Goal: Contribute content: Contribute content

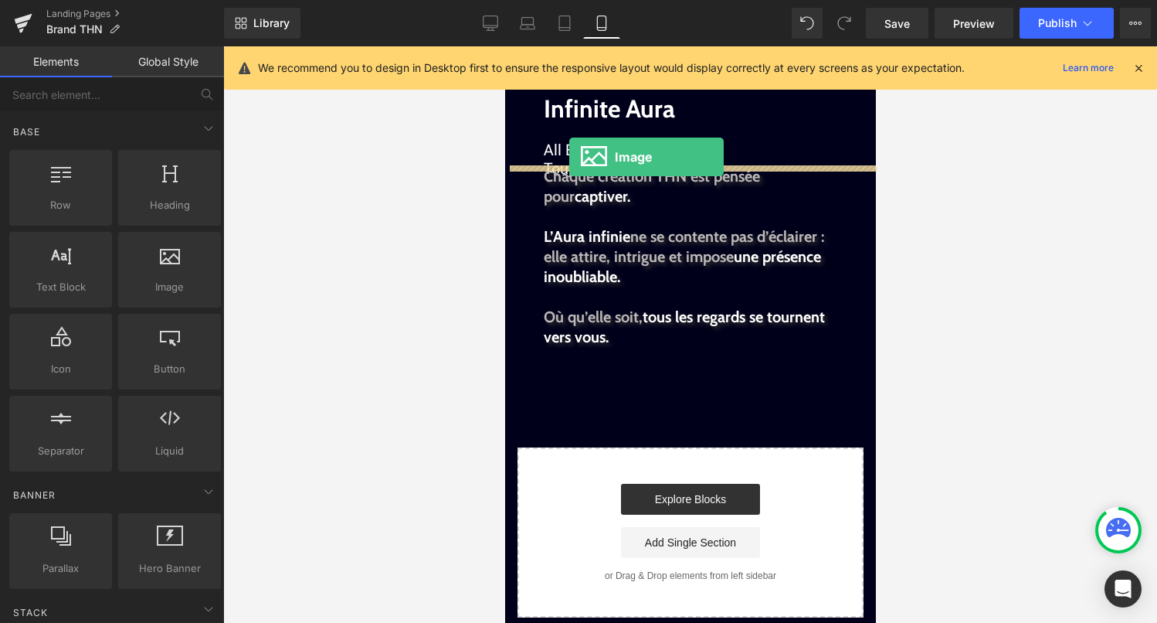
drag, startPoint x: 646, startPoint y: 331, endPoint x: 569, endPoint y: 157, distance: 191.0
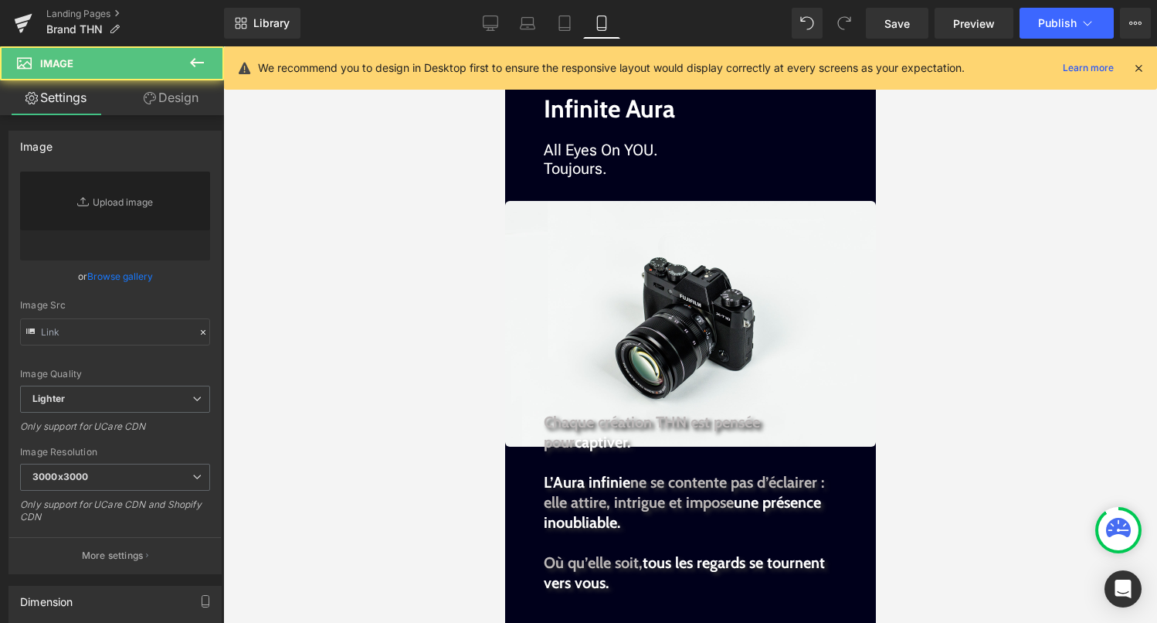
type input "//[DOMAIN_NAME][URL]"
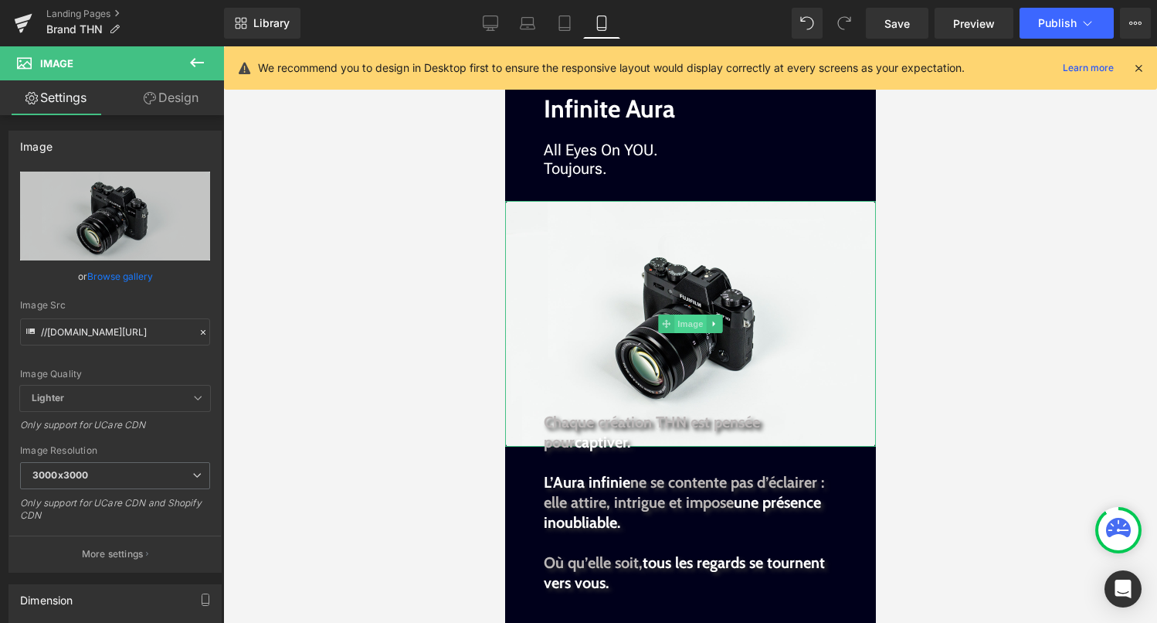
click at [699, 325] on span "Image" at bounding box center [690, 323] width 32 height 19
click at [124, 277] on link "Browse gallery" at bounding box center [120, 276] width 66 height 27
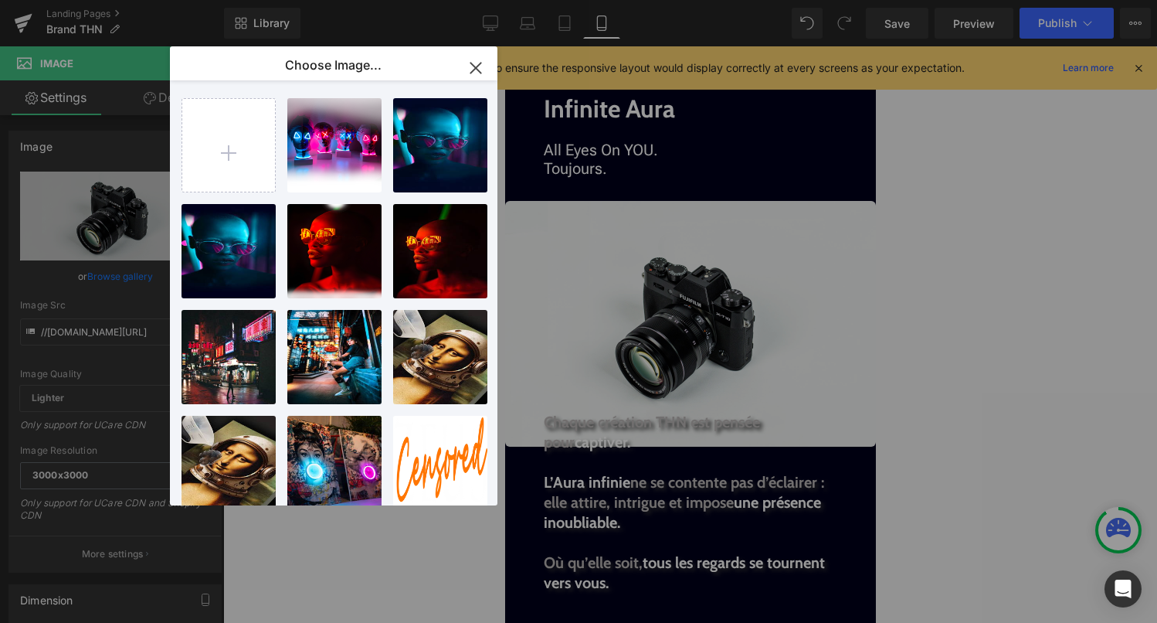
click at [474, 72] on icon "button" at bounding box center [476, 68] width 25 height 25
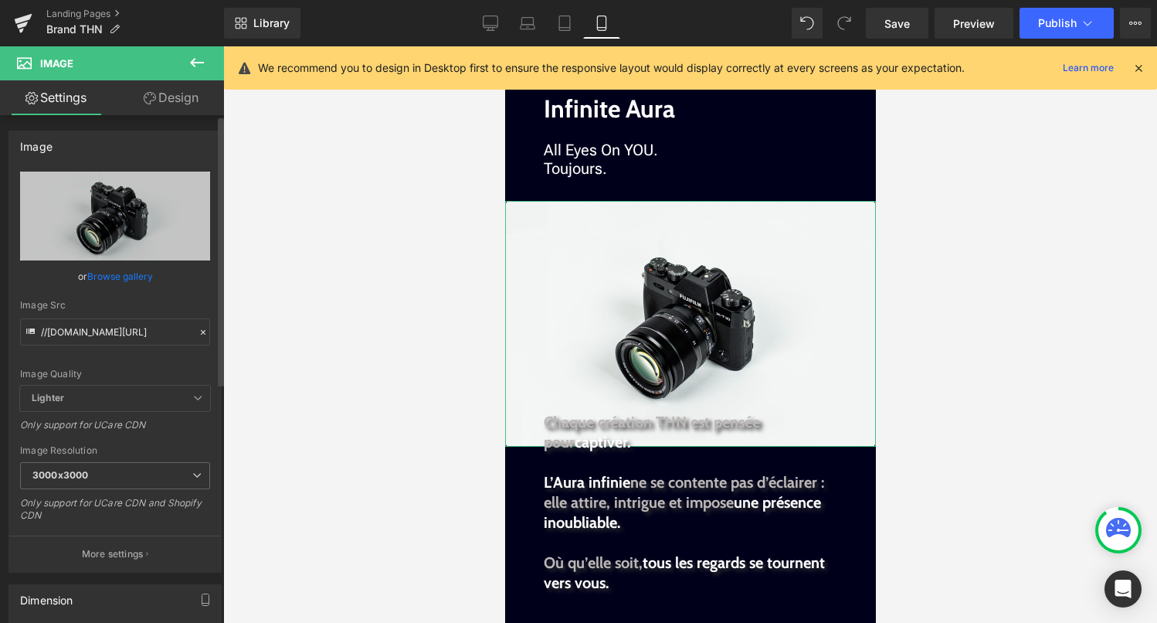
click at [129, 281] on link "Browse gallery" at bounding box center [120, 276] width 66 height 27
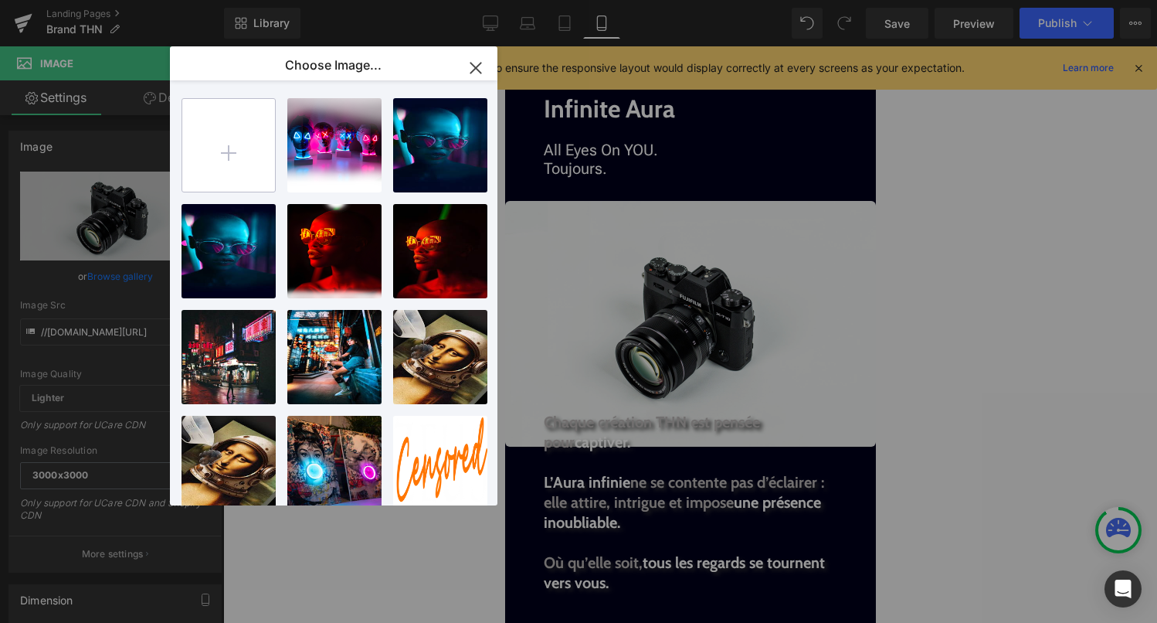
click at [246, 135] on input "file" at bounding box center [228, 145] width 93 height 93
type input "C:\fakepath\Firefly 20250815153024.png"
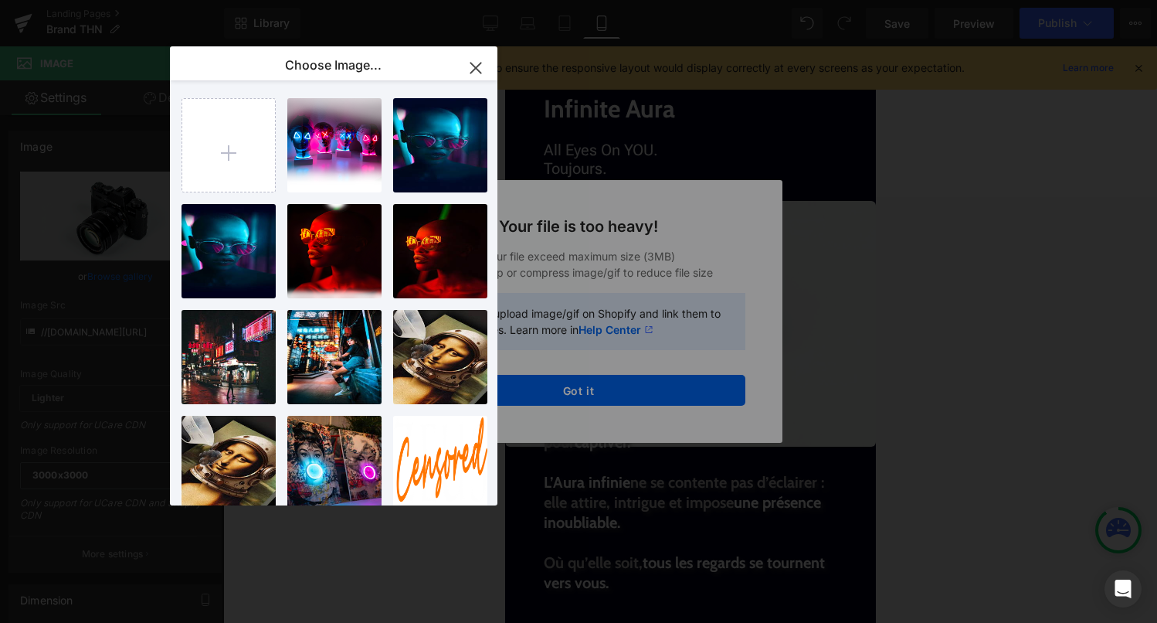
click at [580, 0] on div "Text Color Highlight Color rgba(255, 255, 255, 1) #ffffff 100 % transparent tra…" at bounding box center [578, 0] width 1157 height 0
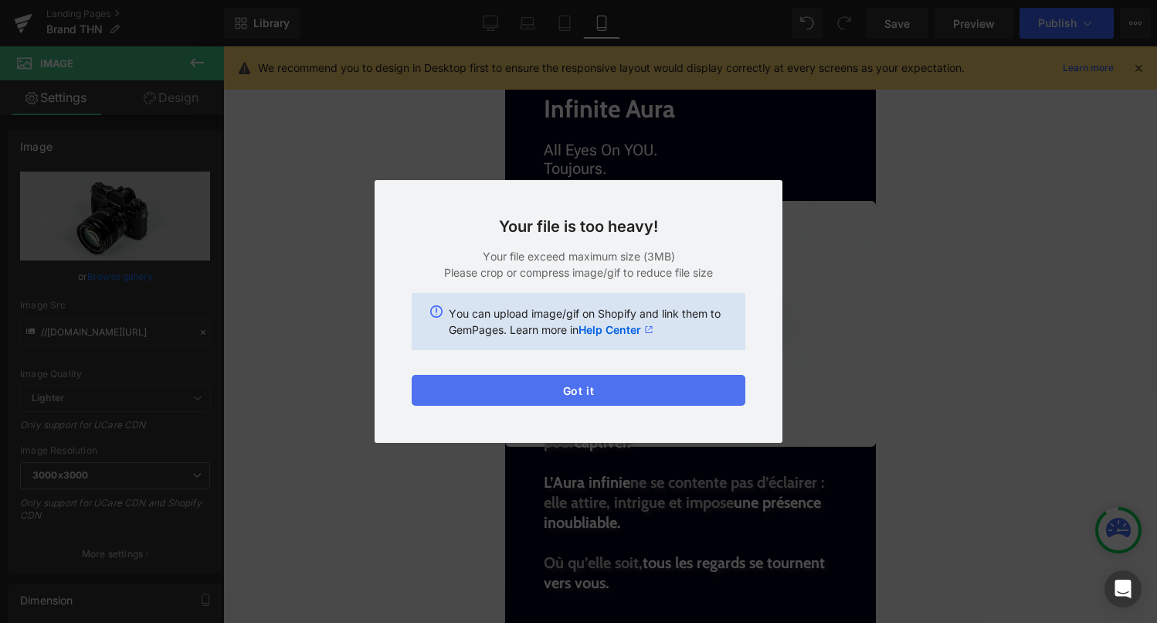
click at [589, 388] on button "Got it" at bounding box center [579, 390] width 334 height 31
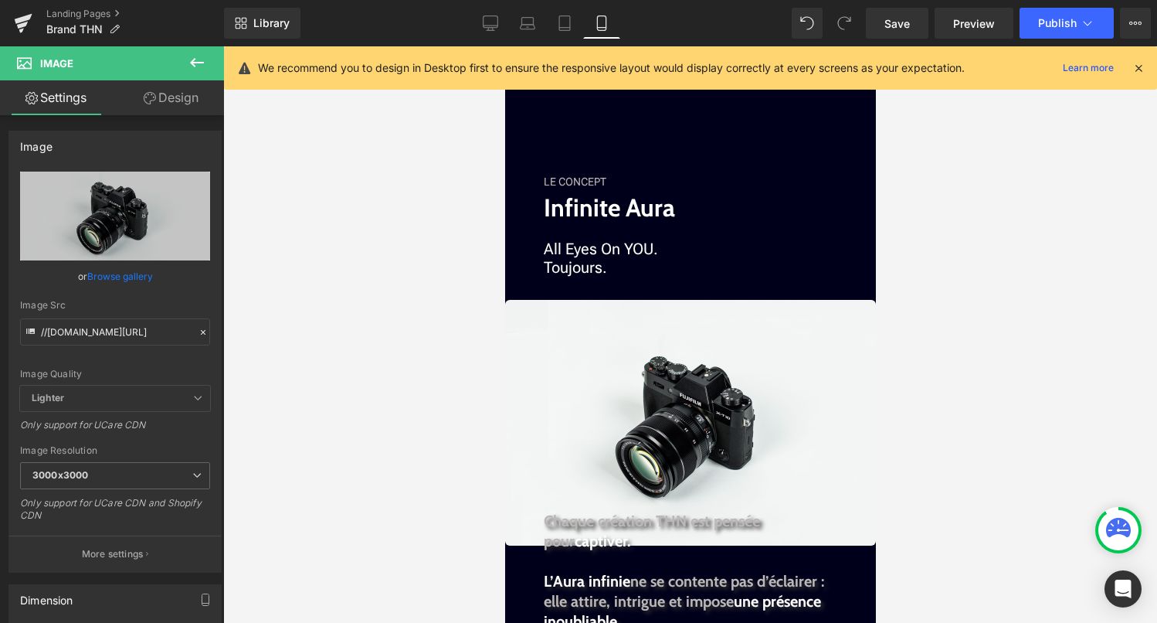
scroll to position [1125, 0]
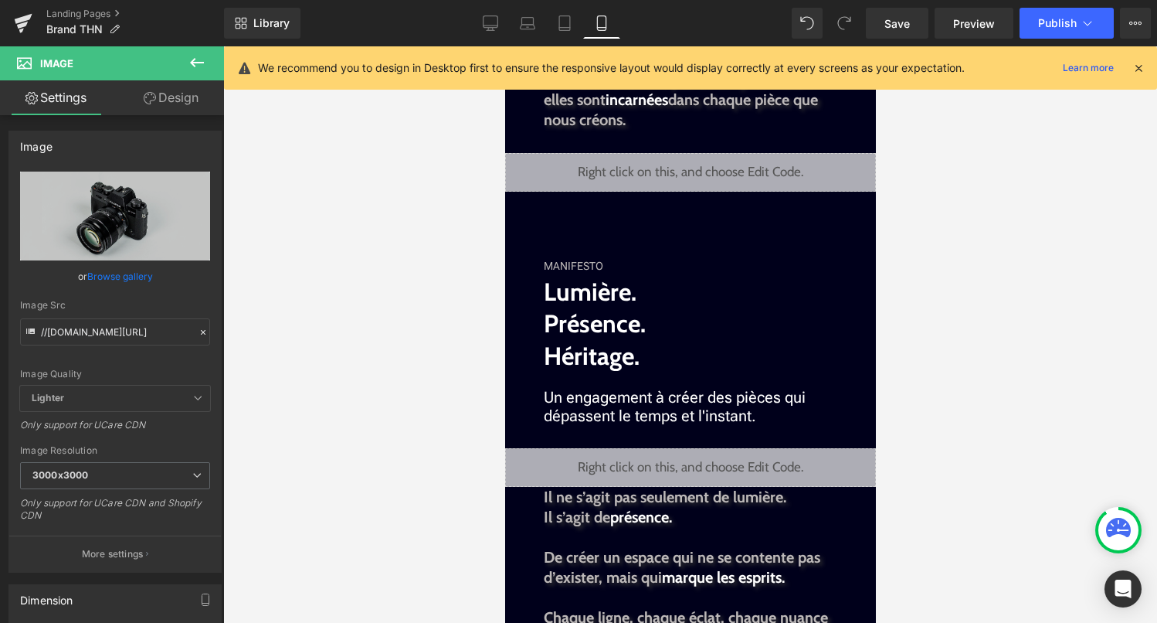
click at [662, 448] on div "Liquid" at bounding box center [690, 467] width 371 height 39
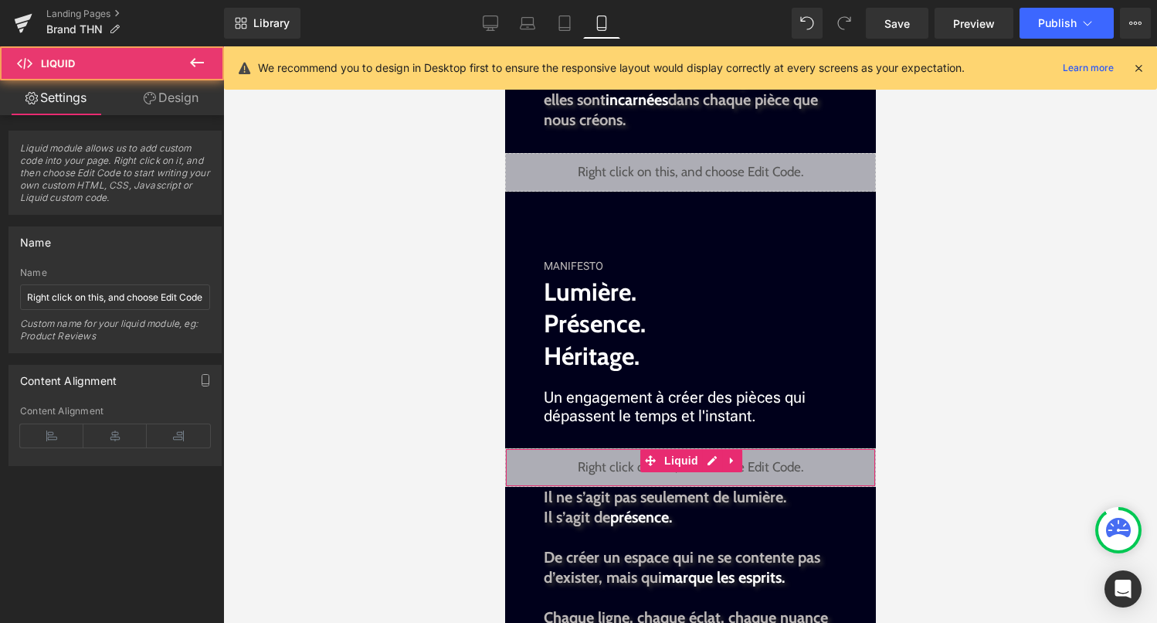
click at [712, 448] on div "Liquid" at bounding box center [690, 467] width 371 height 39
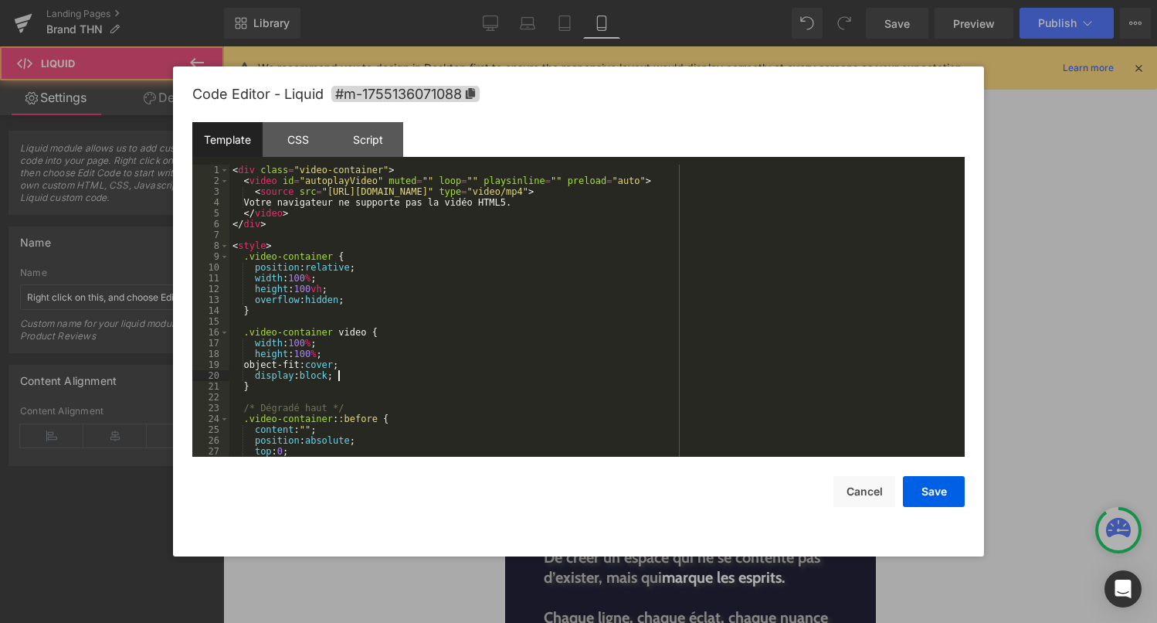
click at [615, 379] on div "< div class = "video-container" > < video id = "autoplayVideo" muted = "" loop …" at bounding box center [593, 322] width 729 height 314
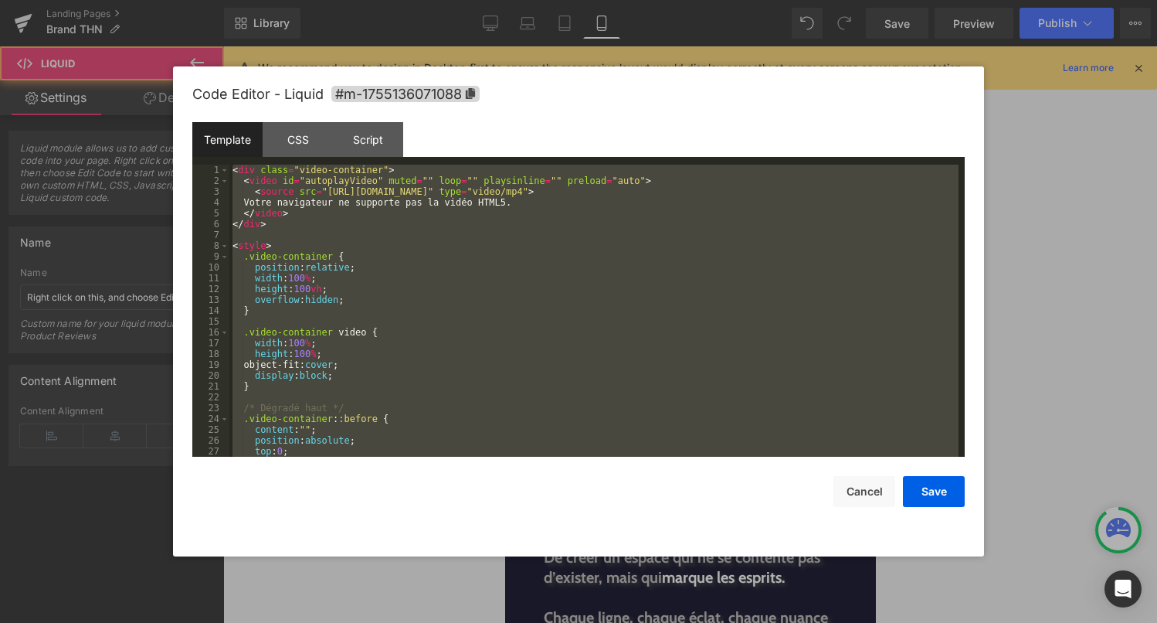
scroll to position [1210, 0]
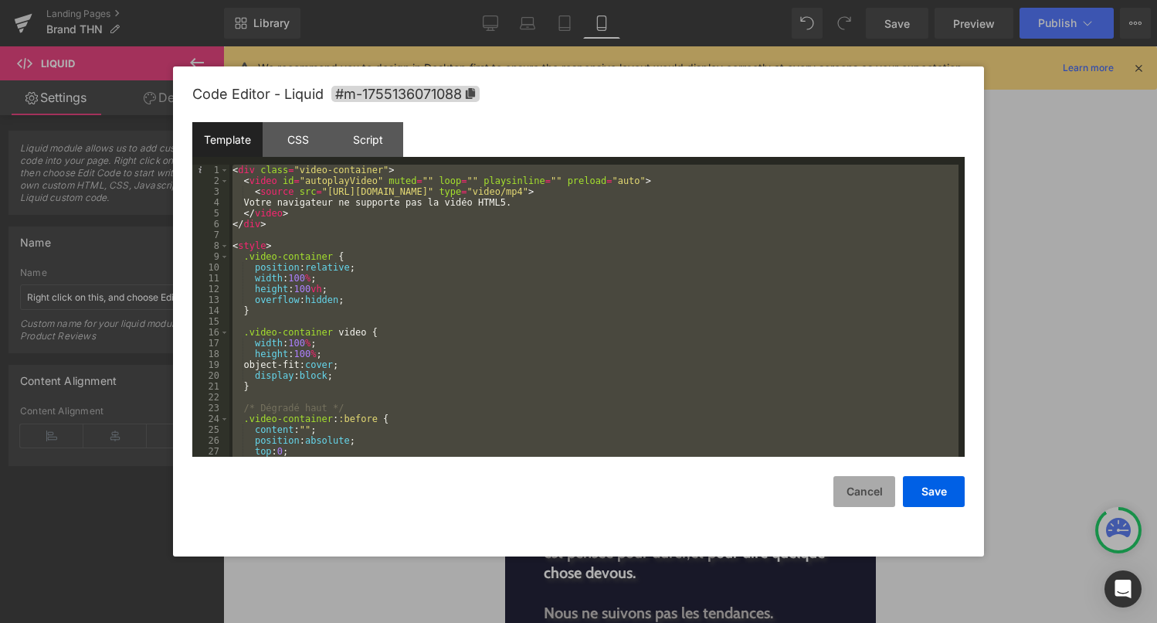
click at [872, 501] on button "Cancel" at bounding box center [865, 491] width 62 height 31
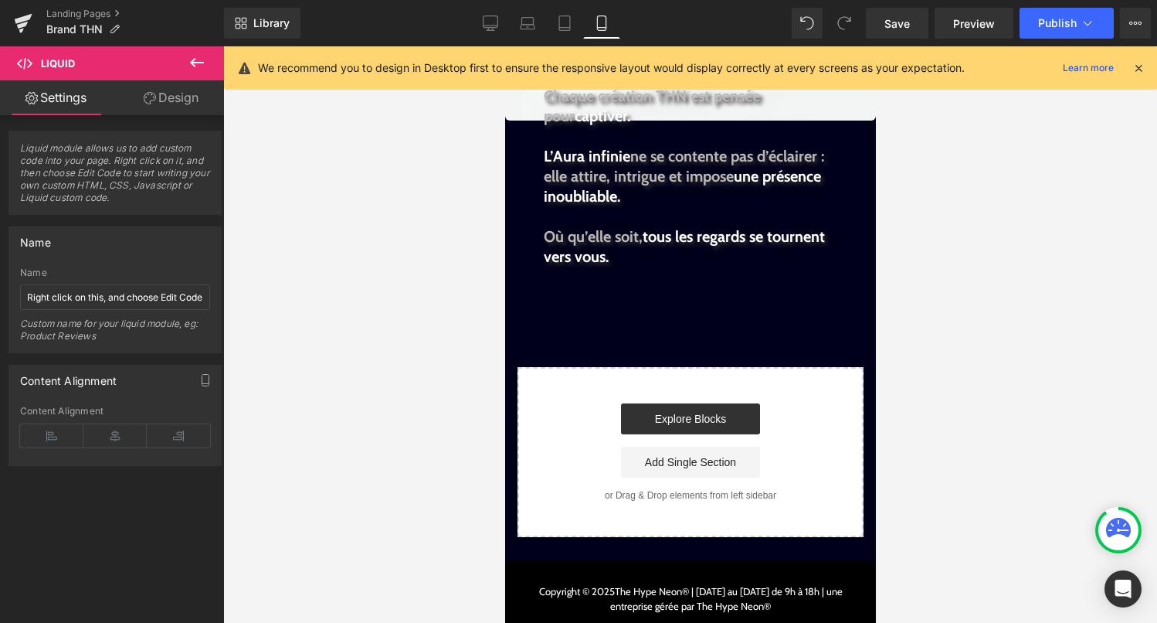
scroll to position [2933, 0]
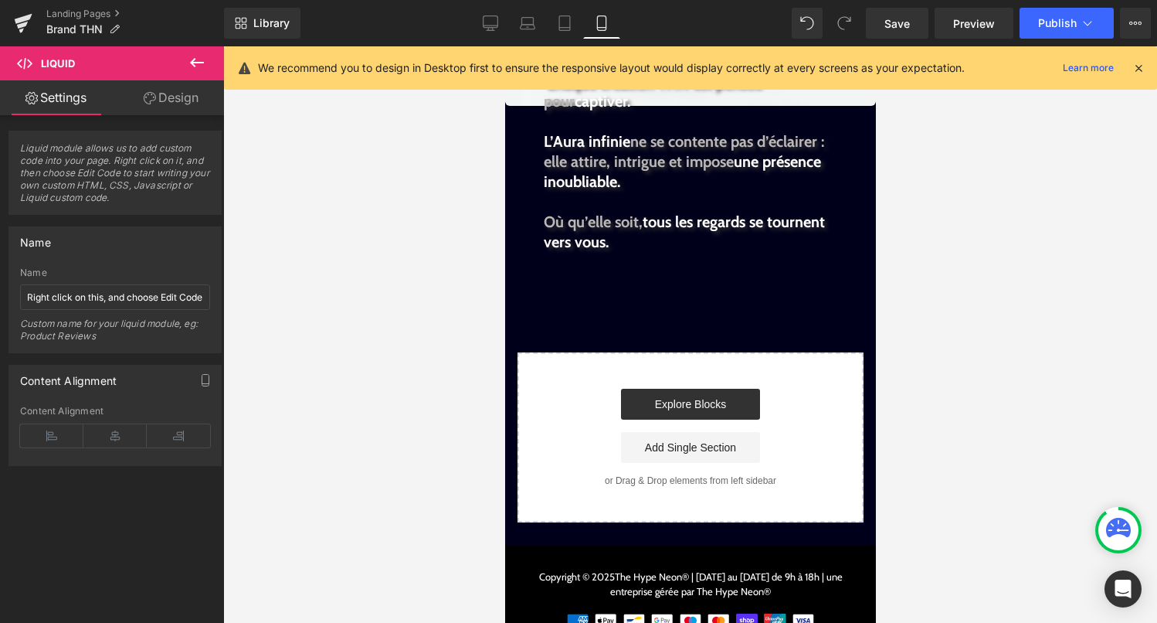
click at [183, 58] on button at bounding box center [197, 63] width 54 height 34
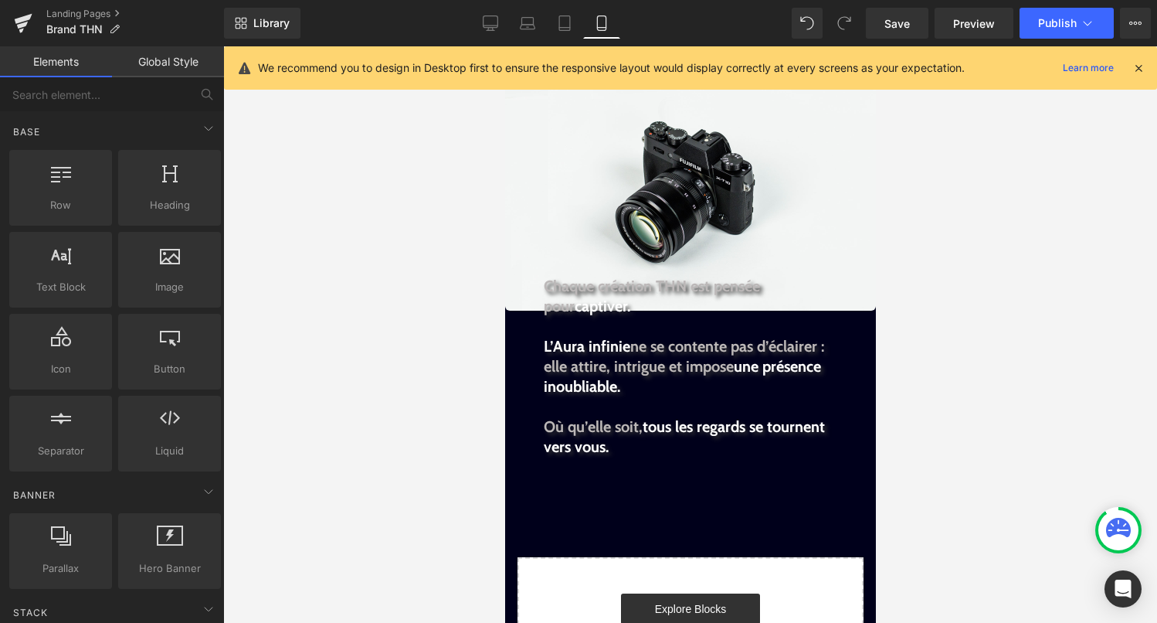
scroll to position [2447, 0]
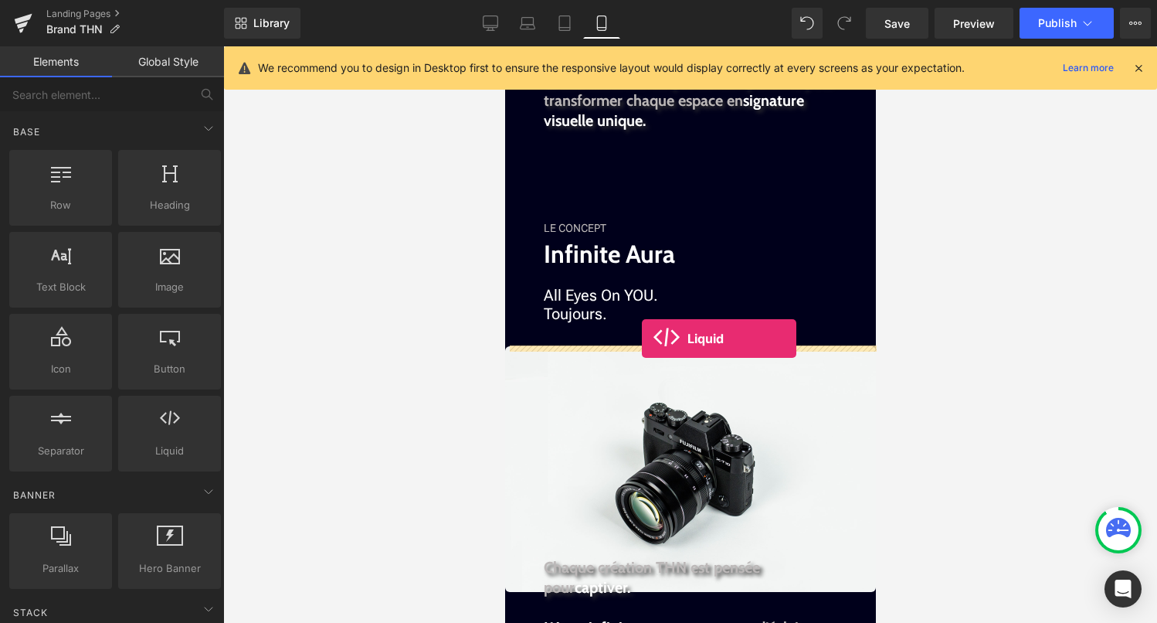
drag, startPoint x: 628, startPoint y: 361, endPoint x: 641, endPoint y: 338, distance: 26.0
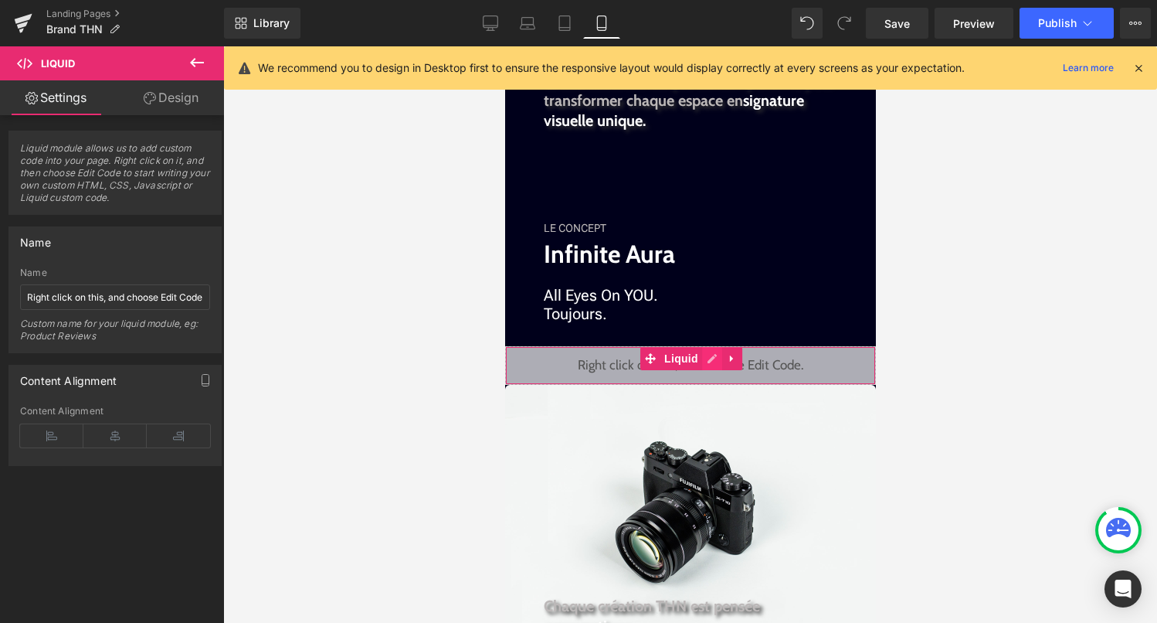
click at [703, 357] on div "Liquid" at bounding box center [690, 365] width 371 height 39
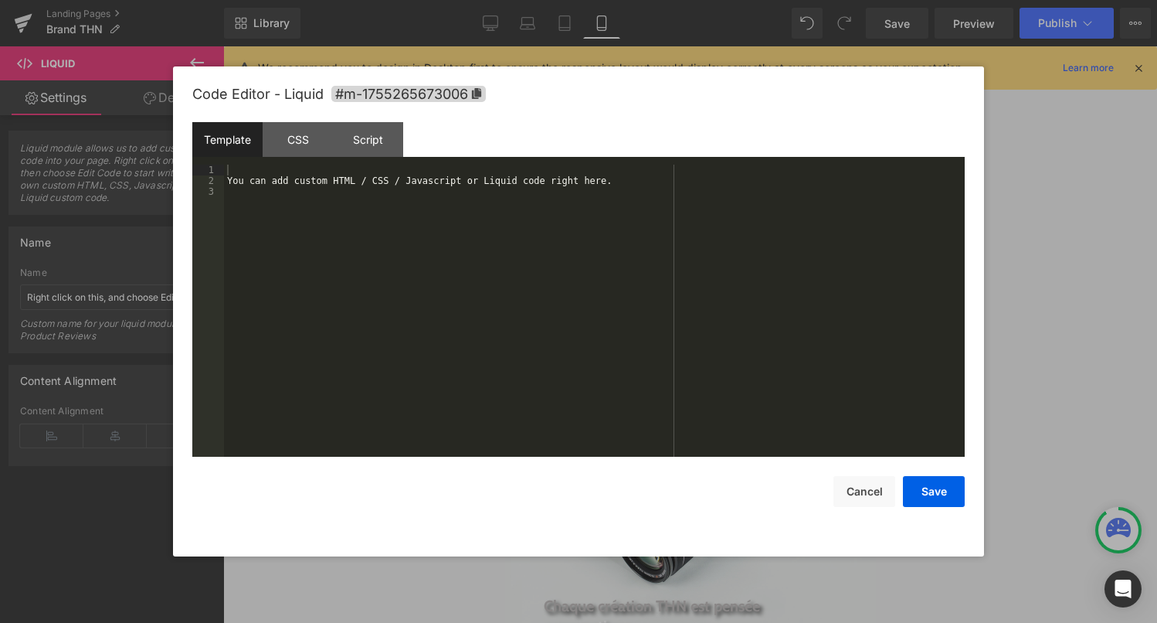
click at [671, 379] on div "You can add custom HTML / CSS / Javascript or Liquid code right here." at bounding box center [594, 322] width 741 height 314
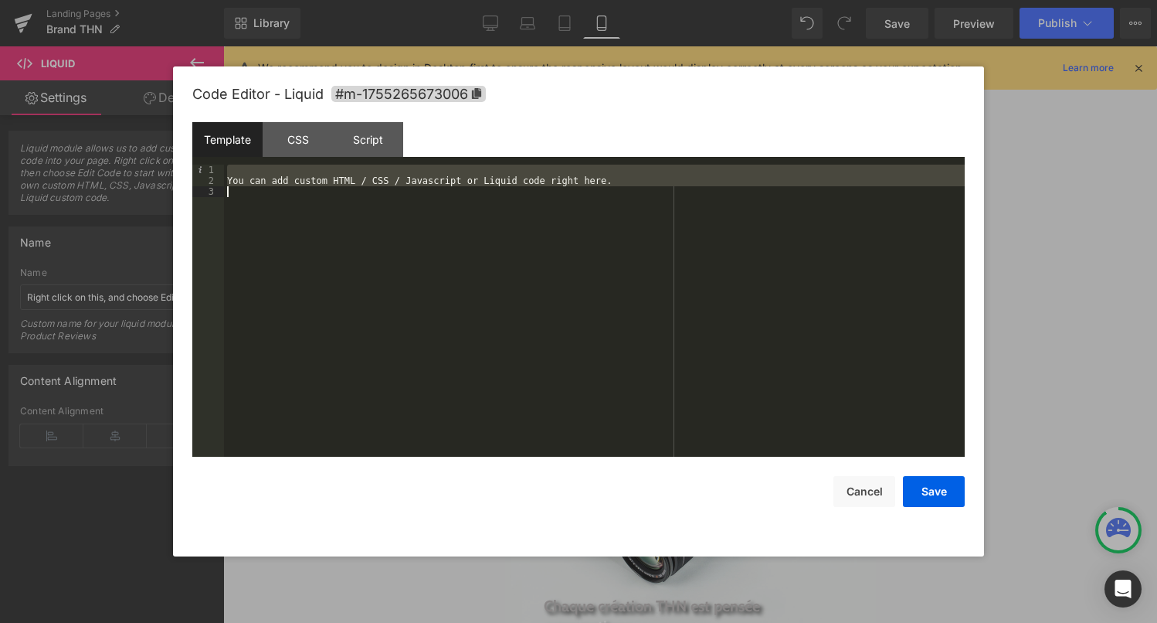
scroll to position [454, 0]
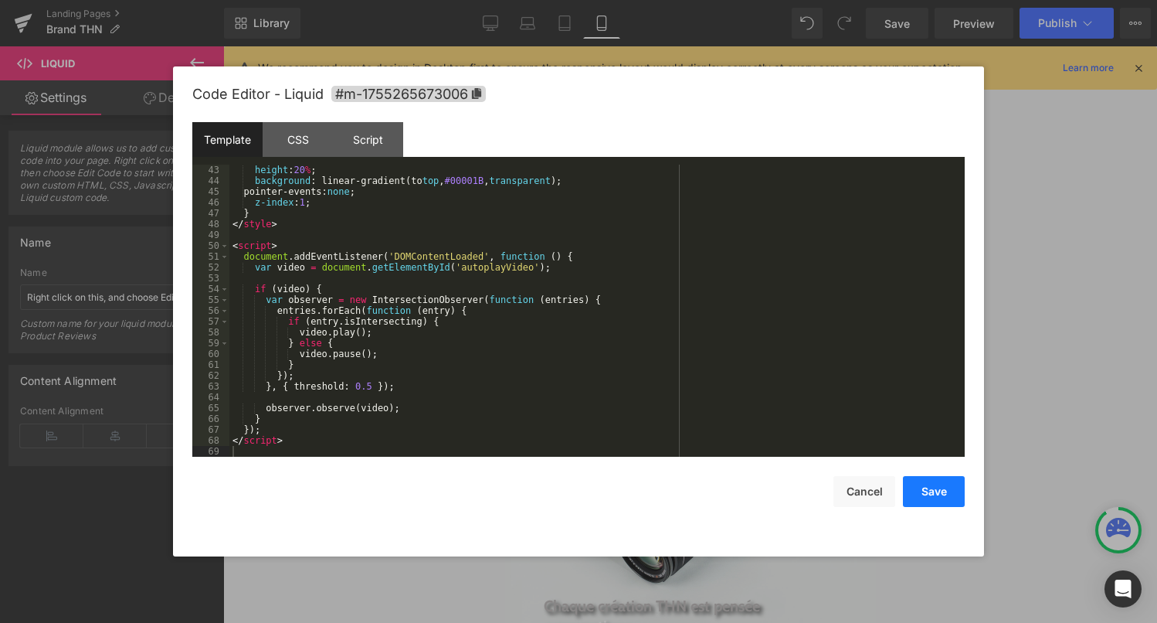
click at [934, 490] on button "Save" at bounding box center [934, 491] width 62 height 31
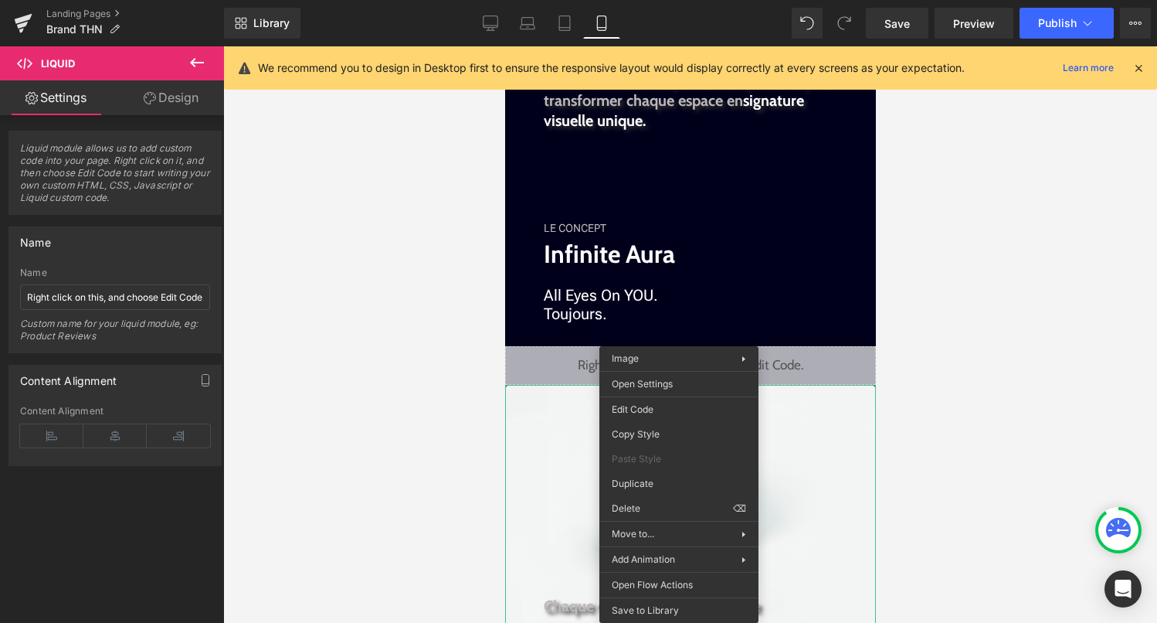
drag, startPoint x: 1169, startPoint y: 551, endPoint x: 664, endPoint y: 505, distance: 506.7
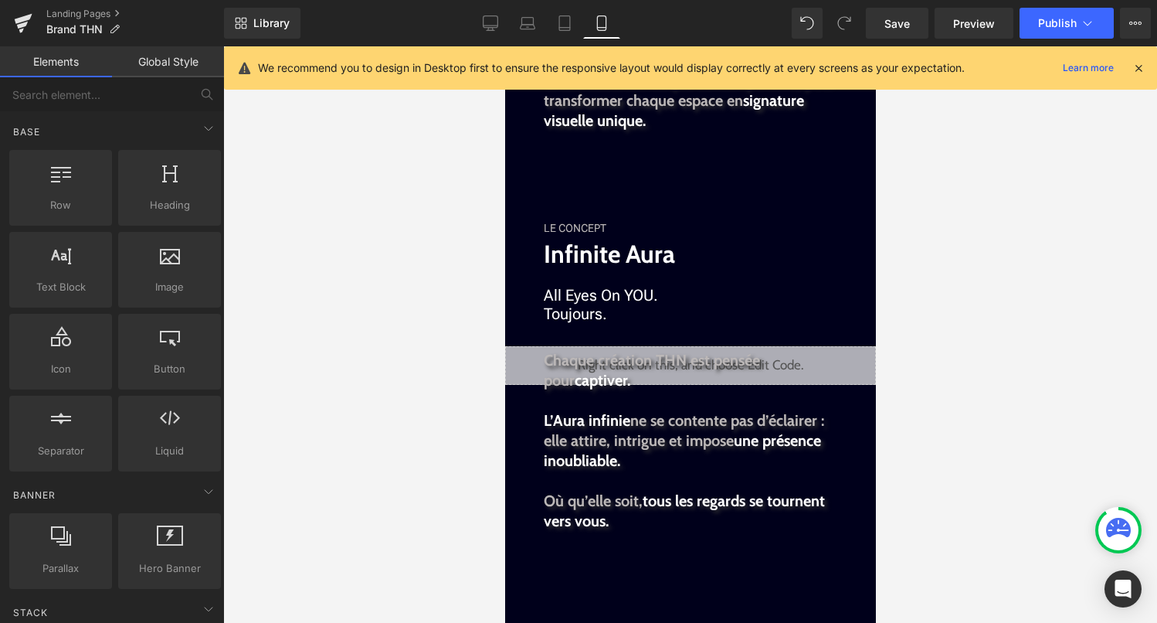
click at [1081, 39] on div "Library Mobile Desktop Laptop Tablet Mobile Save Preview Publish Scheduled View…" at bounding box center [690, 23] width 933 height 46
click at [1083, 30] on icon at bounding box center [1087, 22] width 15 height 15
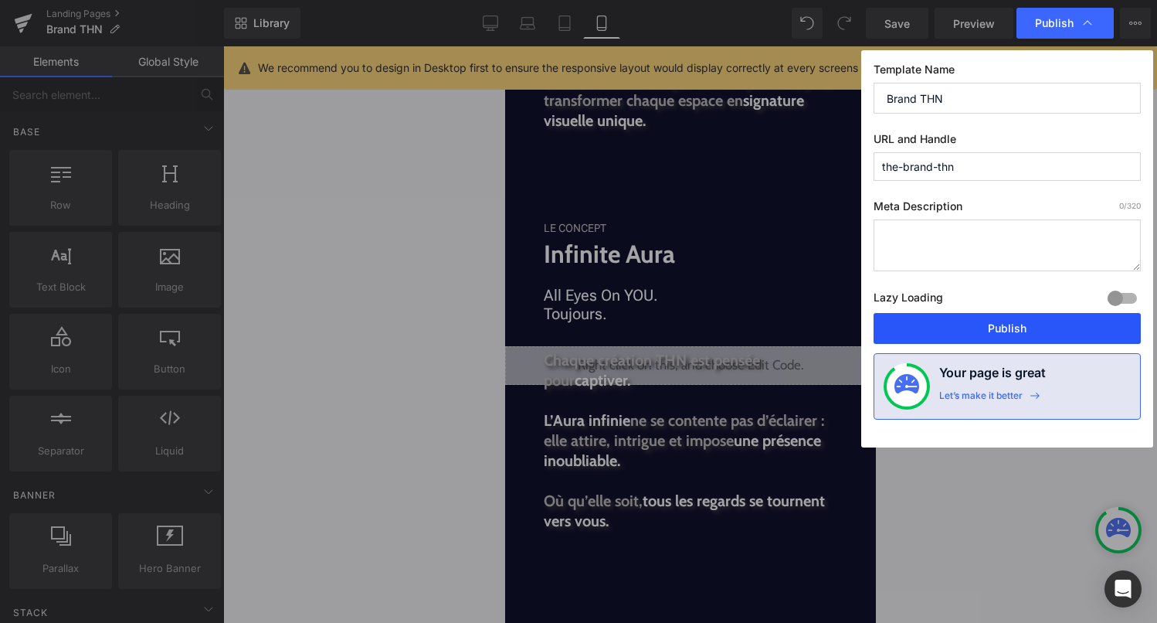
click at [1025, 328] on button "Publish" at bounding box center [1007, 328] width 267 height 31
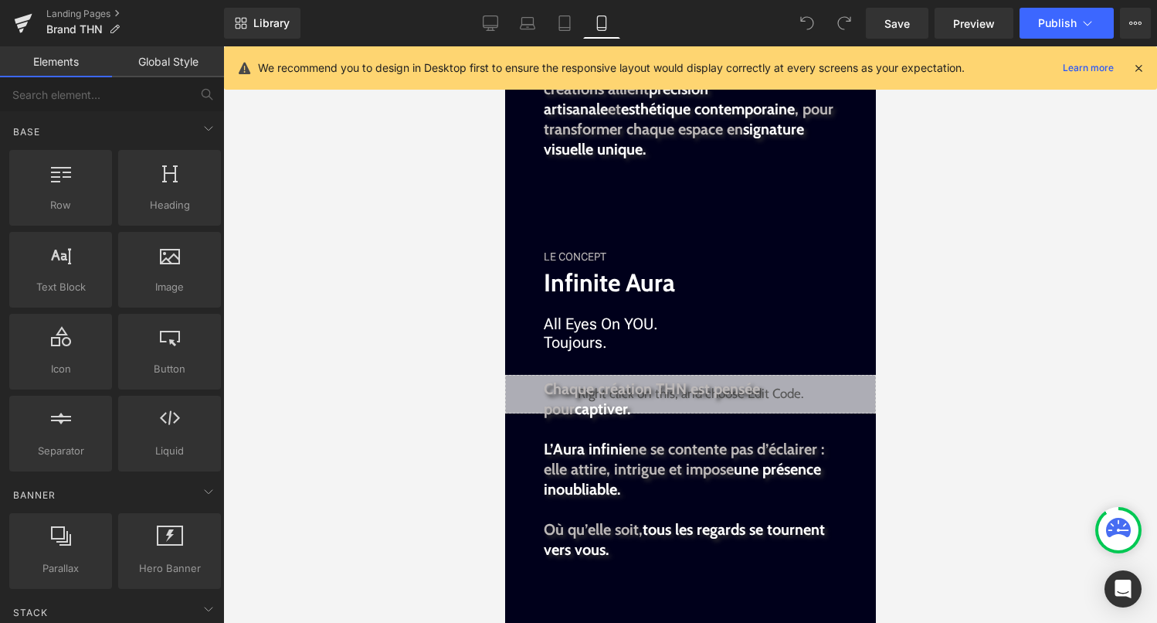
scroll to position [2417, 0]
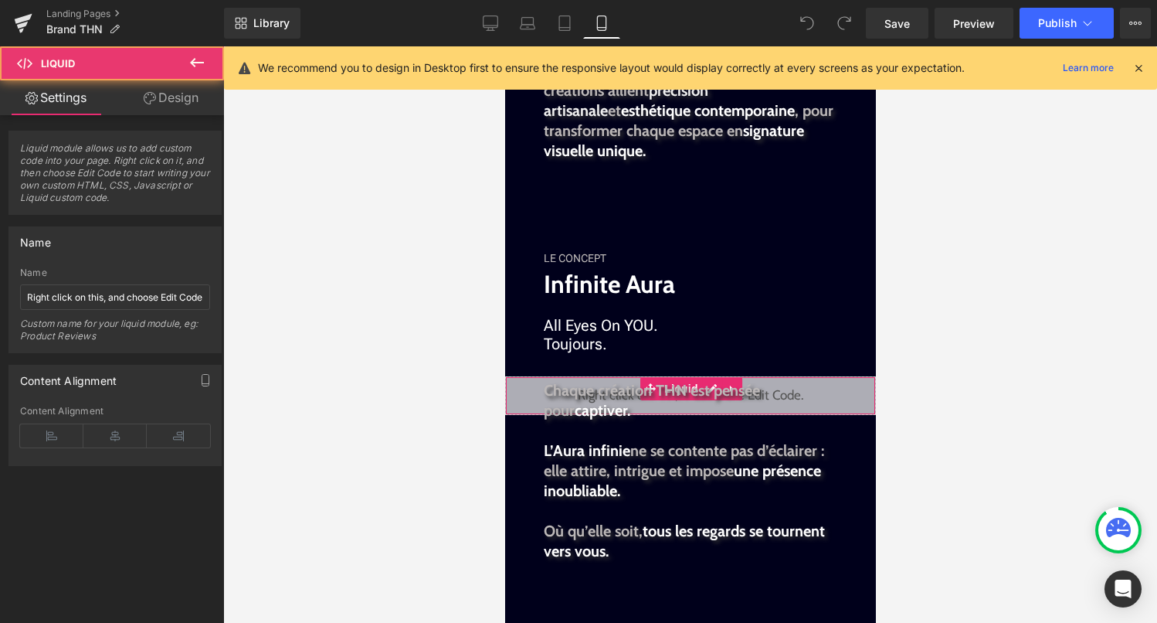
click at [850, 406] on div "Liquid" at bounding box center [690, 395] width 371 height 39
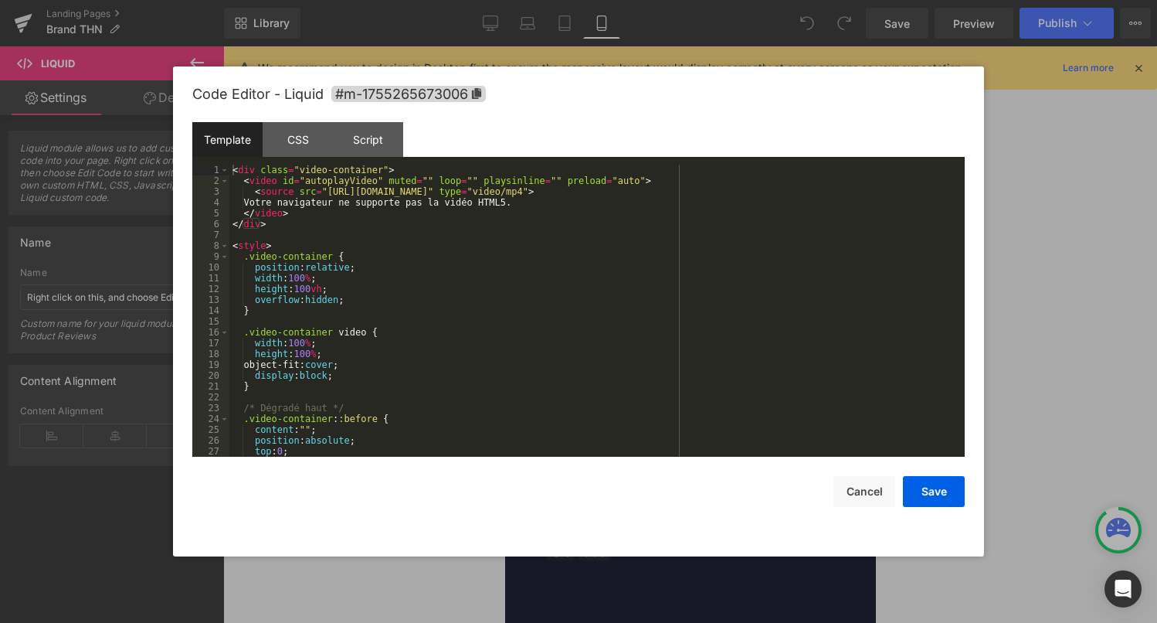
click at [712, 377] on div "Liquid" at bounding box center [690, 395] width 371 height 39
click at [929, 490] on button "Save" at bounding box center [934, 491] width 62 height 31
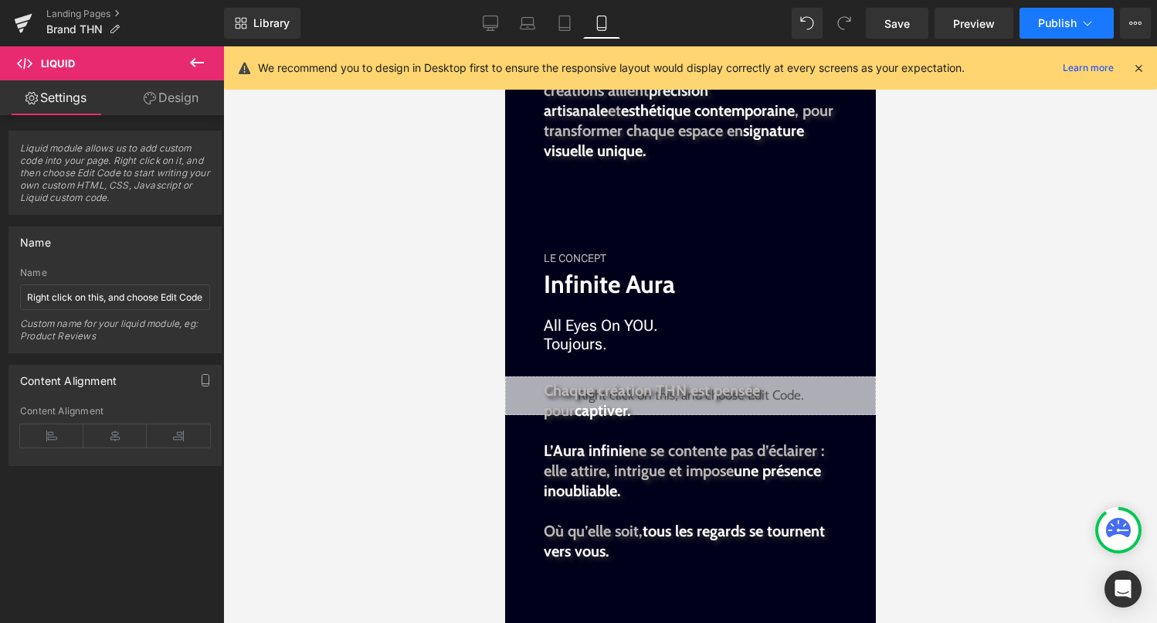
click at [1044, 26] on span "Publish" at bounding box center [1057, 23] width 39 height 12
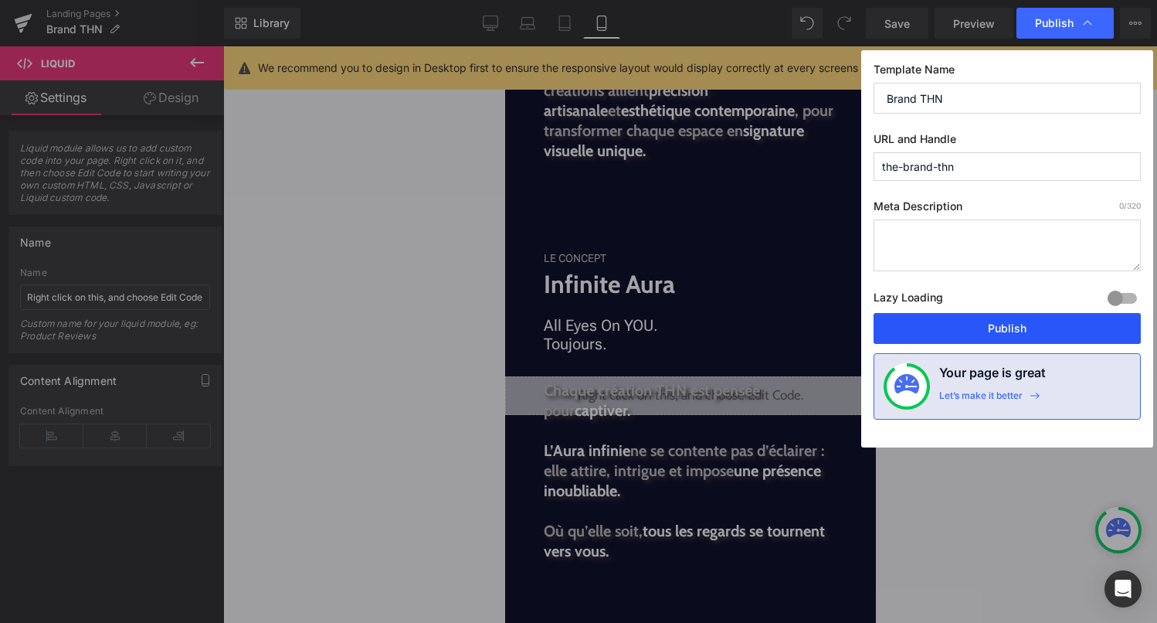
click at [1006, 328] on button "Publish" at bounding box center [1007, 328] width 267 height 31
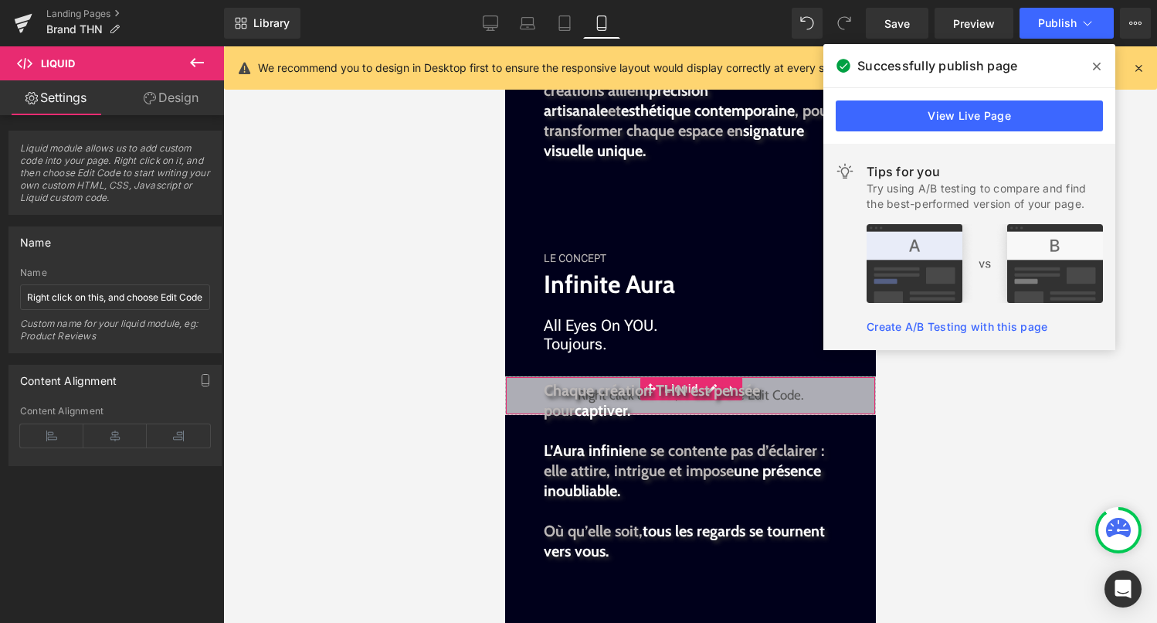
click at [866, 395] on div "Liquid" at bounding box center [690, 395] width 371 height 39
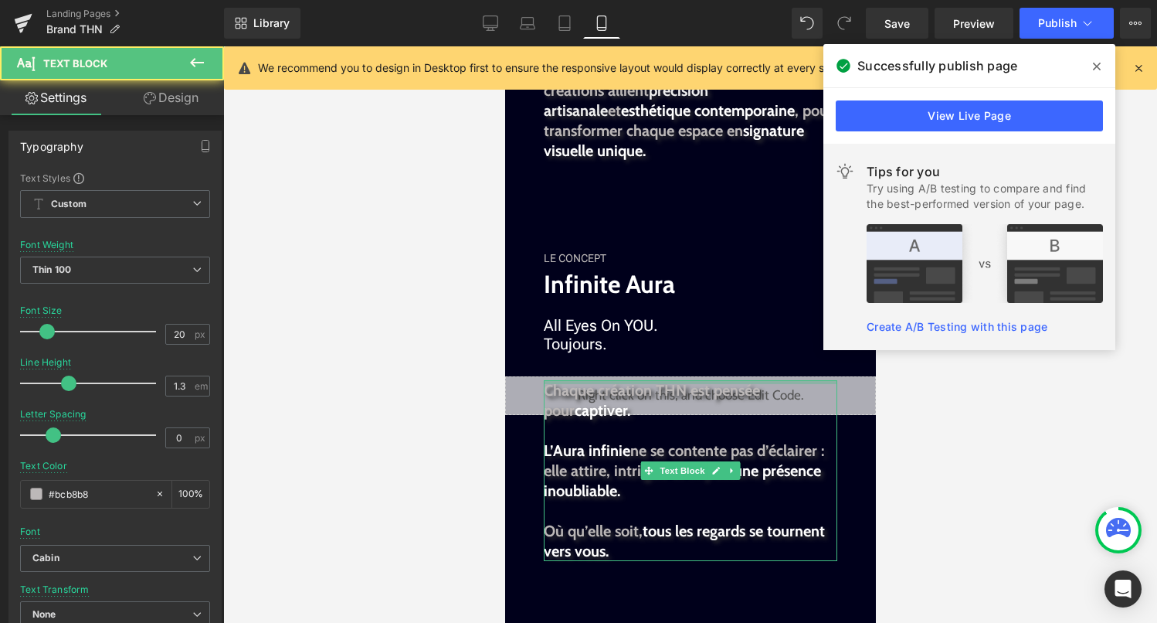
click at [709, 380] on div at bounding box center [690, 382] width 294 height 4
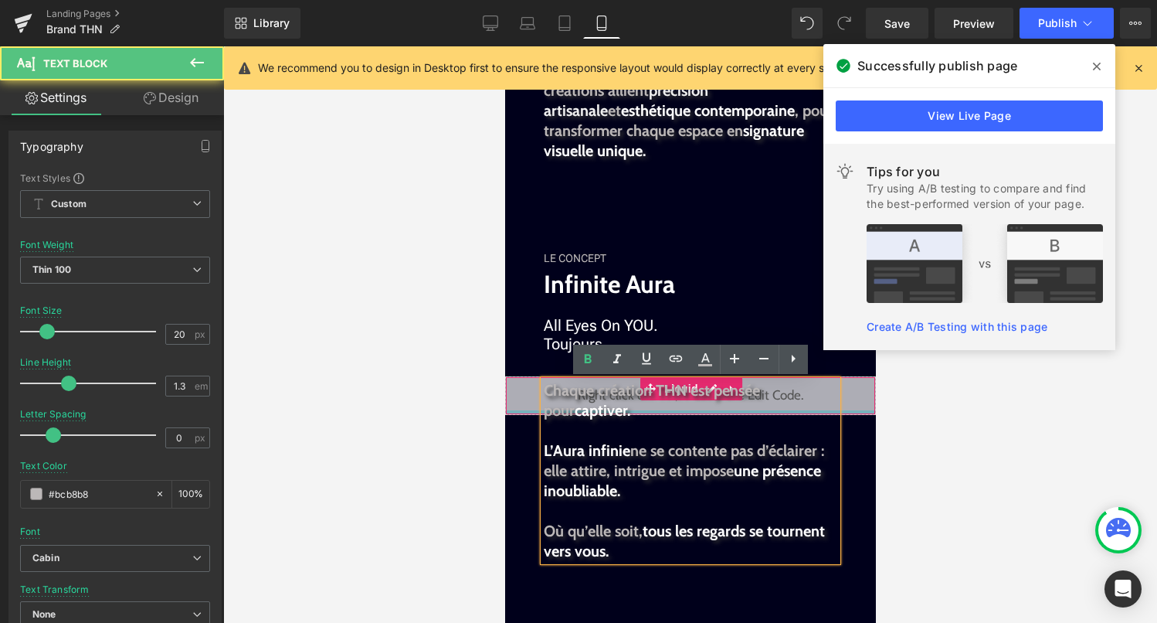
click at [852, 410] on div at bounding box center [689, 412] width 369 height 4
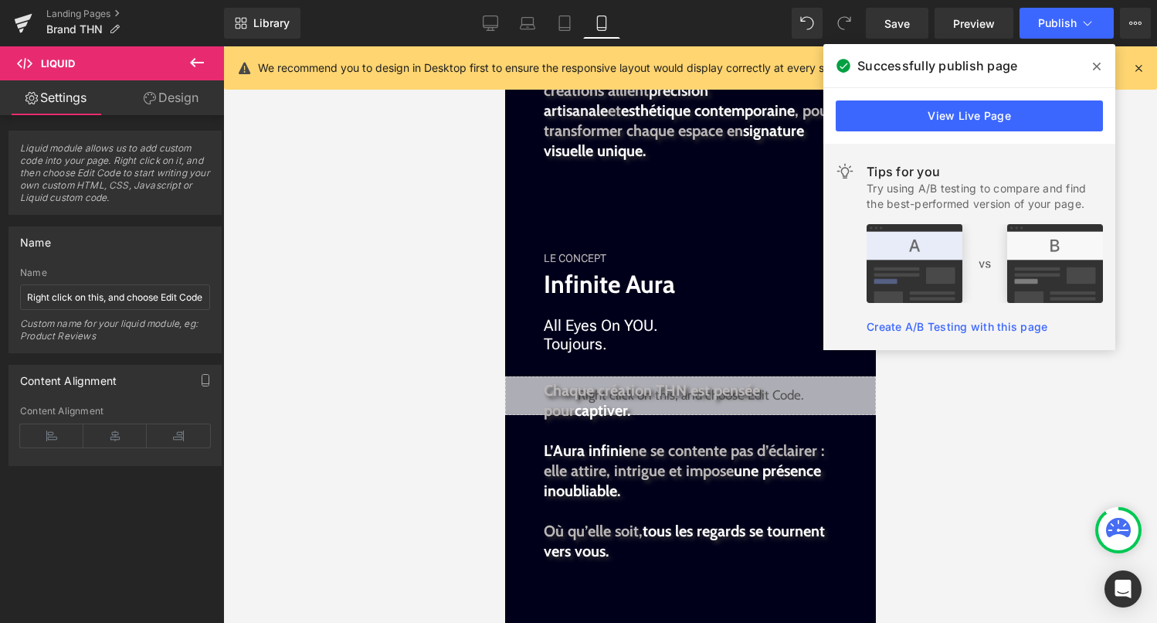
click at [1103, 70] on span at bounding box center [1097, 66] width 25 height 25
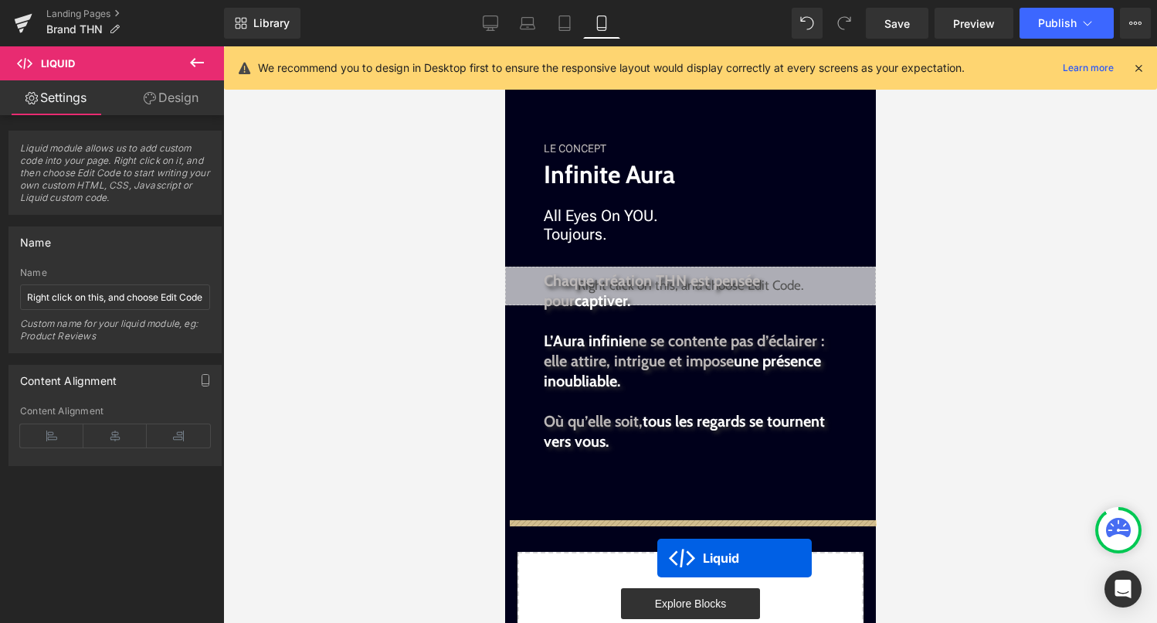
scroll to position [2612, 0]
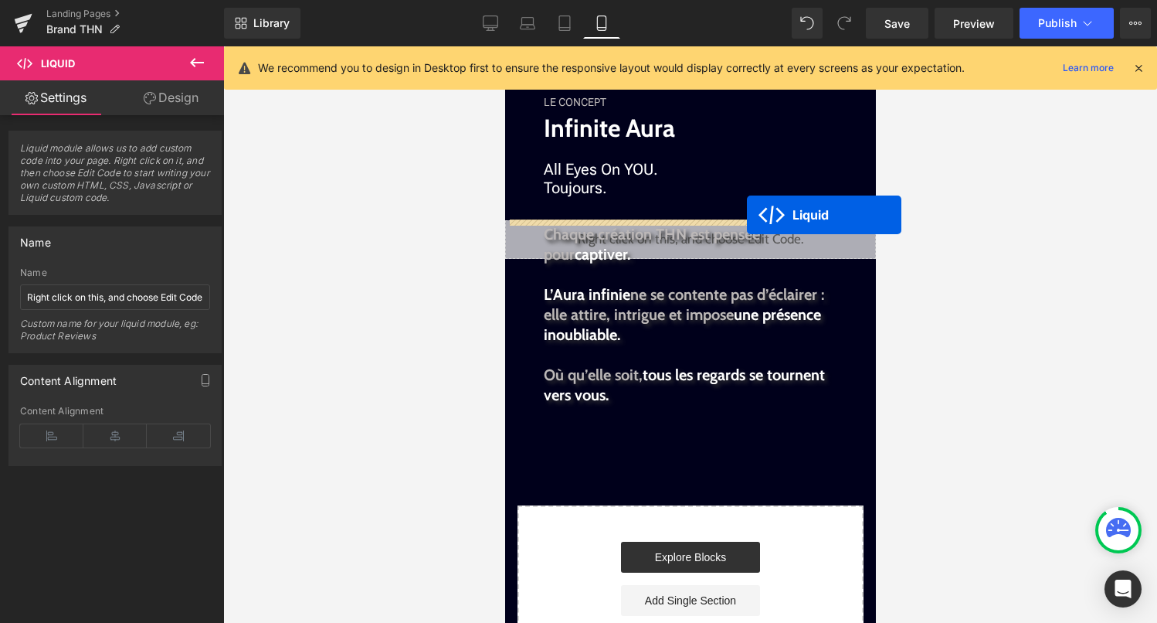
drag, startPoint x: 685, startPoint y: 396, endPoint x: 746, endPoint y: 216, distance: 191.1
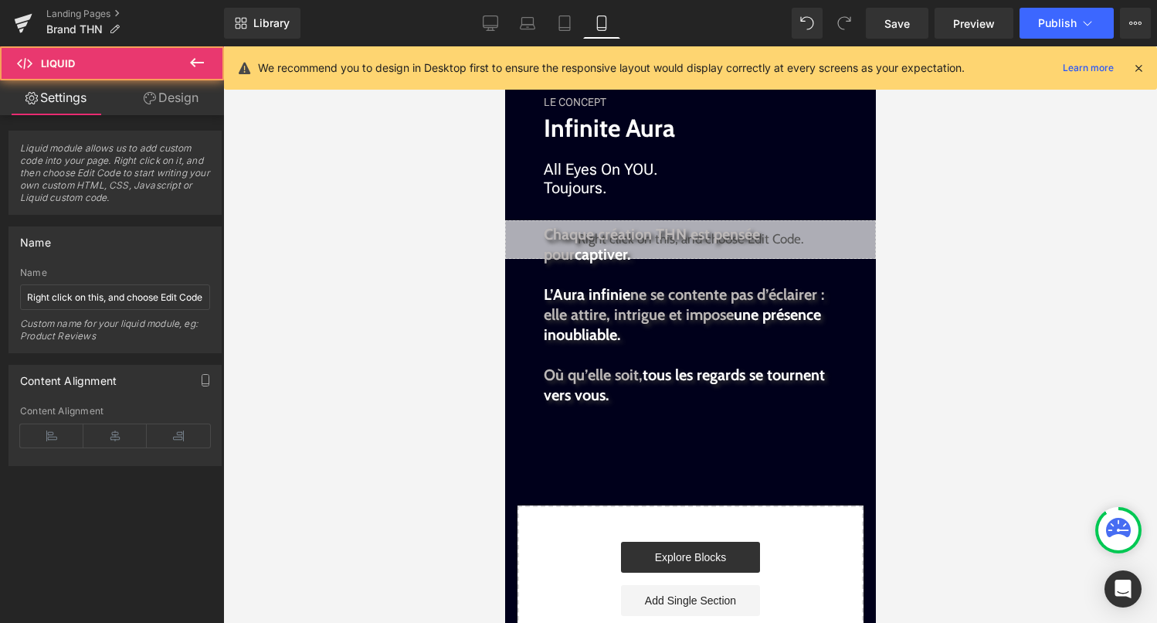
scroll to position [2573, 0]
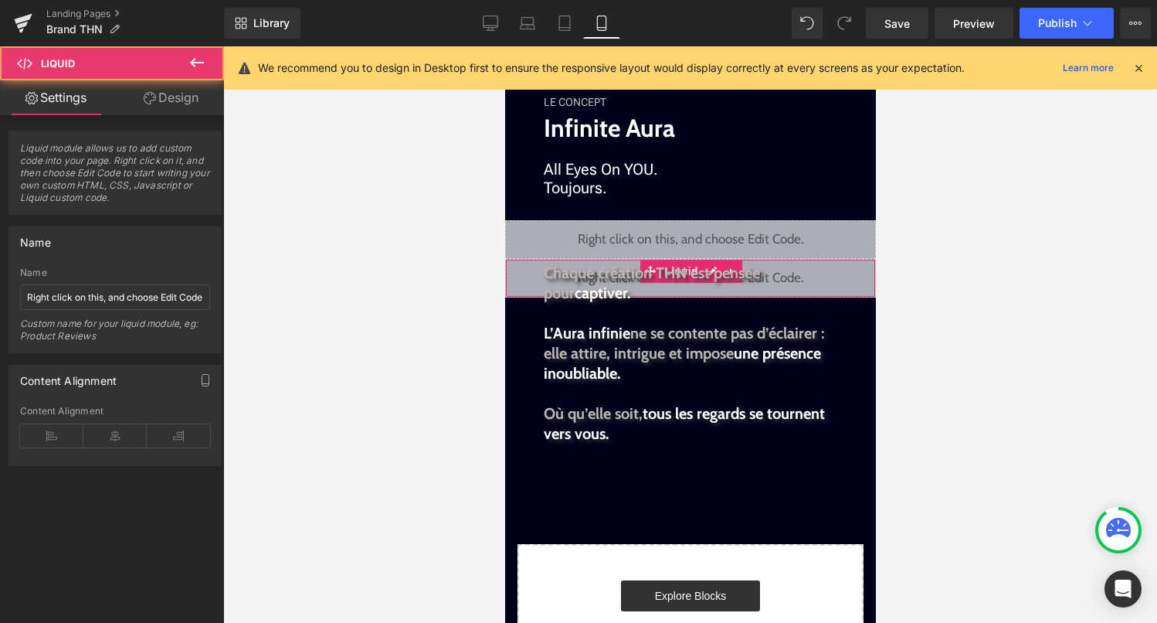
click at [851, 271] on div "Liquid" at bounding box center [690, 278] width 371 height 39
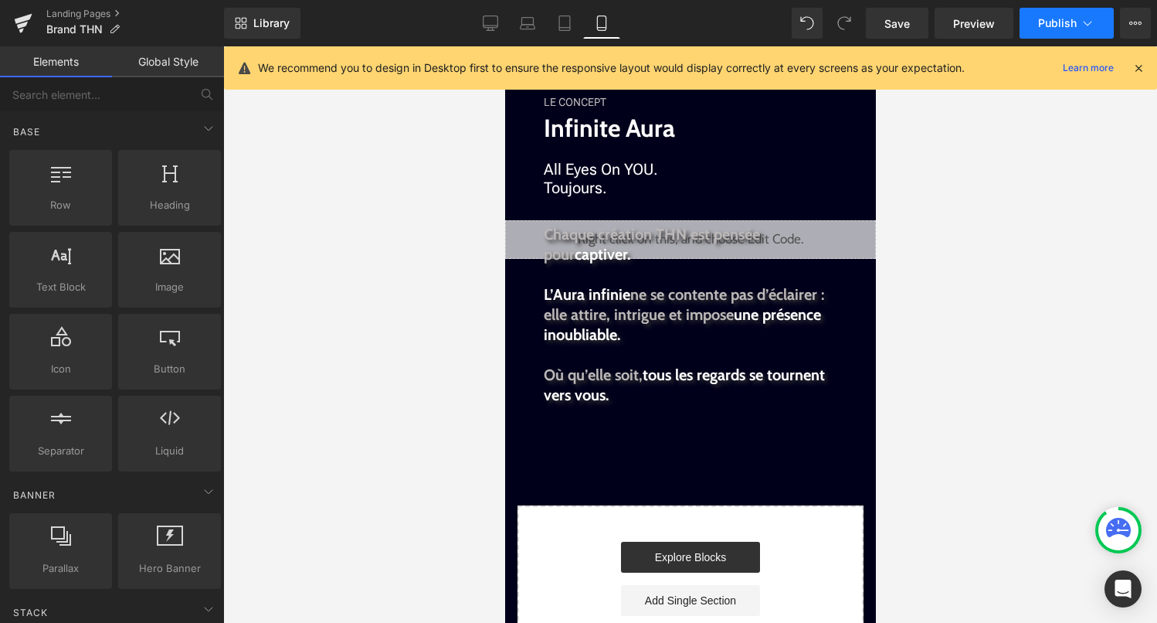
click at [1062, 37] on button "Publish" at bounding box center [1067, 23] width 94 height 31
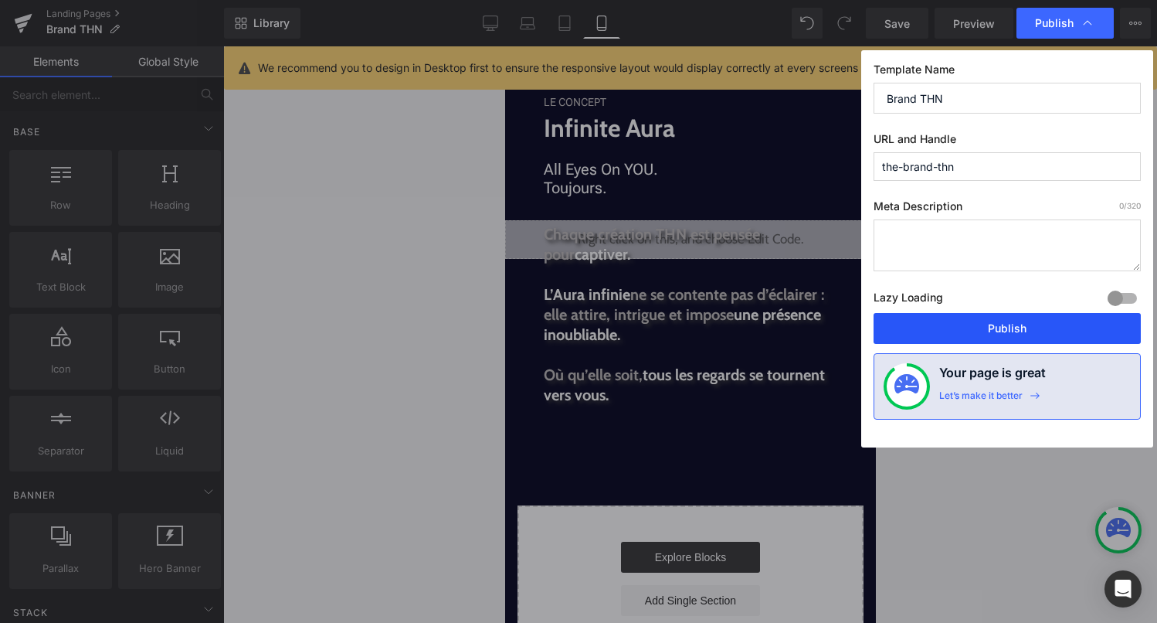
click at [1015, 331] on button "Publish" at bounding box center [1007, 328] width 267 height 31
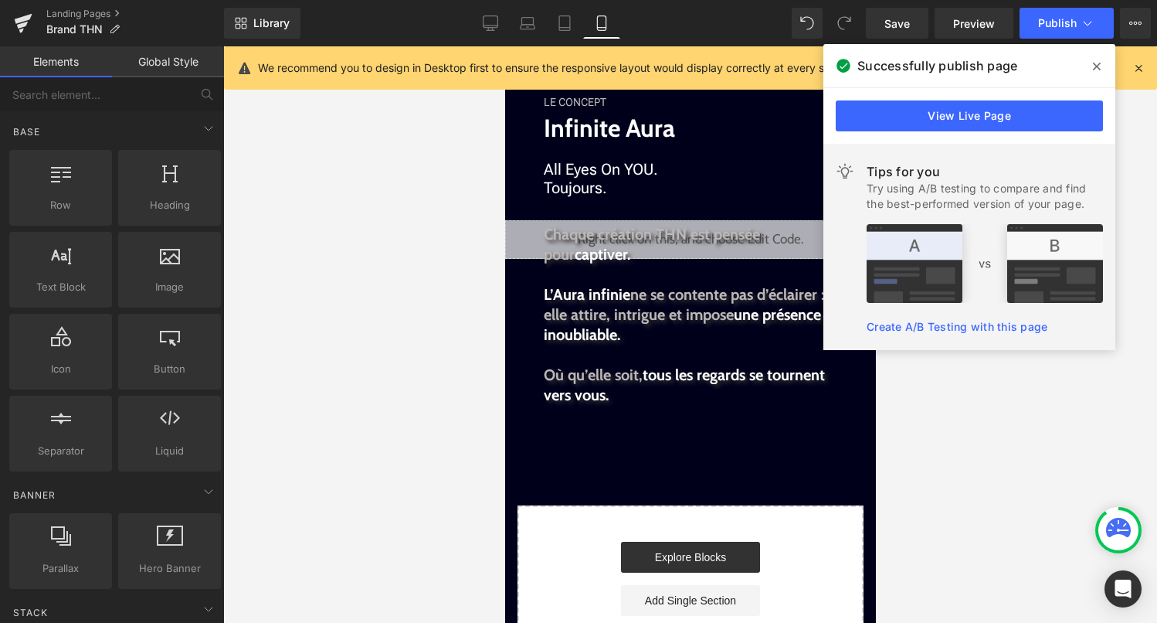
click at [1095, 66] on icon at bounding box center [1097, 66] width 8 height 12
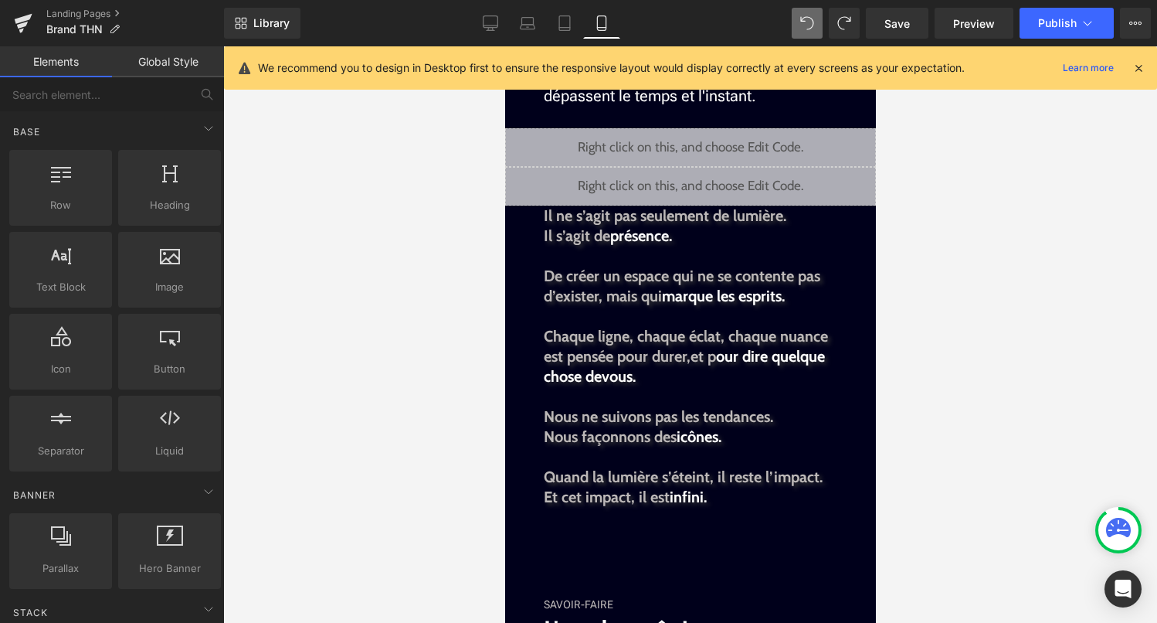
scroll to position [1331, 0]
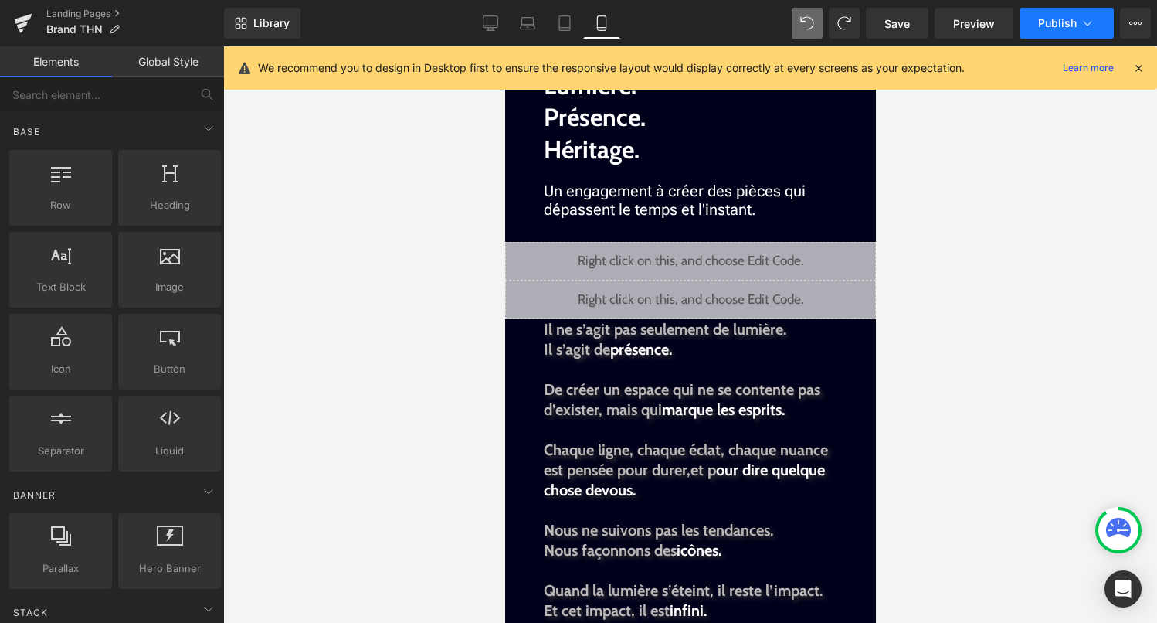
click at [1087, 32] on button "Publish" at bounding box center [1067, 23] width 94 height 31
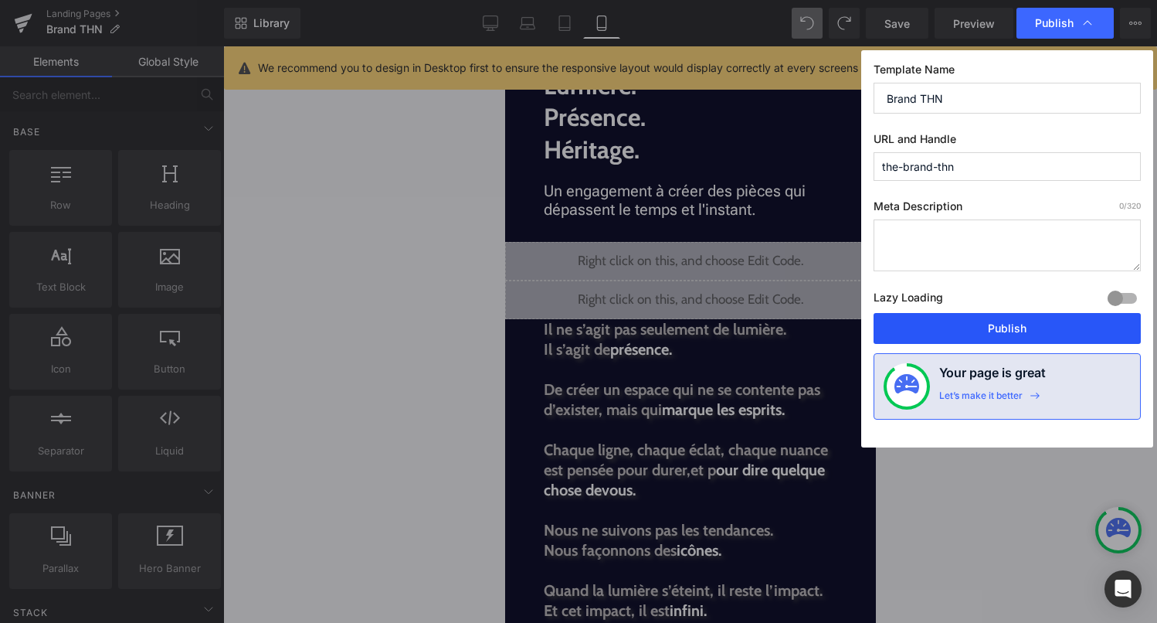
click at [987, 327] on button "Publish" at bounding box center [1007, 328] width 267 height 31
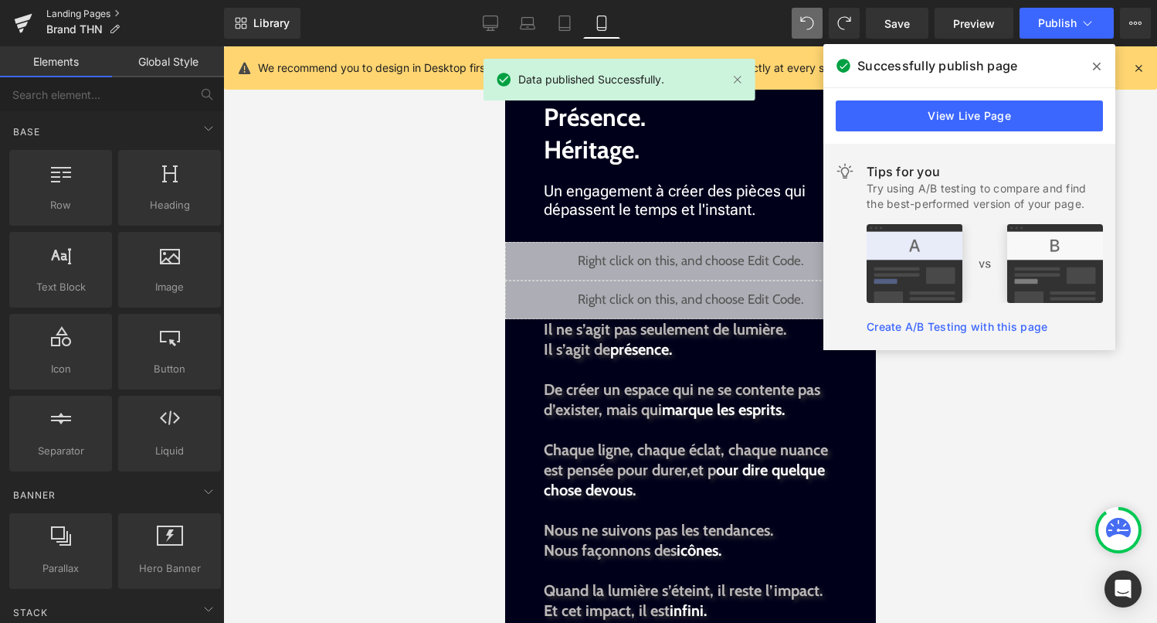
click at [83, 12] on link "Landing Pages" at bounding box center [135, 14] width 178 height 12
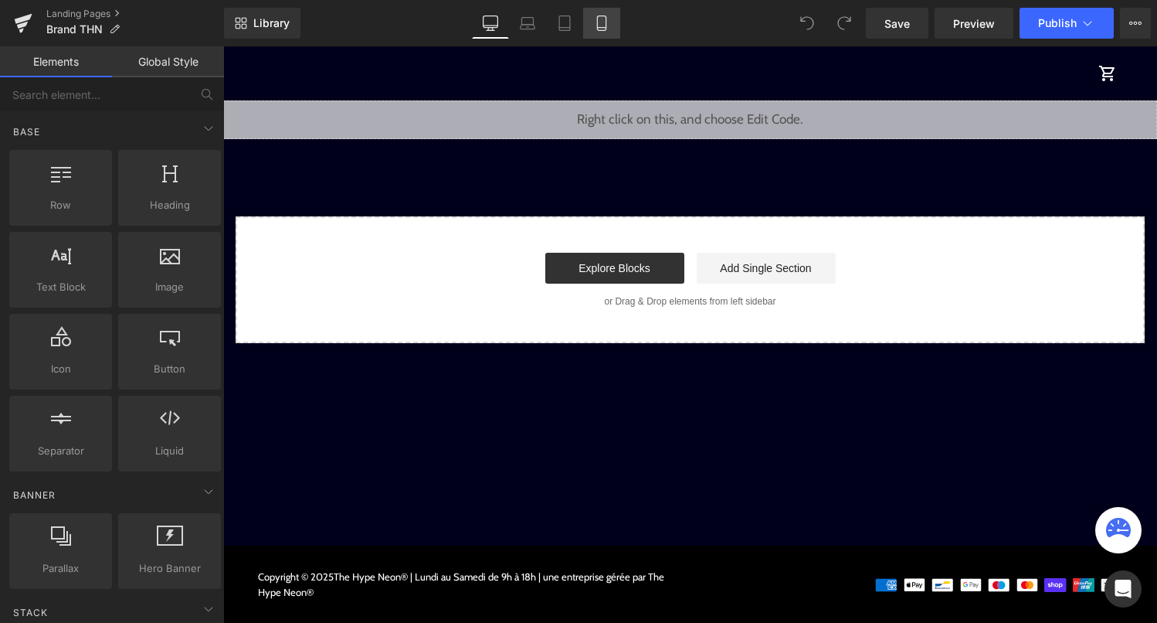
click at [610, 35] on link "Mobile" at bounding box center [601, 23] width 37 height 31
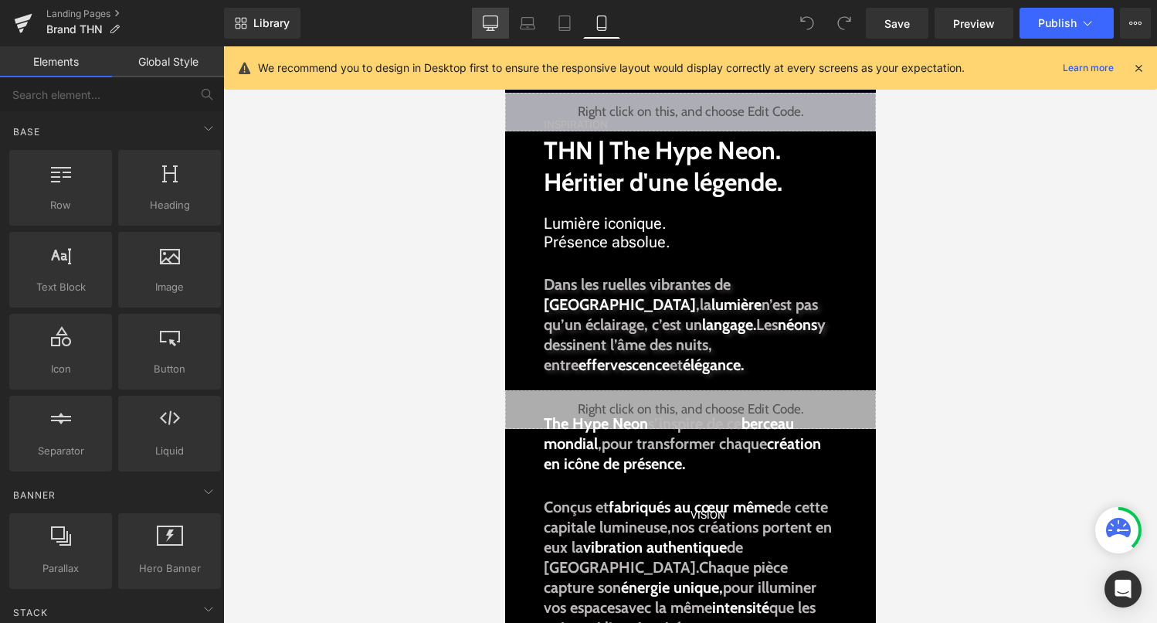
click at [507, 32] on link "Desktop" at bounding box center [490, 23] width 37 height 31
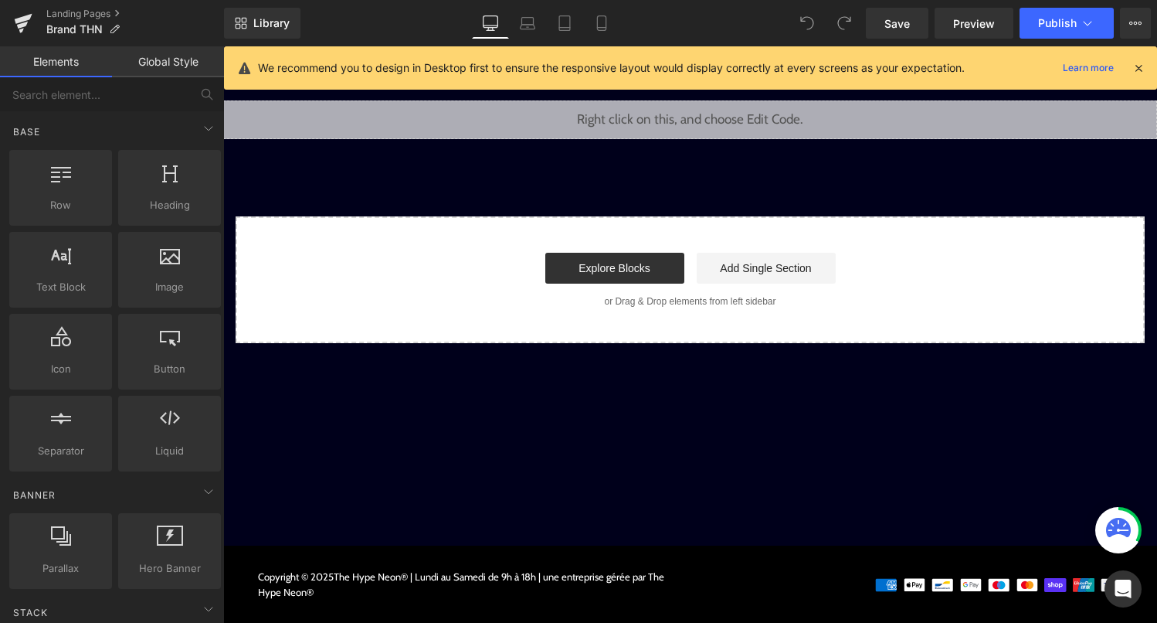
click at [1142, 66] on icon at bounding box center [1139, 68] width 14 height 14
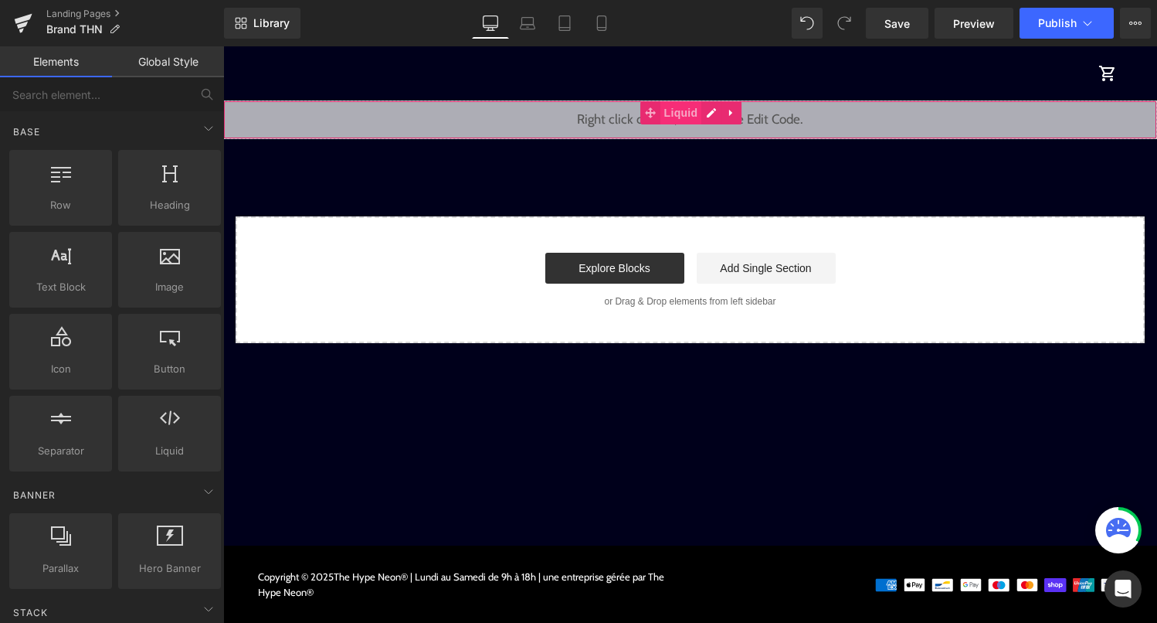
click at [682, 115] on span "Liquid" at bounding box center [682, 112] width 42 height 23
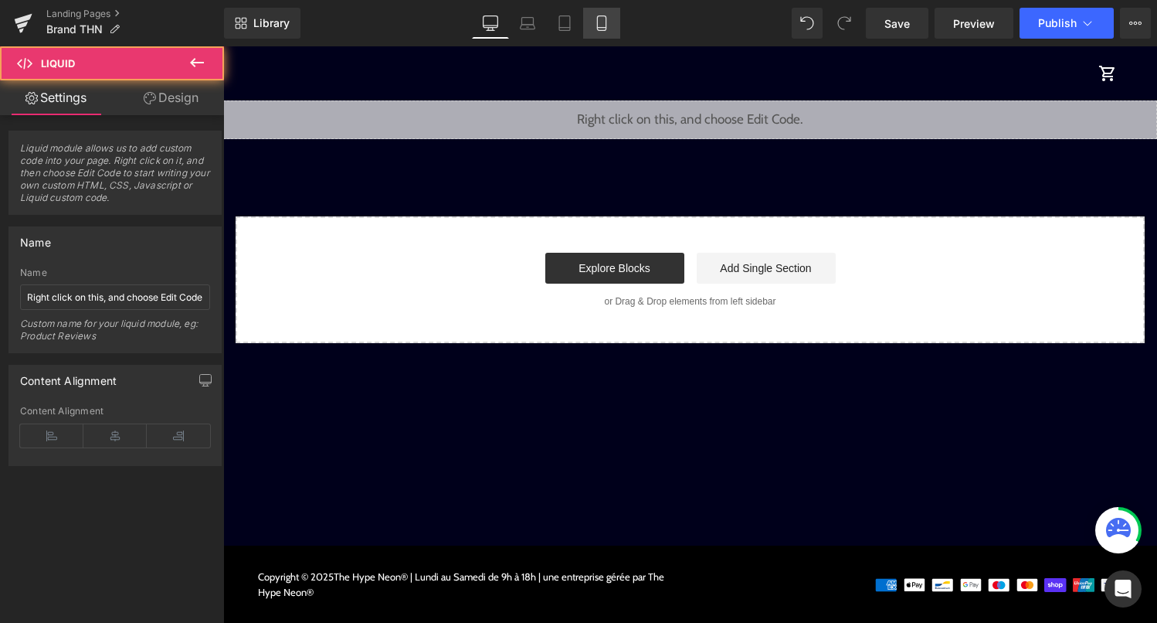
click at [610, 36] on link "Mobile" at bounding box center [601, 23] width 37 height 31
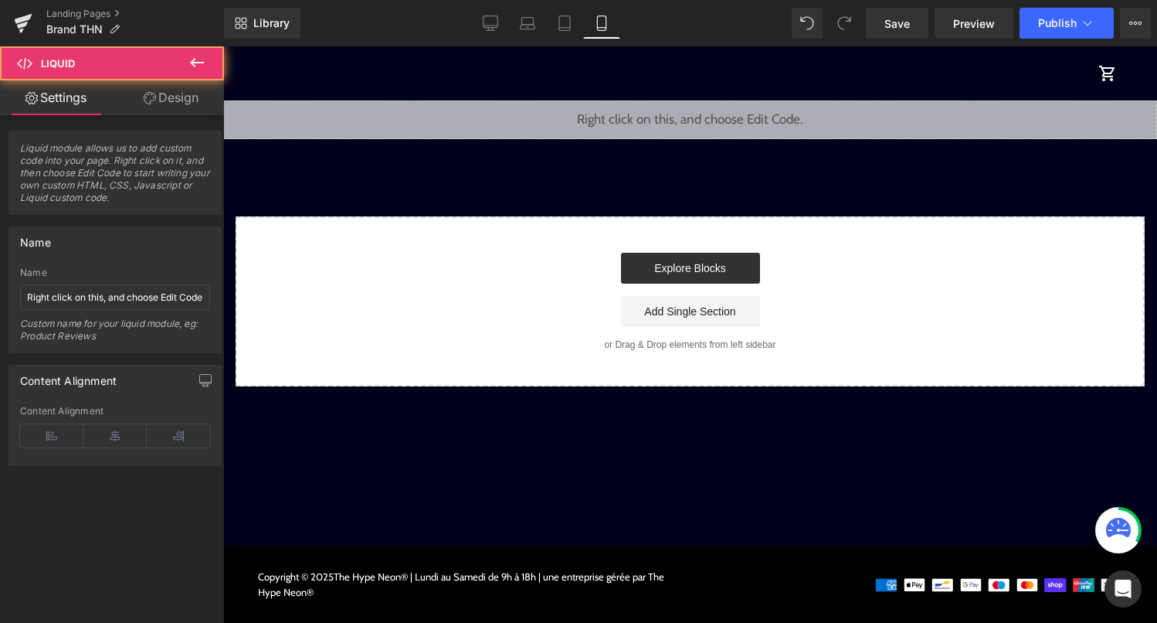
scroll to position [2731, 0]
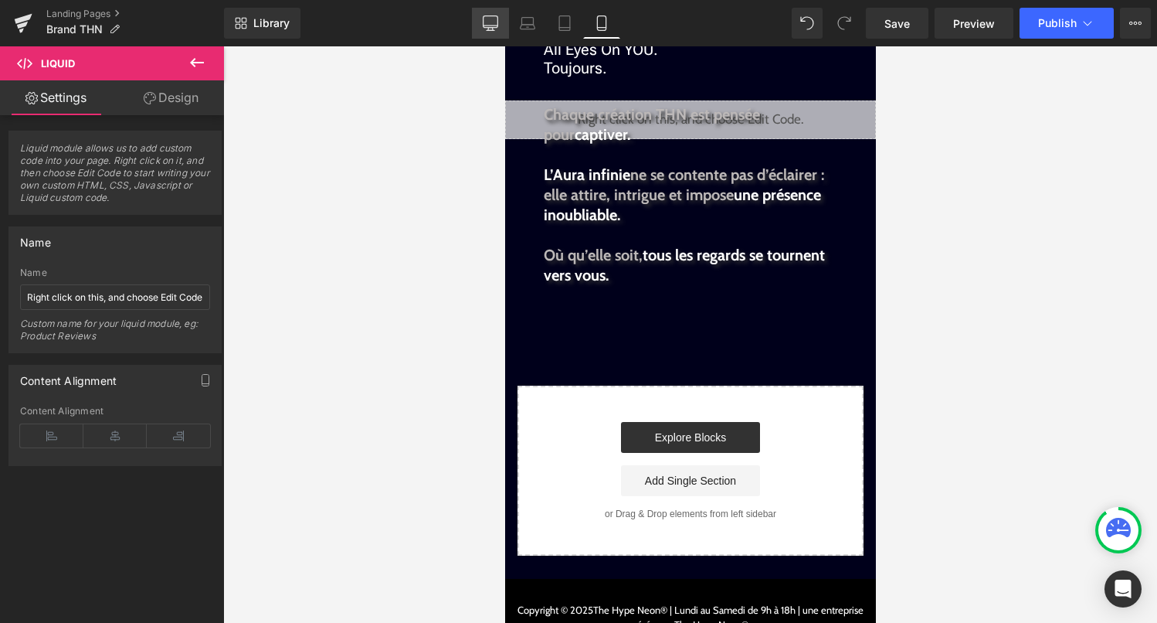
click at [499, 25] on link "Desktop" at bounding box center [490, 23] width 37 height 31
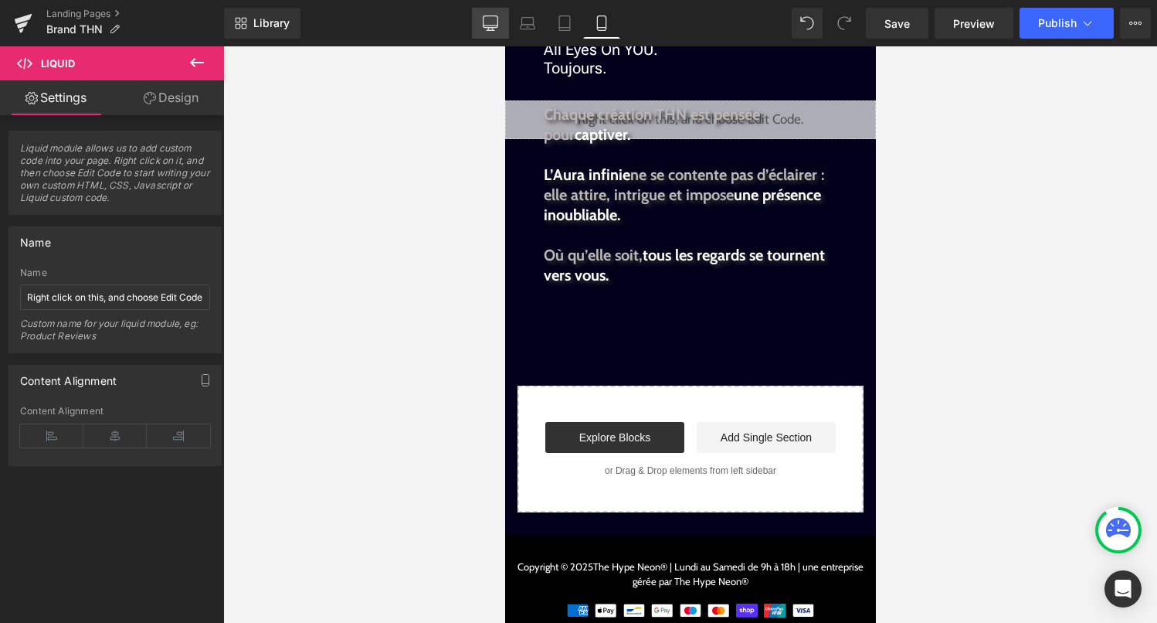
scroll to position [0, 0]
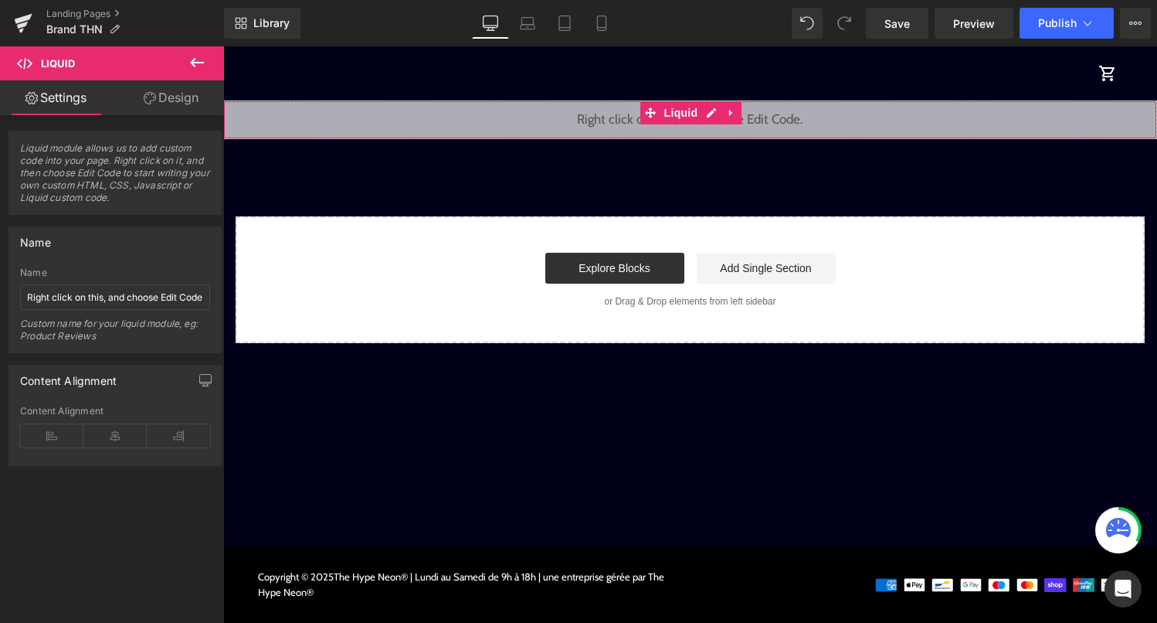
click at [168, 103] on link "Design" at bounding box center [171, 97] width 112 height 35
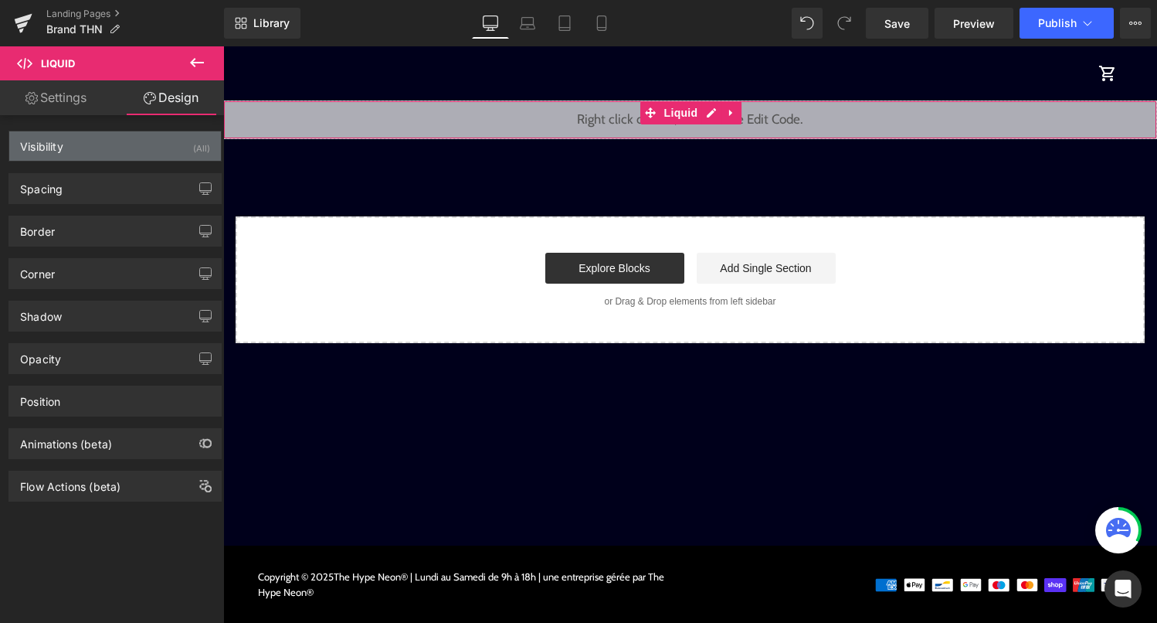
click at [198, 151] on div "(All)" at bounding box center [201, 143] width 17 height 25
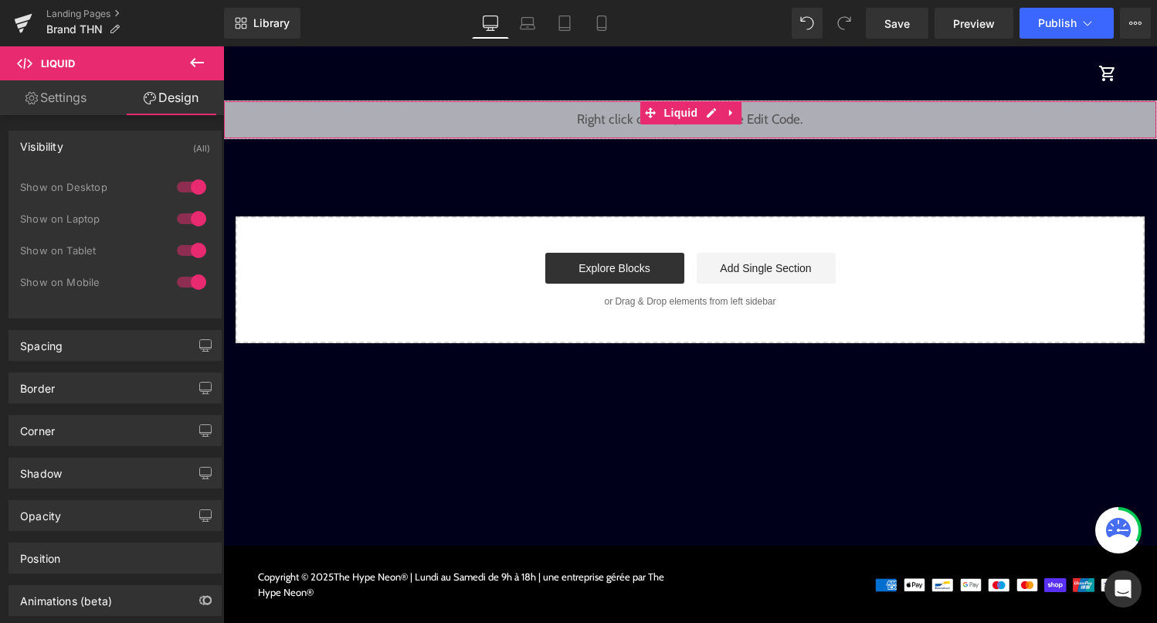
click at [199, 191] on div at bounding box center [191, 187] width 37 height 25
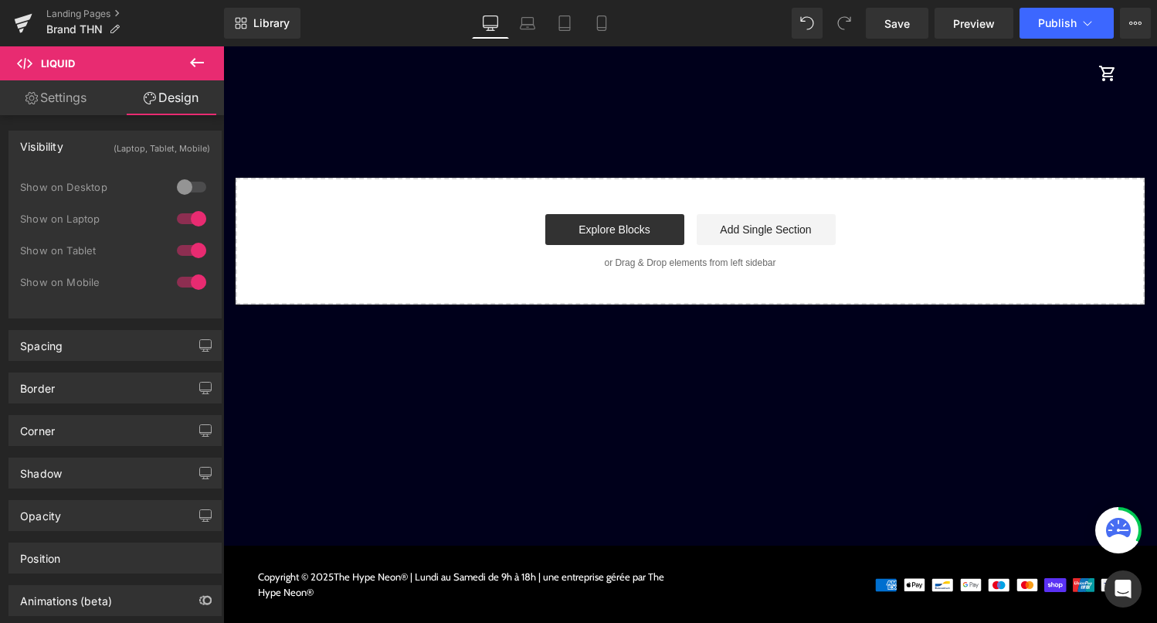
click at [192, 219] on div at bounding box center [191, 218] width 37 height 25
click at [190, 245] on div at bounding box center [191, 250] width 37 height 25
click at [562, 108] on div "Liquid INSPIRATION Text Block THN | The Hype Neon. Héritier d'une légende. Text…" at bounding box center [690, 202] width 934 height 204
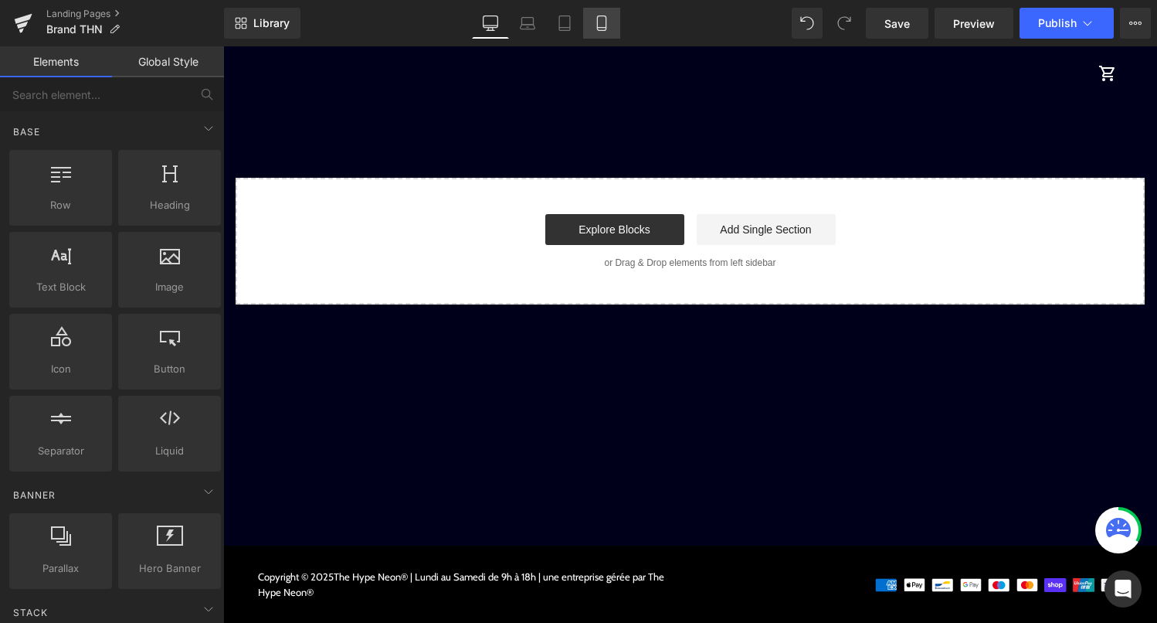
click at [600, 21] on icon at bounding box center [601, 22] width 15 height 15
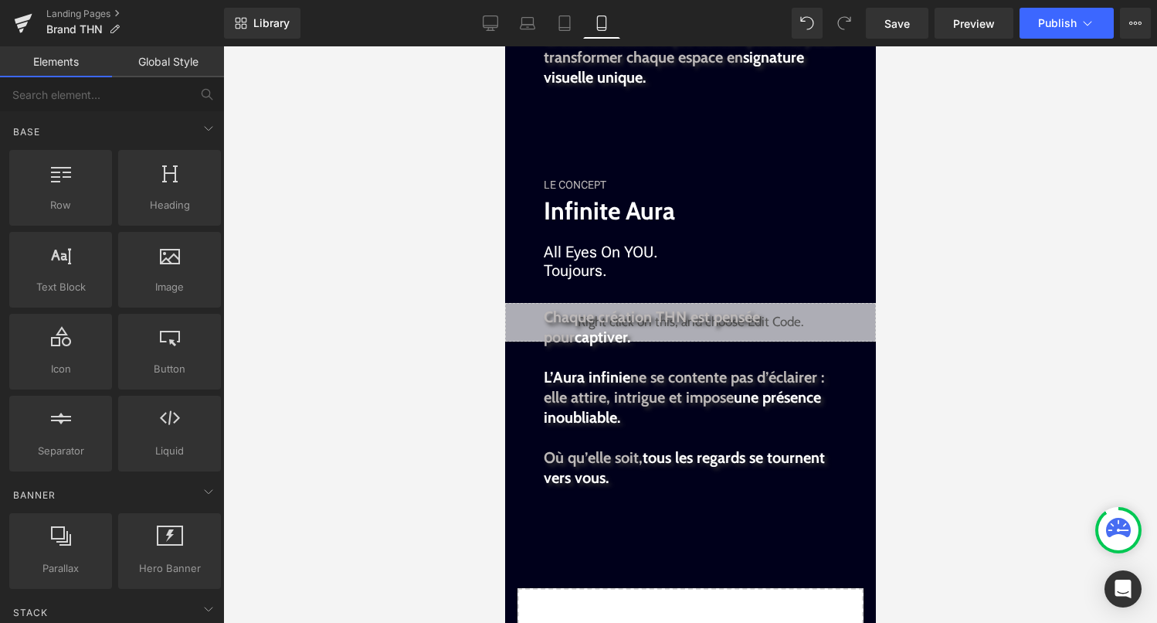
scroll to position [2531, 0]
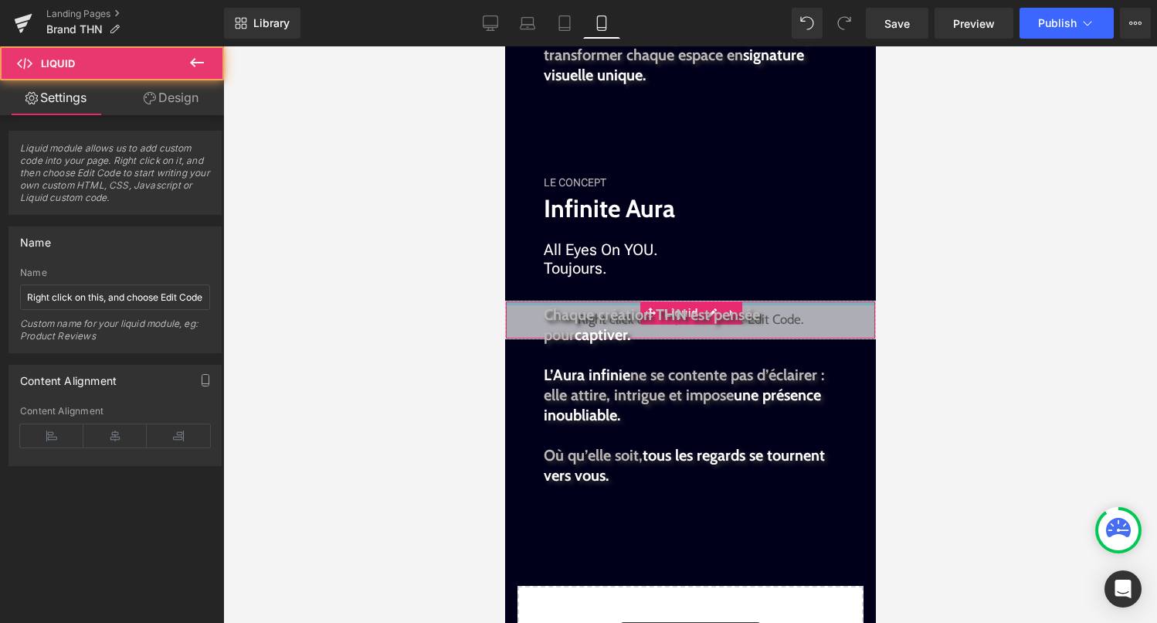
click at [862, 303] on div at bounding box center [689, 303] width 369 height 4
click at [855, 306] on div "Liquid" at bounding box center [690, 320] width 371 height 39
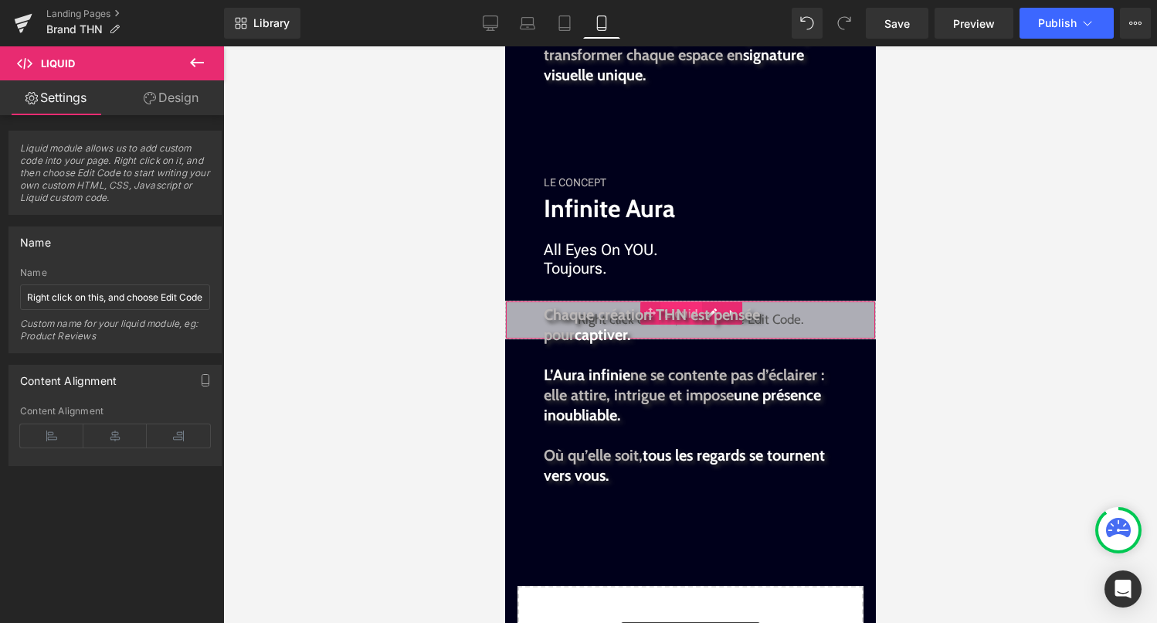
click at [680, 302] on span "Liquid" at bounding box center [681, 313] width 42 height 23
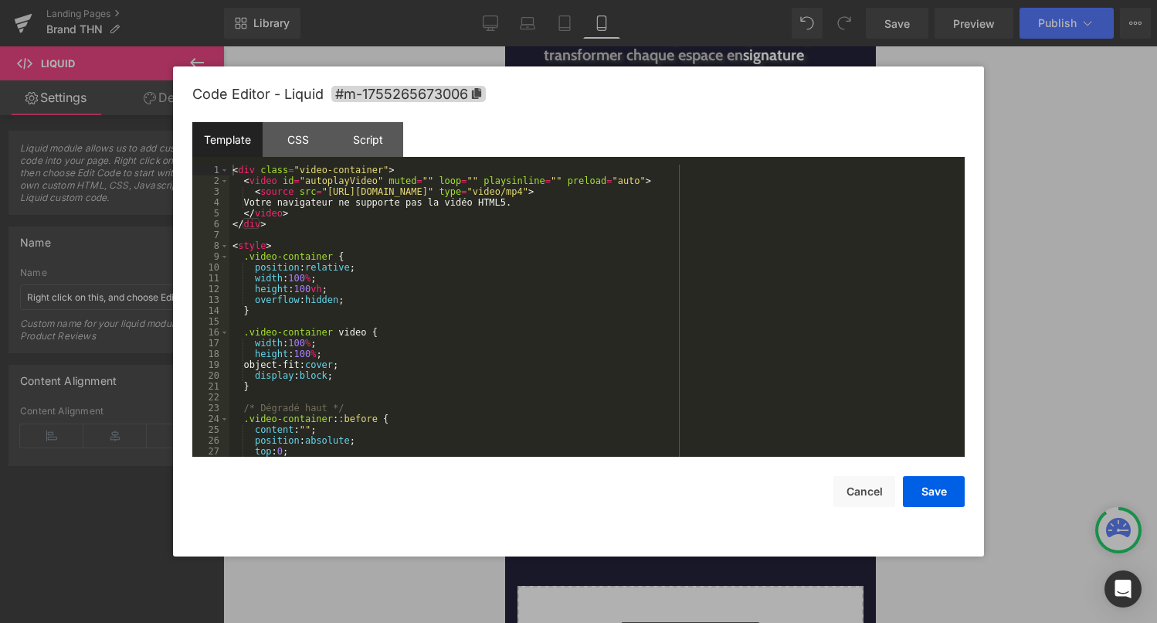
click at [715, 304] on link at bounding box center [707, 313] width 16 height 19
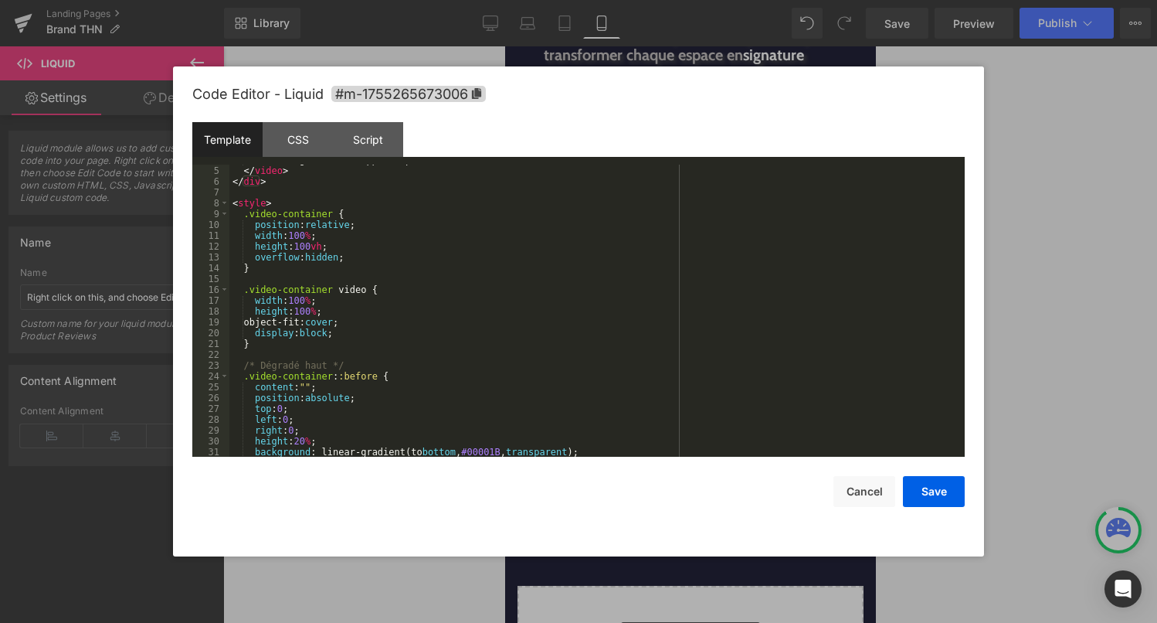
scroll to position [0, 0]
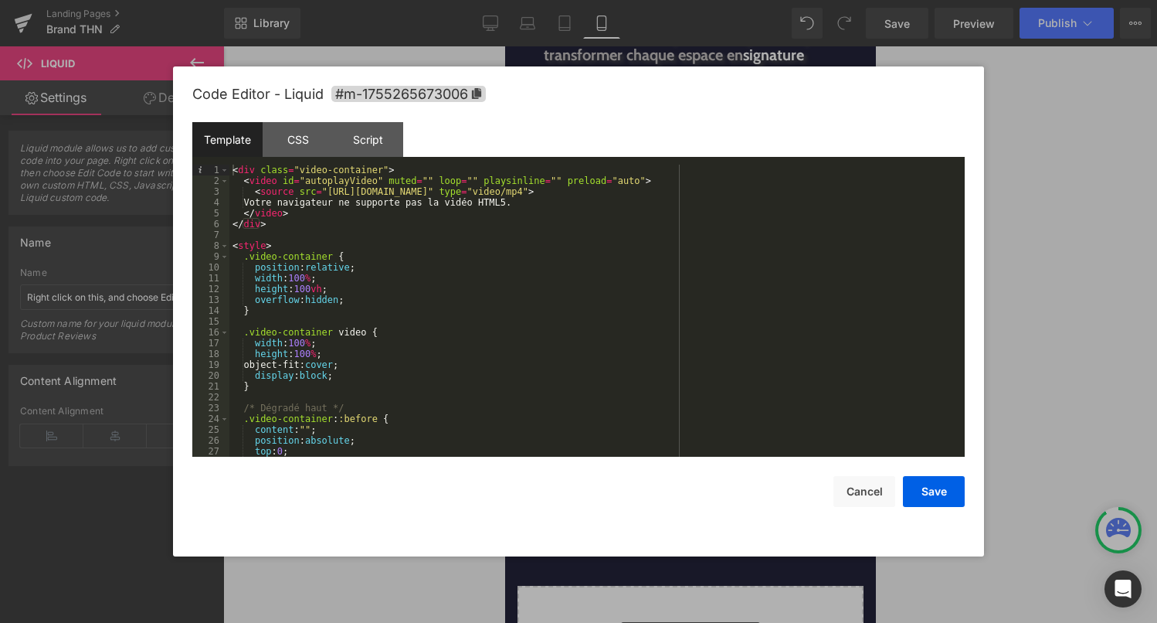
click at [510, 266] on div "< div class = "video-container" > < video id = "autoplayVideo" muted = "" loop …" at bounding box center [593, 322] width 729 height 314
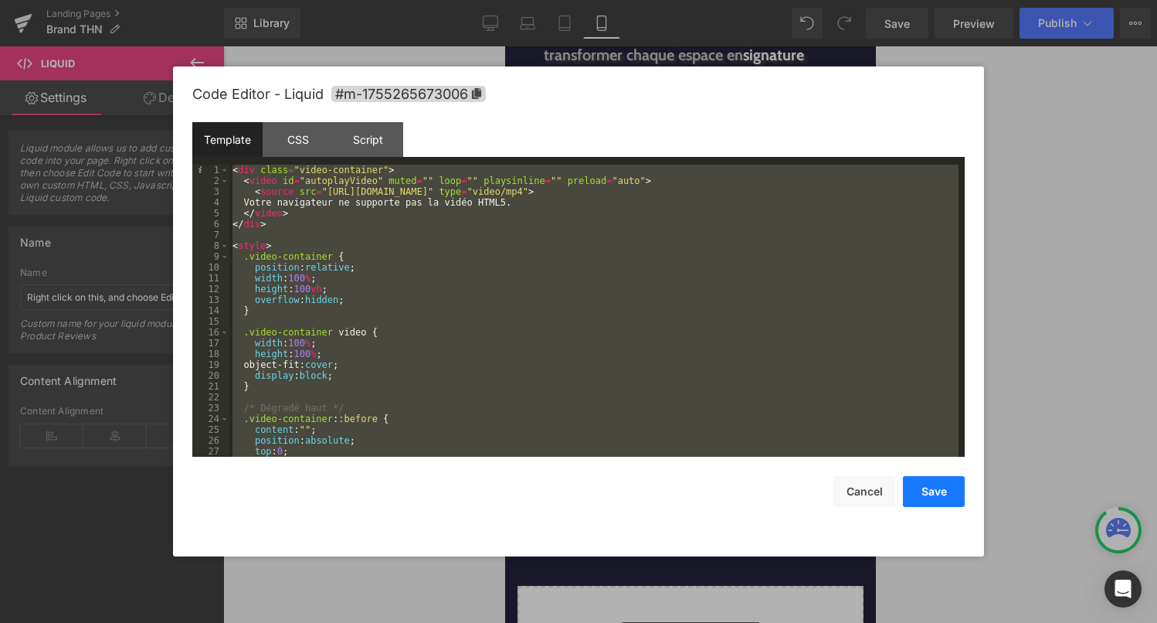
click at [922, 502] on button "Save" at bounding box center [934, 491] width 62 height 31
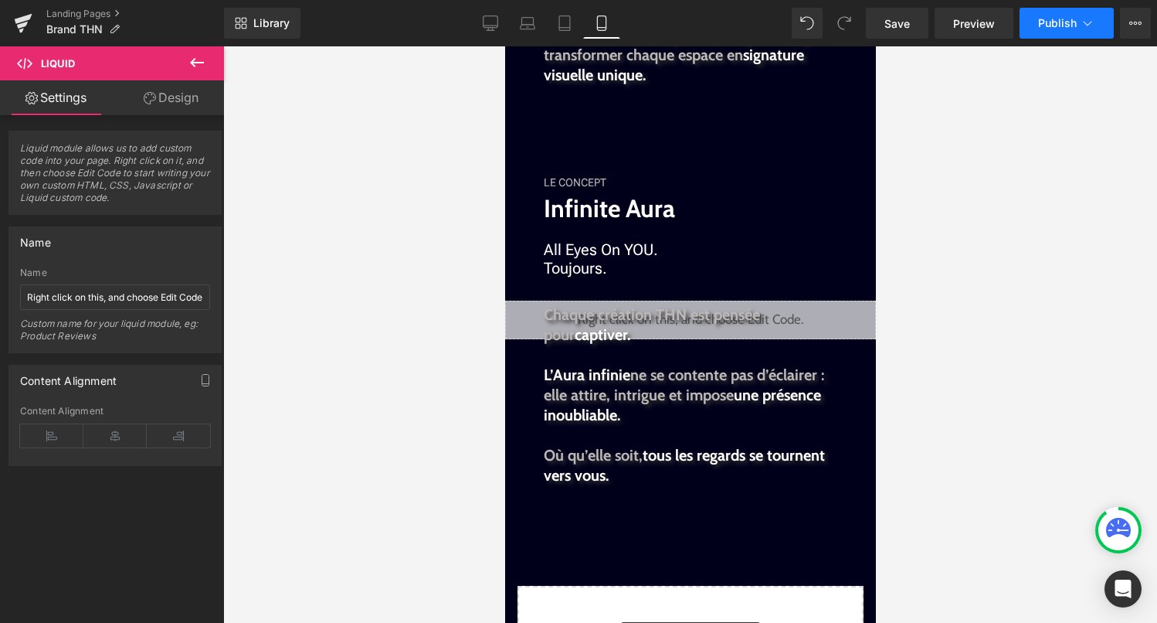
click at [1066, 23] on span "Publish" at bounding box center [1057, 23] width 39 height 12
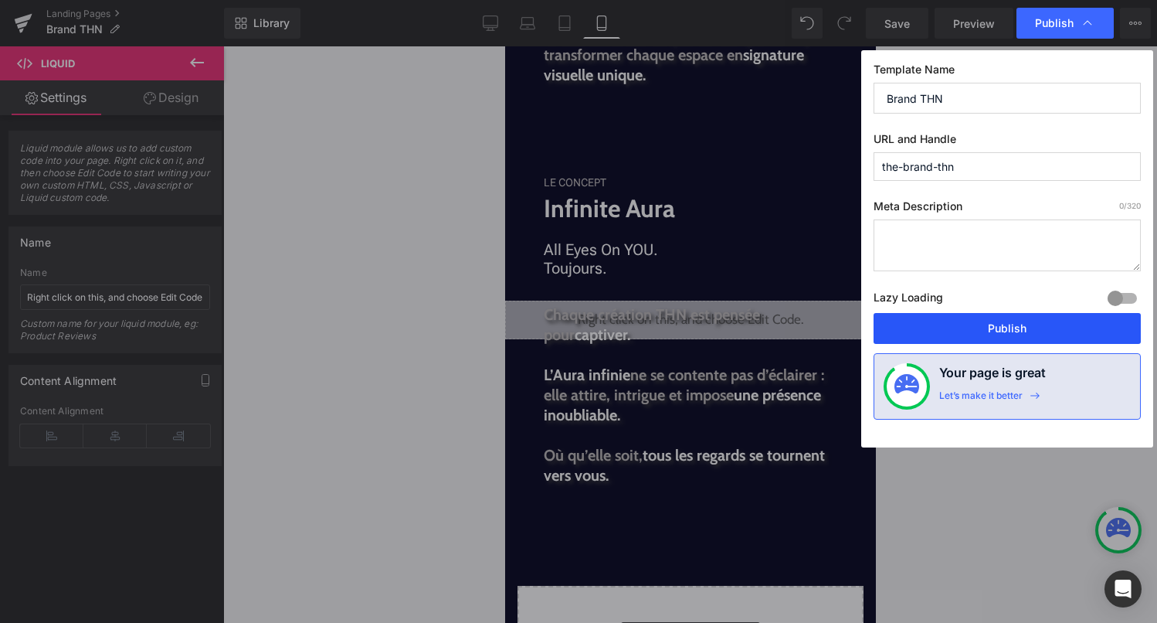
click at [1037, 325] on button "Publish" at bounding box center [1007, 328] width 267 height 31
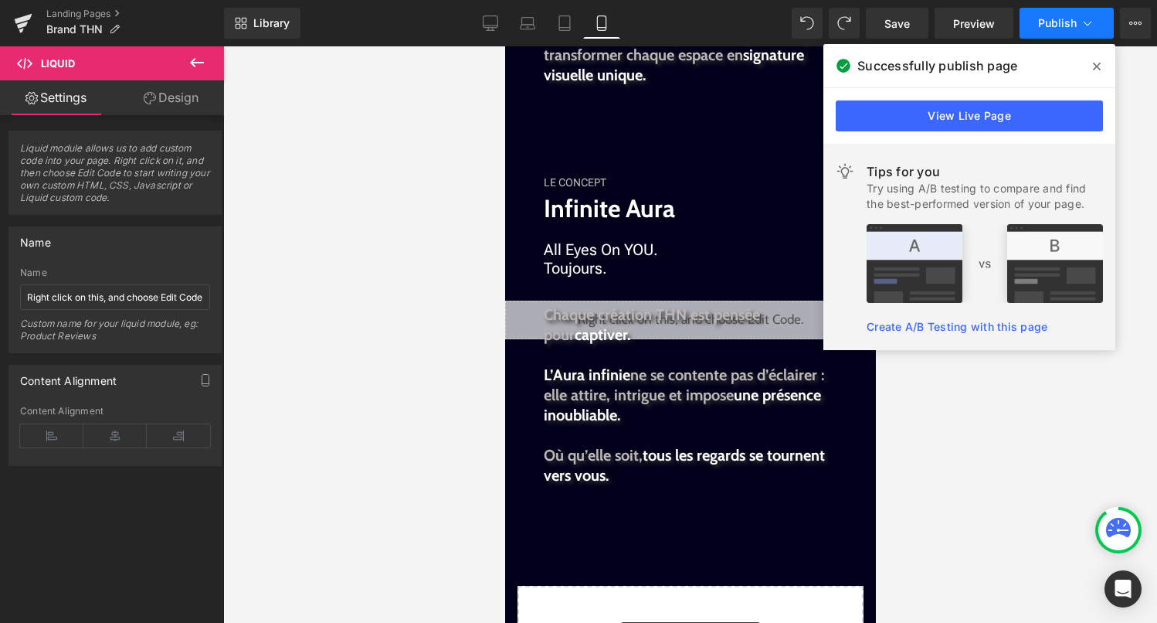
click at [1087, 33] on button "Publish" at bounding box center [1067, 23] width 94 height 31
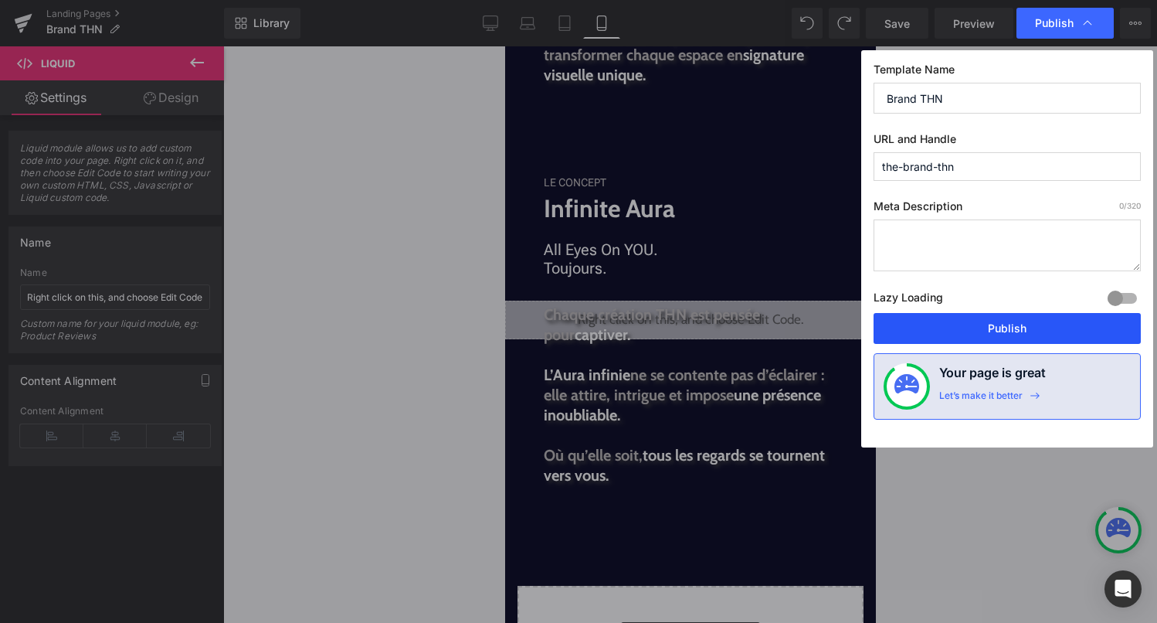
click at [1016, 335] on button "Publish" at bounding box center [1007, 328] width 267 height 31
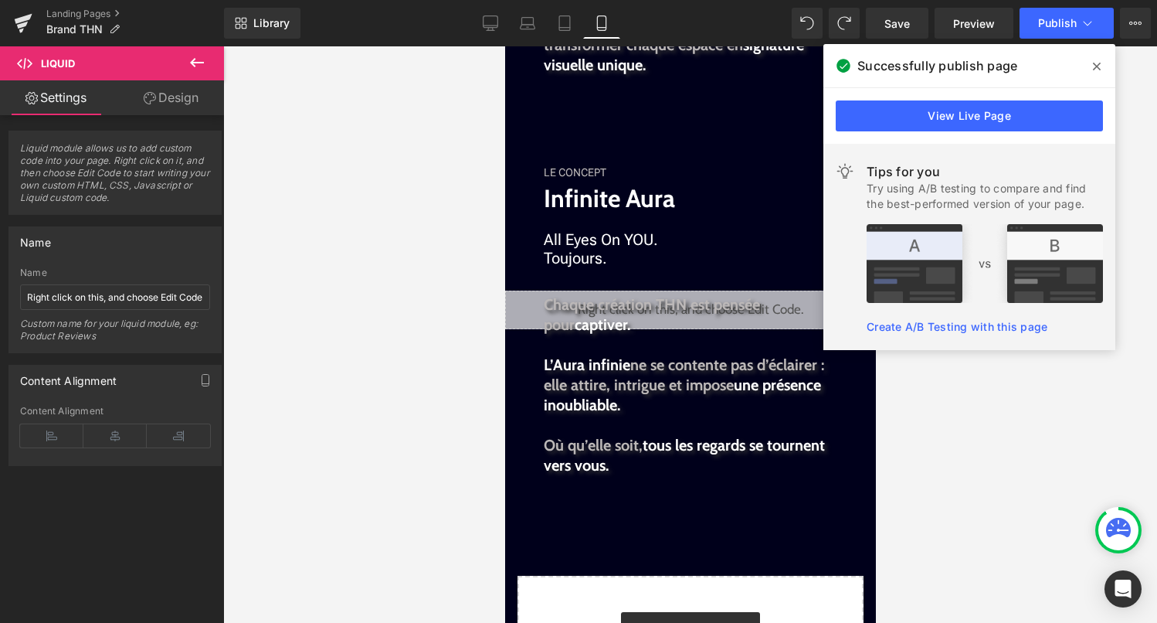
scroll to position [2561, 0]
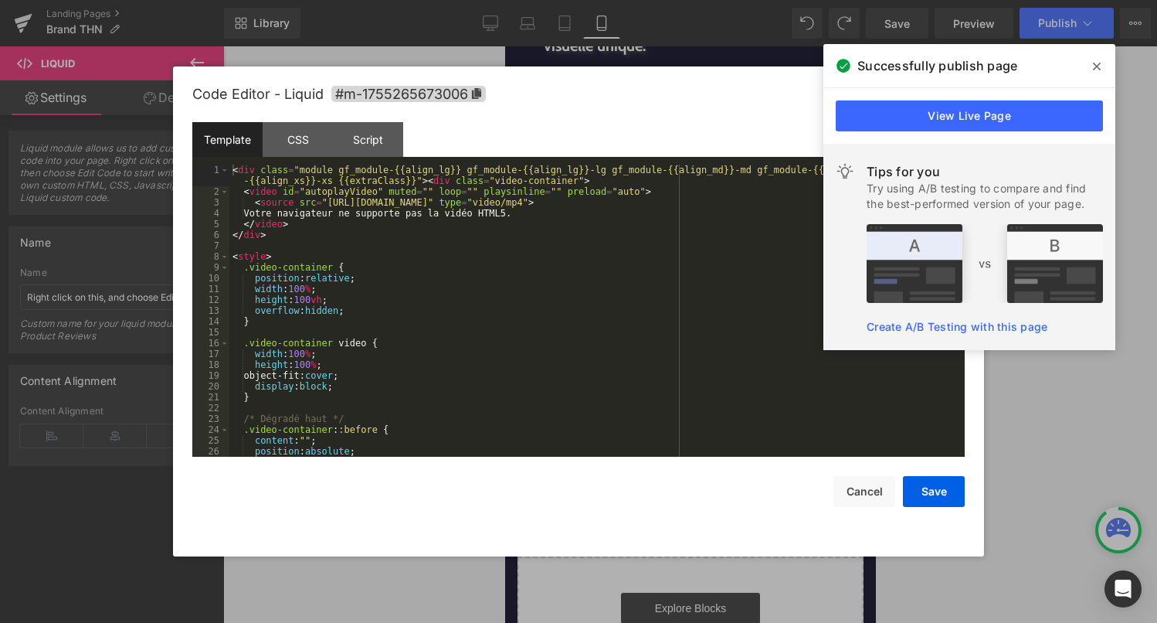
click at [708, 272] on link at bounding box center [712, 283] width 20 height 23
click at [868, 496] on button "Cancel" at bounding box center [865, 491] width 62 height 31
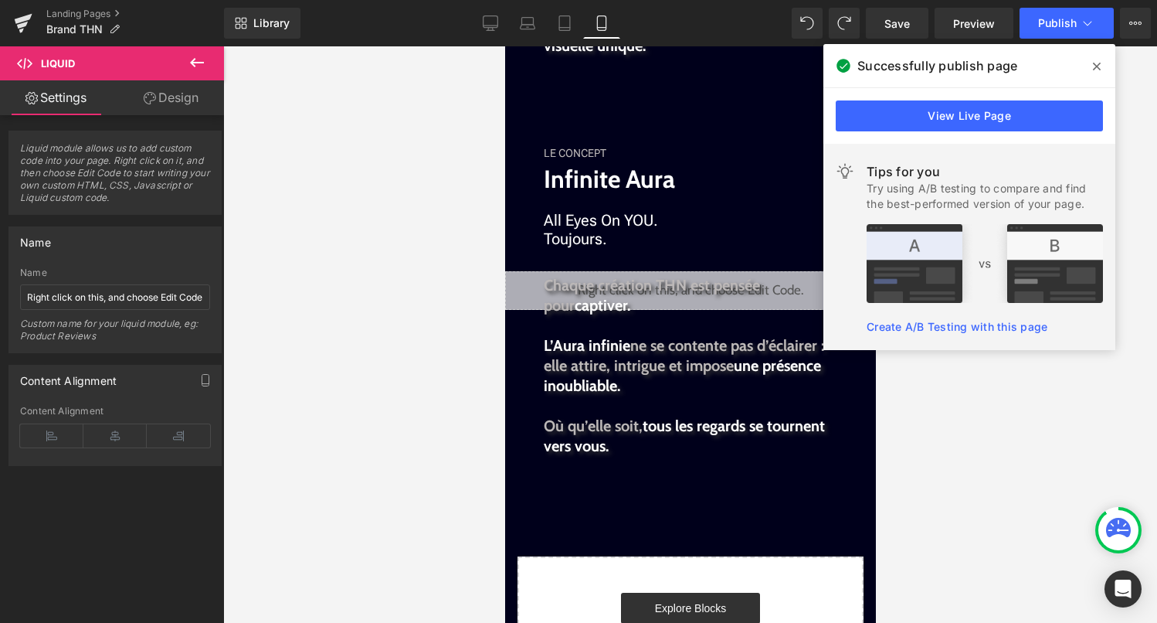
click at [1092, 66] on span at bounding box center [1097, 66] width 25 height 25
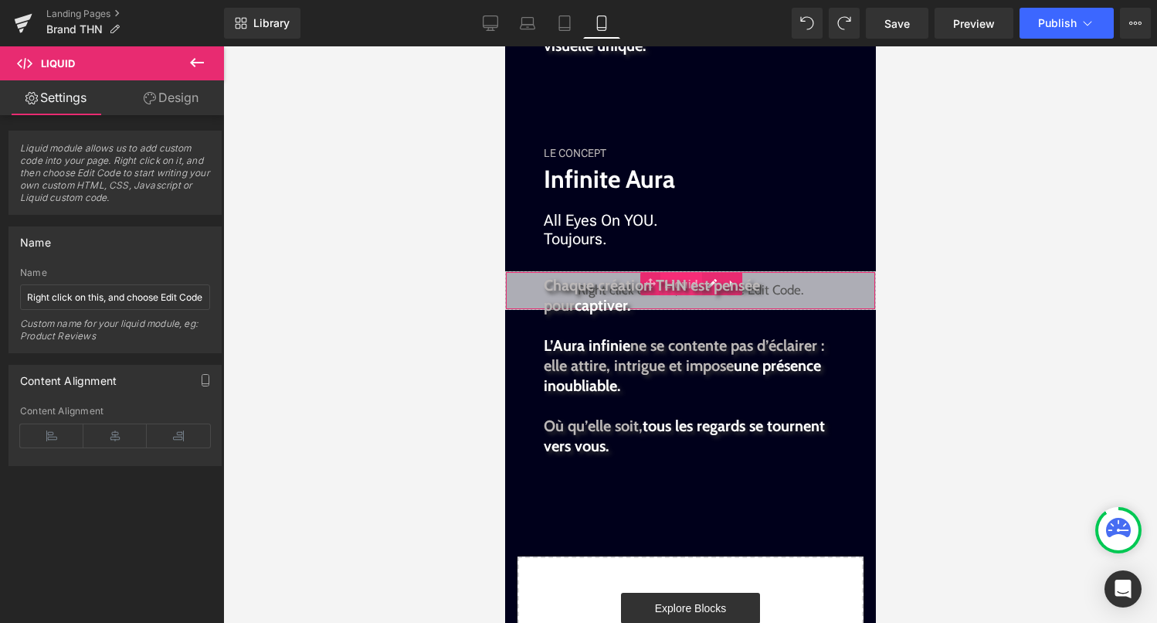
click at [684, 273] on span "Liquid" at bounding box center [681, 284] width 42 height 23
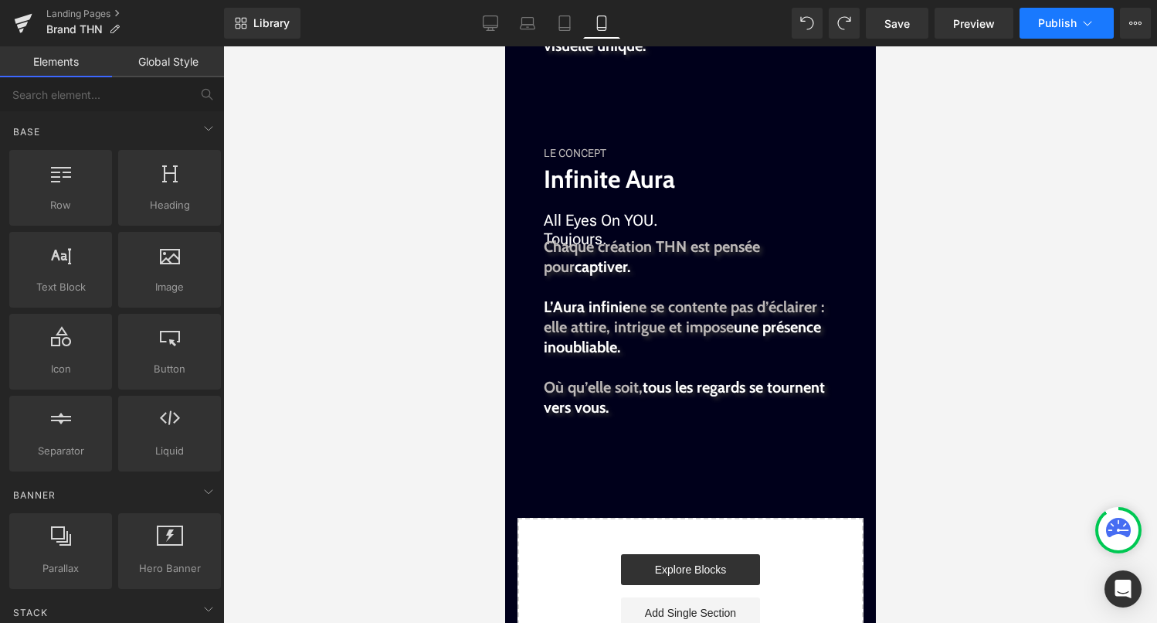
click at [1064, 36] on button "Publish" at bounding box center [1067, 23] width 94 height 31
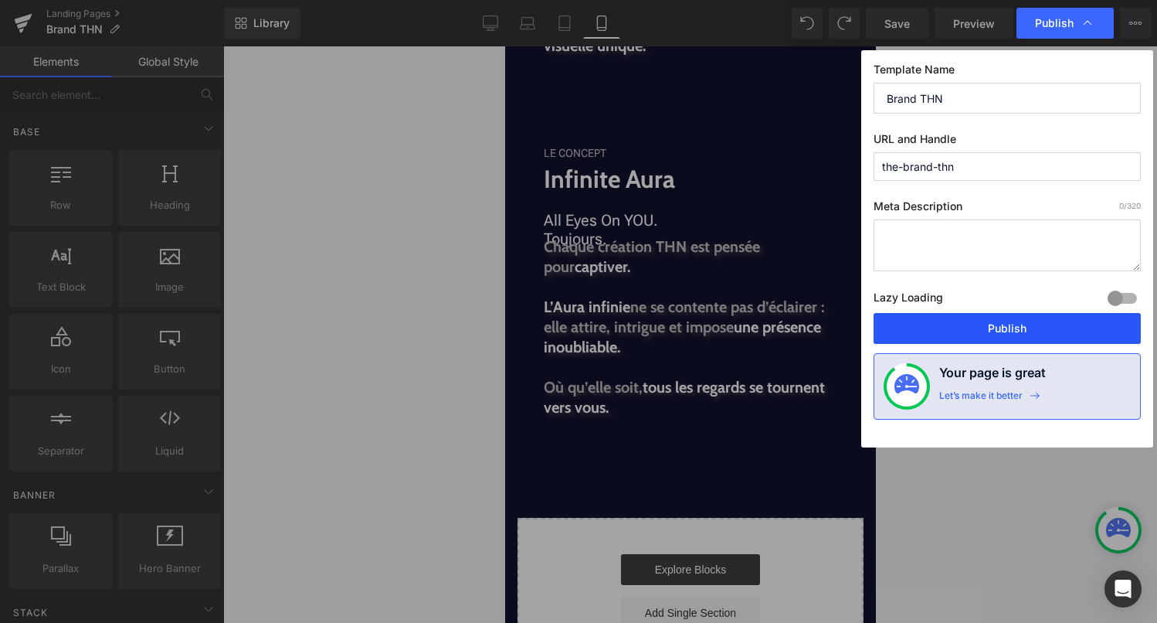
click at [994, 328] on button "Publish" at bounding box center [1007, 328] width 267 height 31
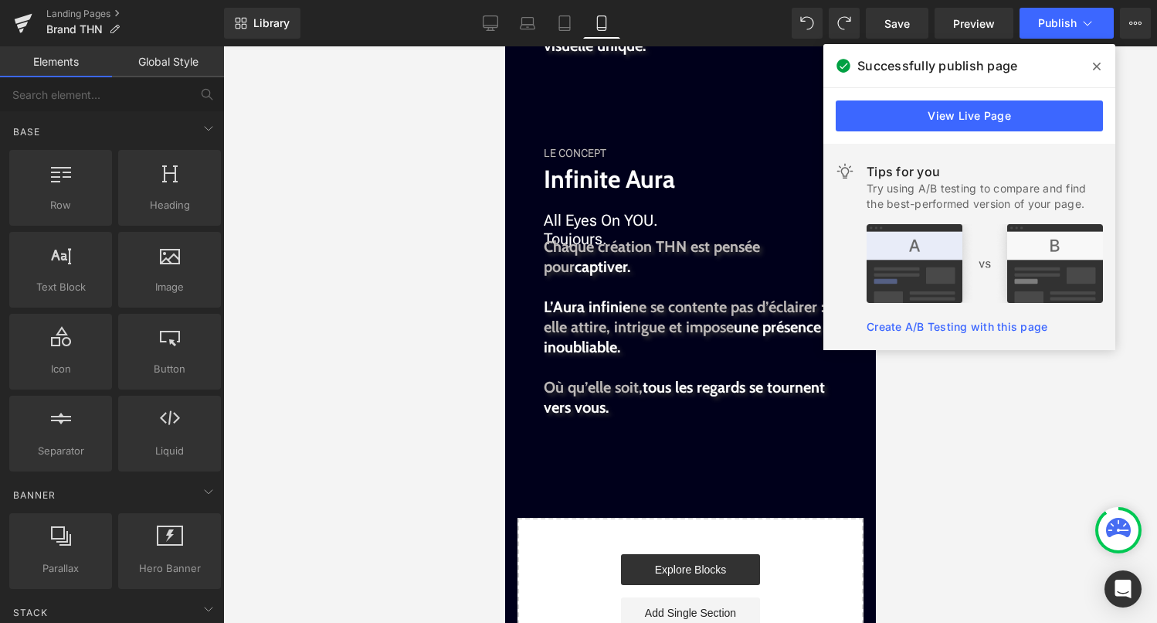
click at [1093, 69] on span at bounding box center [1097, 66] width 25 height 25
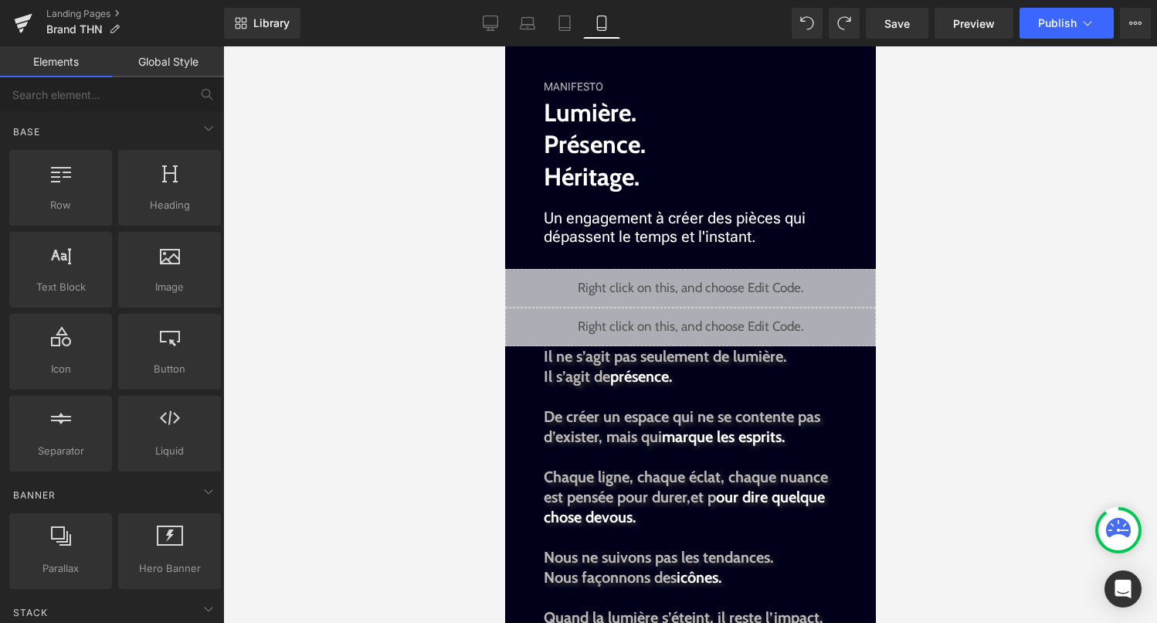
scroll to position [1245, 0]
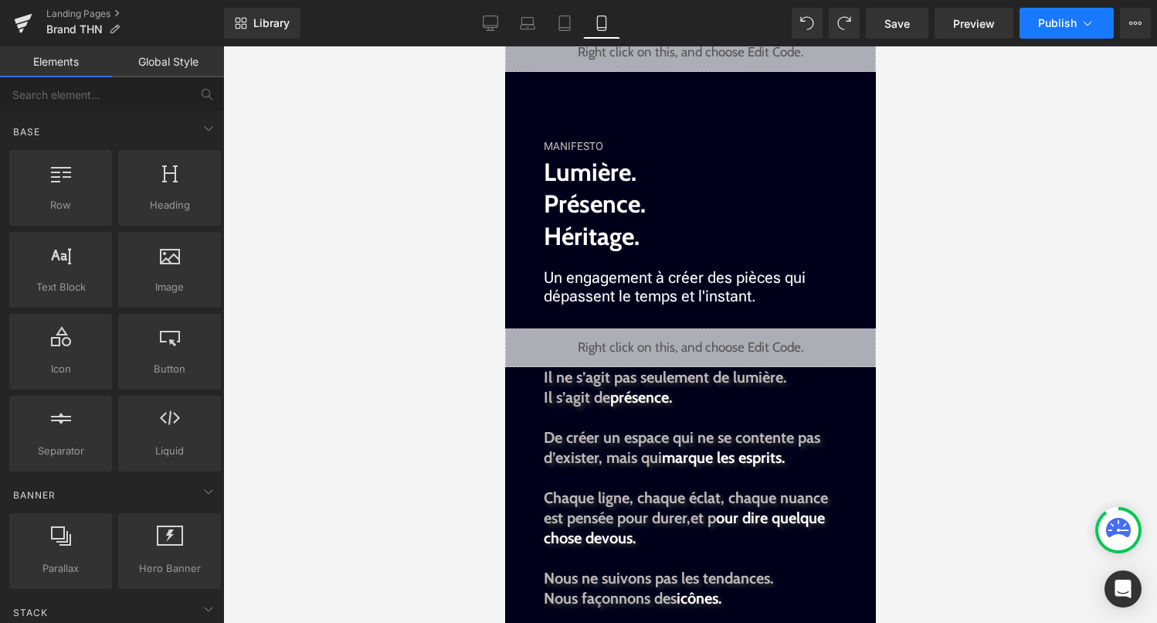
click at [1068, 32] on button "Publish" at bounding box center [1067, 23] width 94 height 31
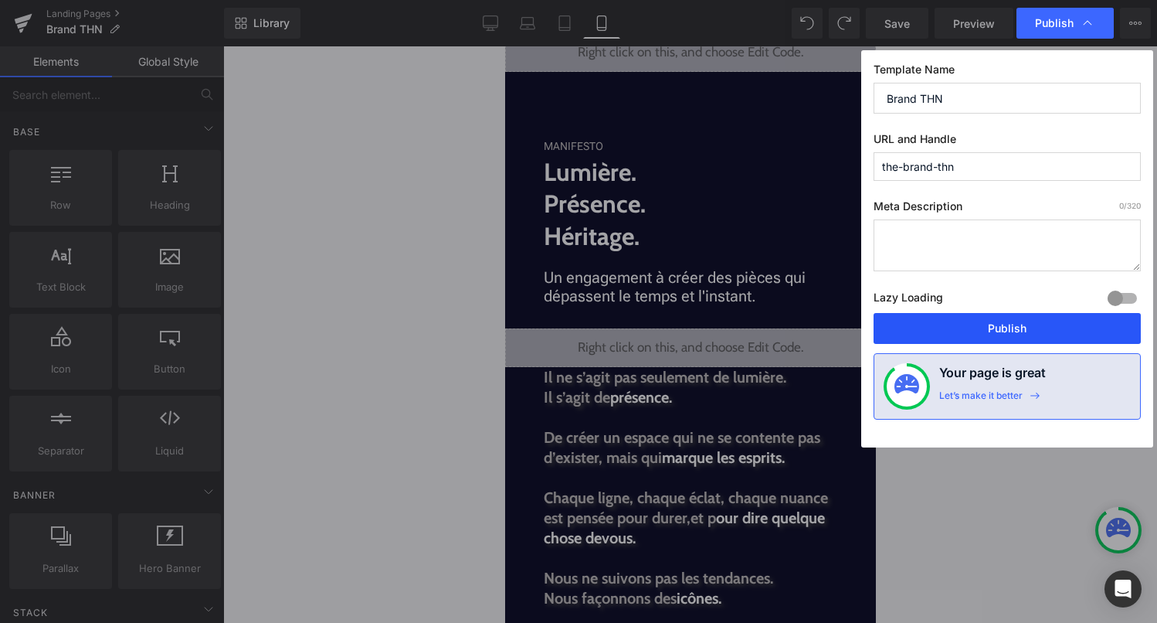
click at [996, 330] on button "Publish" at bounding box center [1007, 328] width 267 height 31
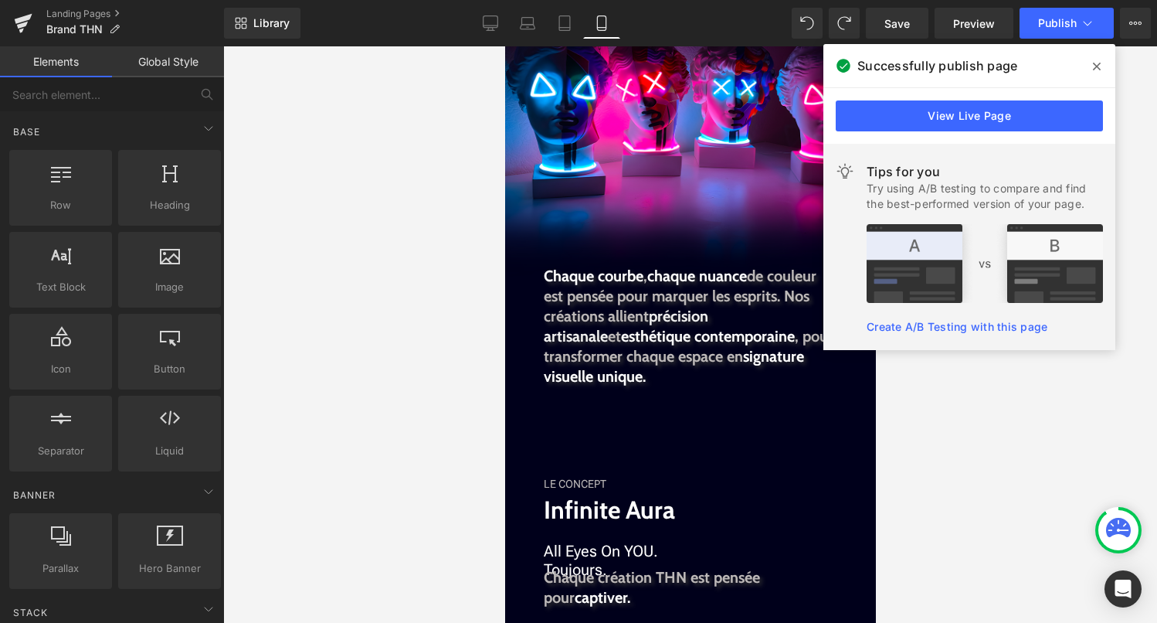
scroll to position [2715, 0]
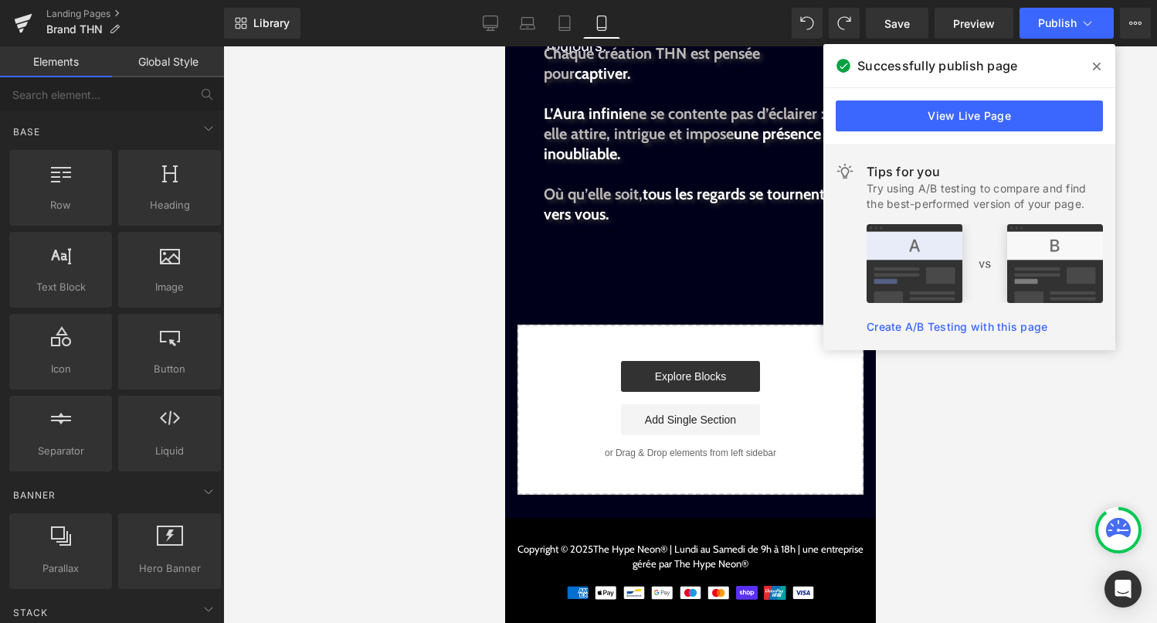
click at [327, 346] on div at bounding box center [690, 334] width 934 height 576
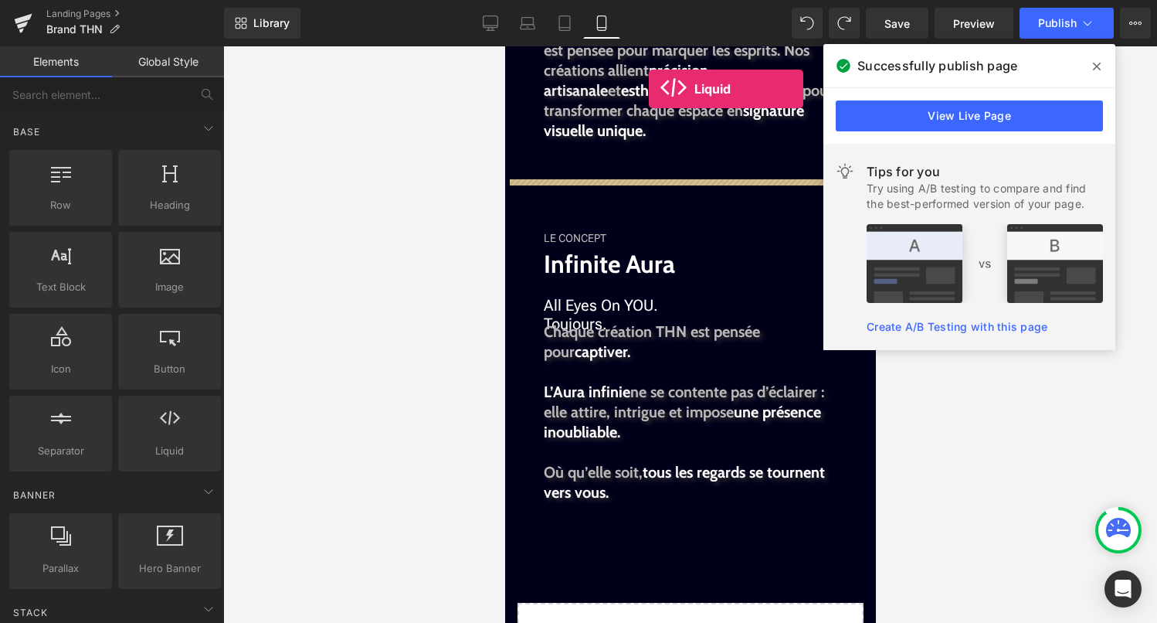
scroll to position [2406, 0]
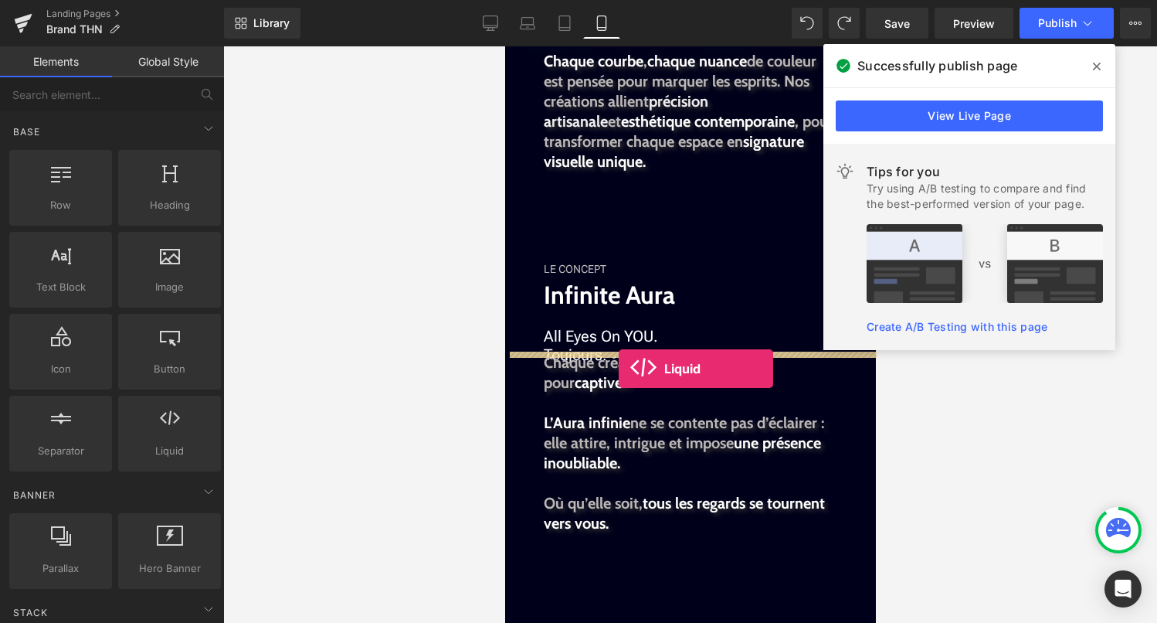
drag, startPoint x: 666, startPoint y: 480, endPoint x: 618, endPoint y: 369, distance: 121.1
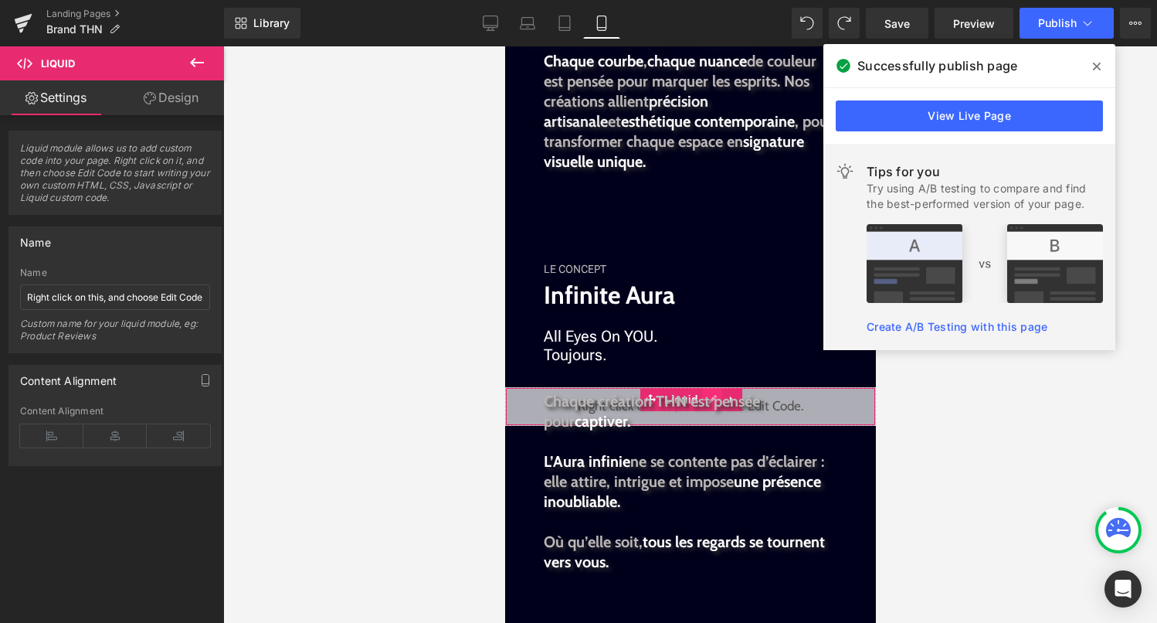
click at [713, 389] on div "Liquid" at bounding box center [690, 406] width 371 height 39
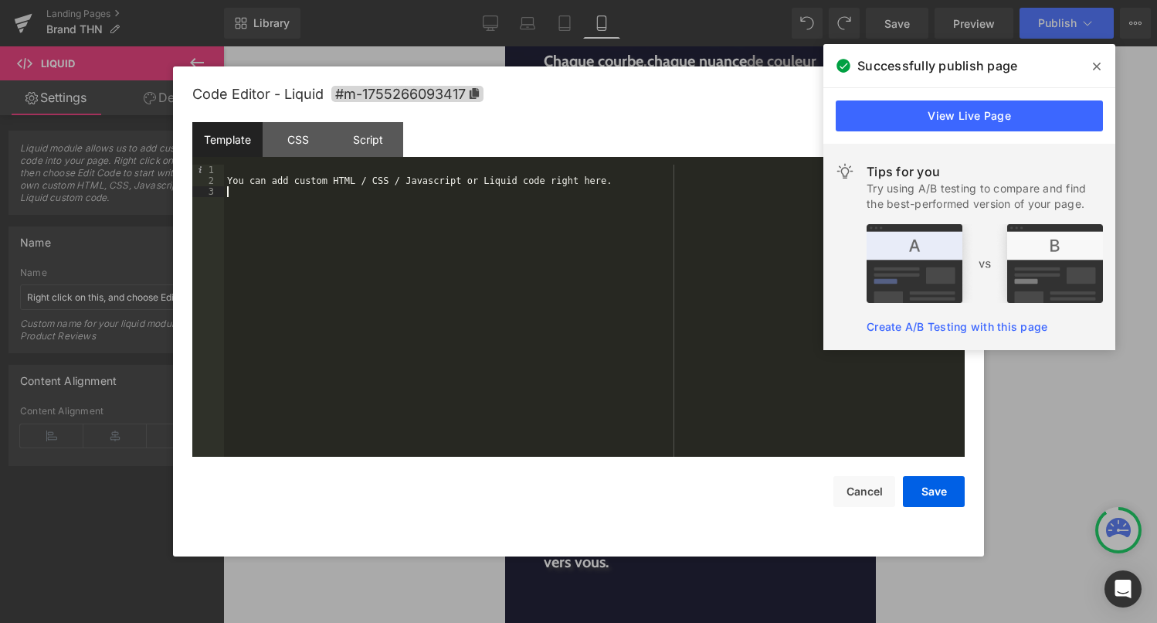
click at [715, 386] on div "You can add custom HTML / CSS / Javascript or Liquid code right here." at bounding box center [594, 322] width 741 height 314
click at [1096, 64] on icon at bounding box center [1097, 67] width 8 height 8
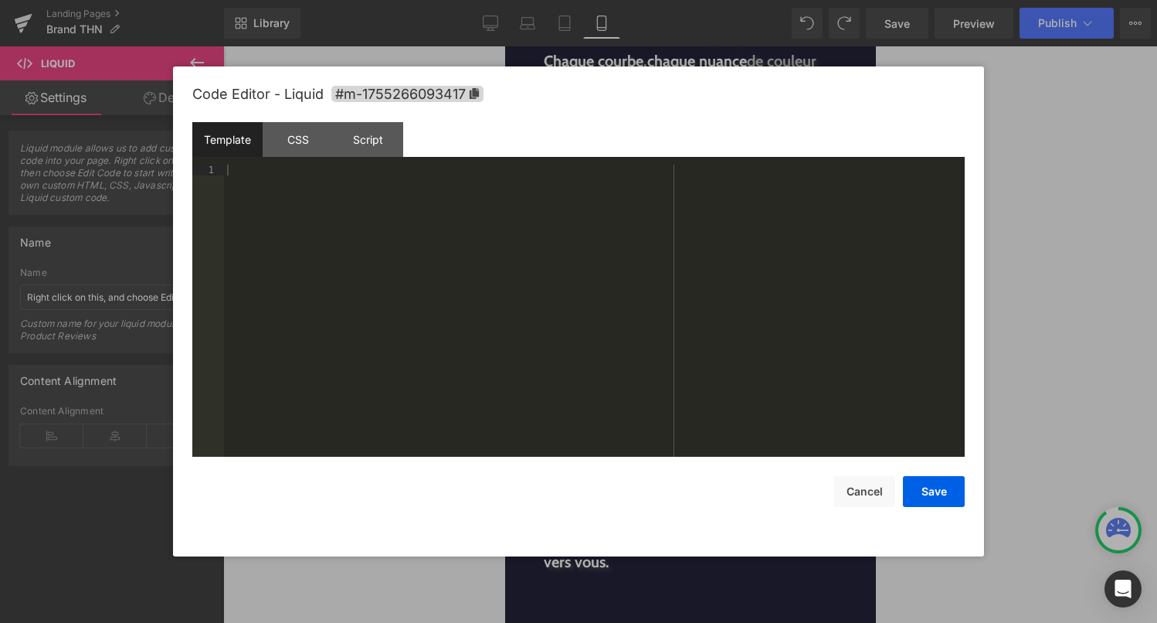
click at [464, 277] on div at bounding box center [594, 322] width 741 height 314
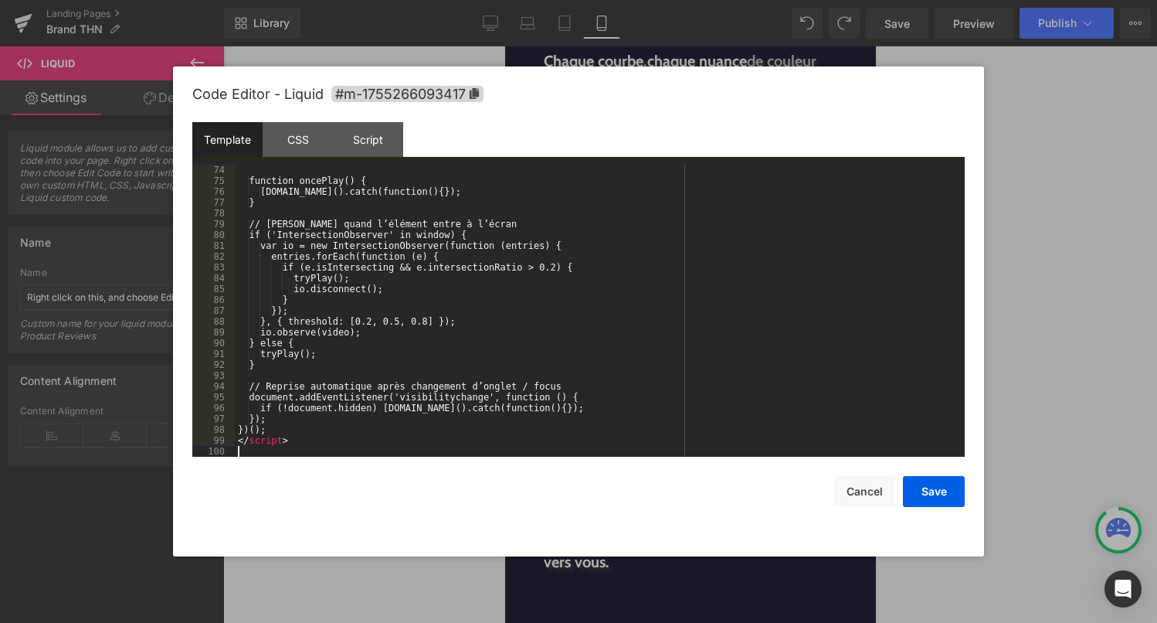
scroll to position [790, 0]
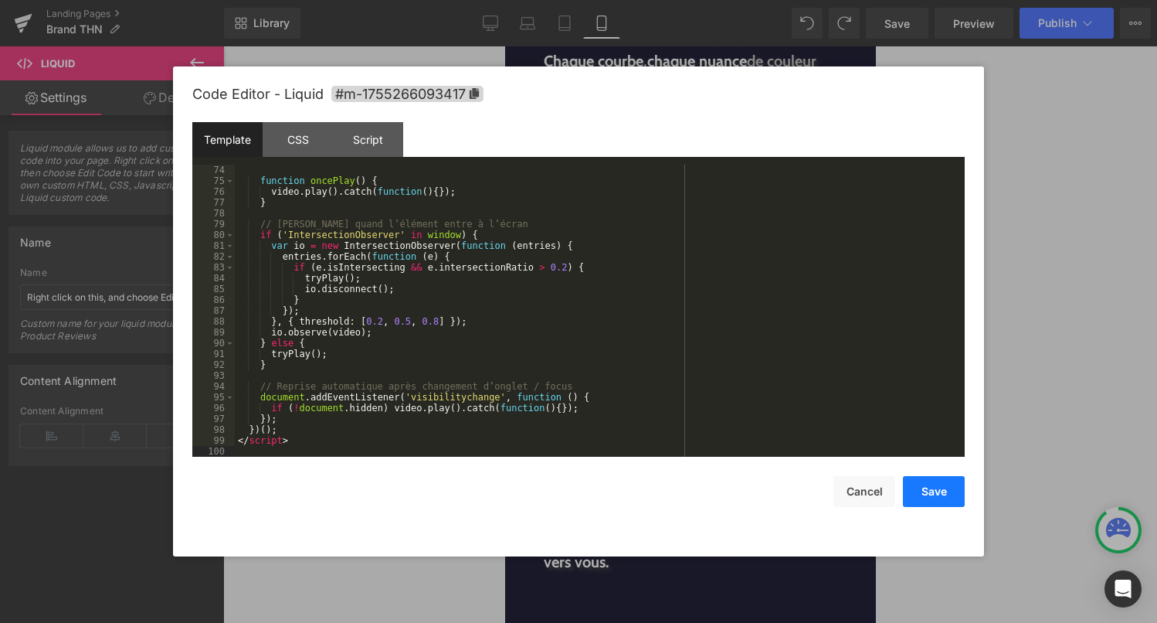
click at [960, 488] on button "Save" at bounding box center [934, 491] width 62 height 31
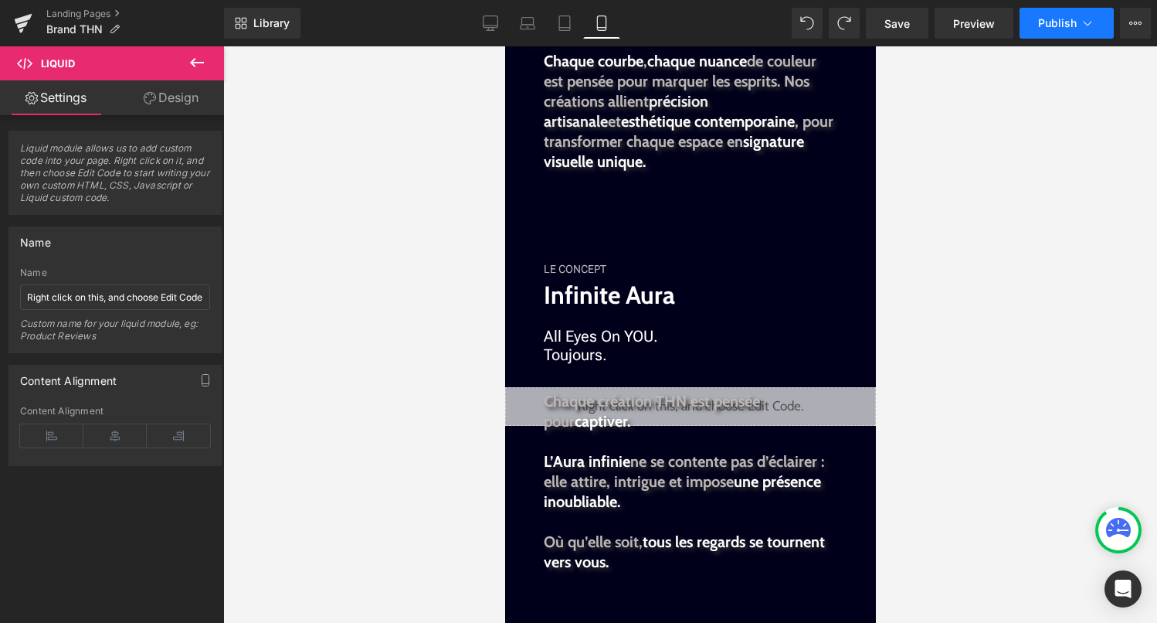
click at [1058, 25] on span "Publish" at bounding box center [1057, 23] width 39 height 12
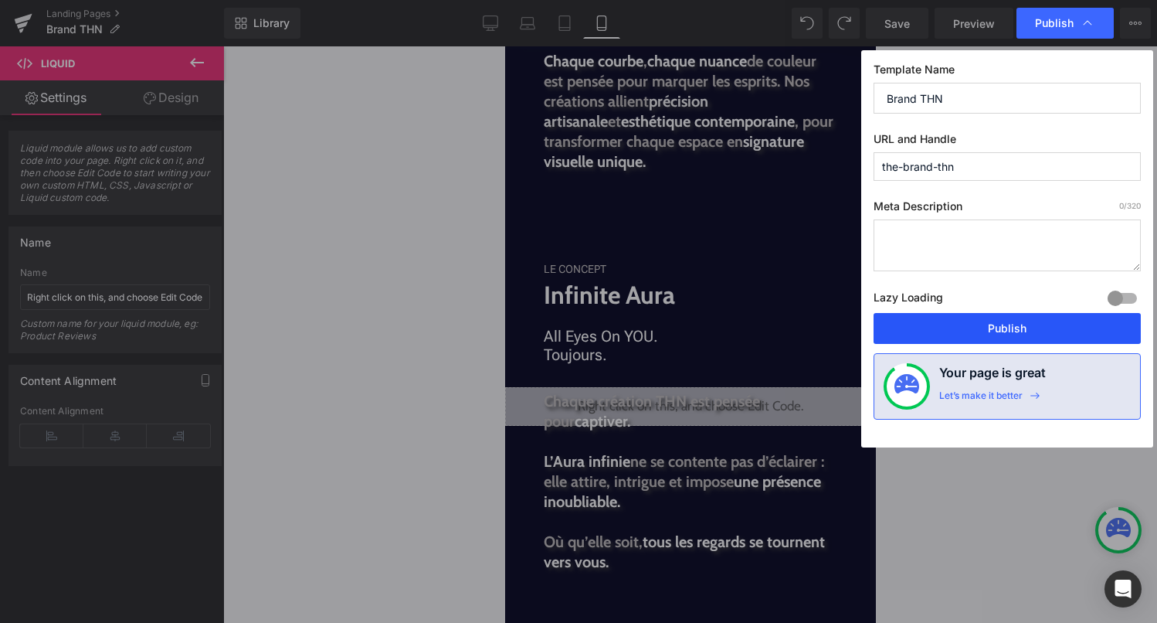
click at [1058, 326] on button "Publish" at bounding box center [1007, 328] width 267 height 31
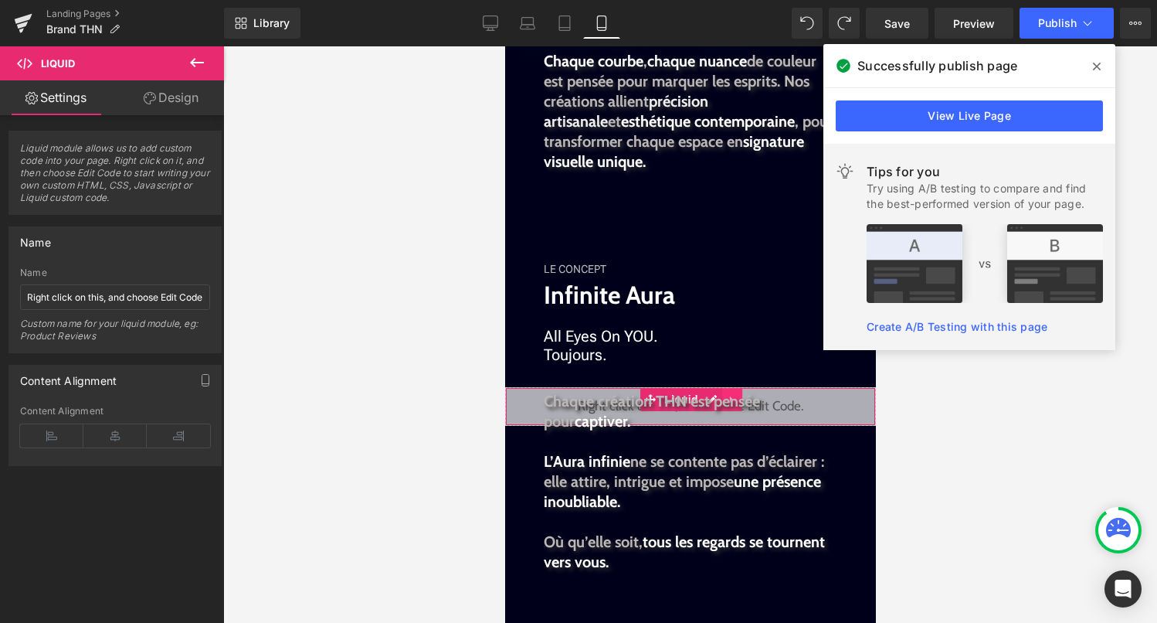
click at [734, 389] on link at bounding box center [732, 399] width 20 height 23
click at [763, 362] on div "All Eyes On YOU. Toujours. Text Block" at bounding box center [690, 345] width 294 height 37
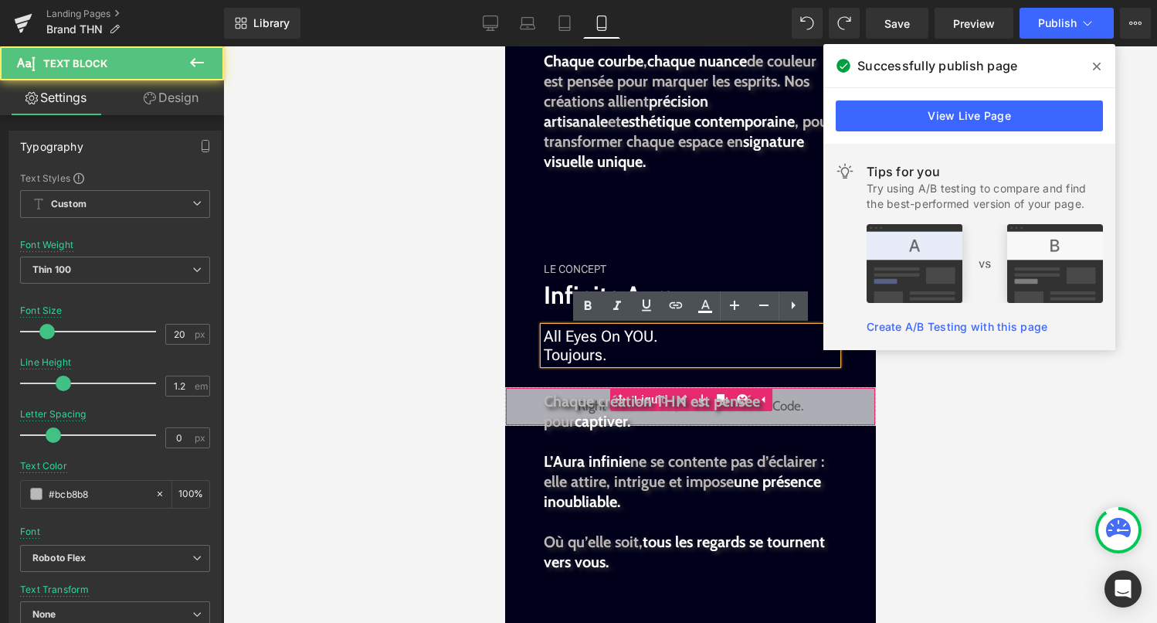
click at [861, 402] on div "Liquid" at bounding box center [690, 406] width 371 height 39
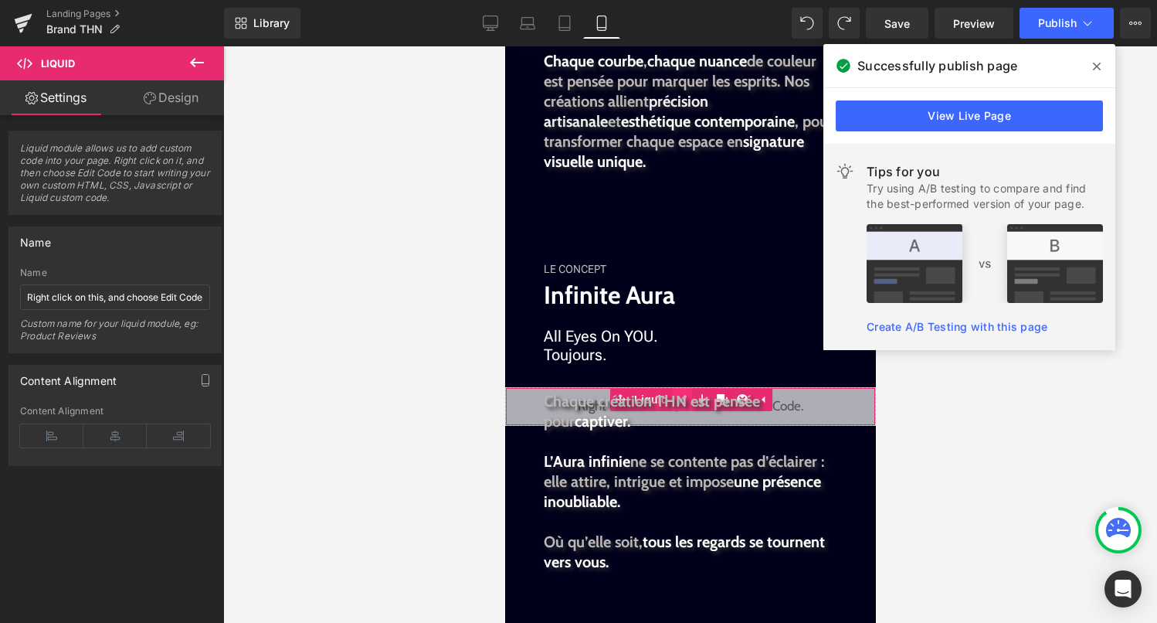
click at [688, 389] on link at bounding box center [681, 399] width 20 height 23
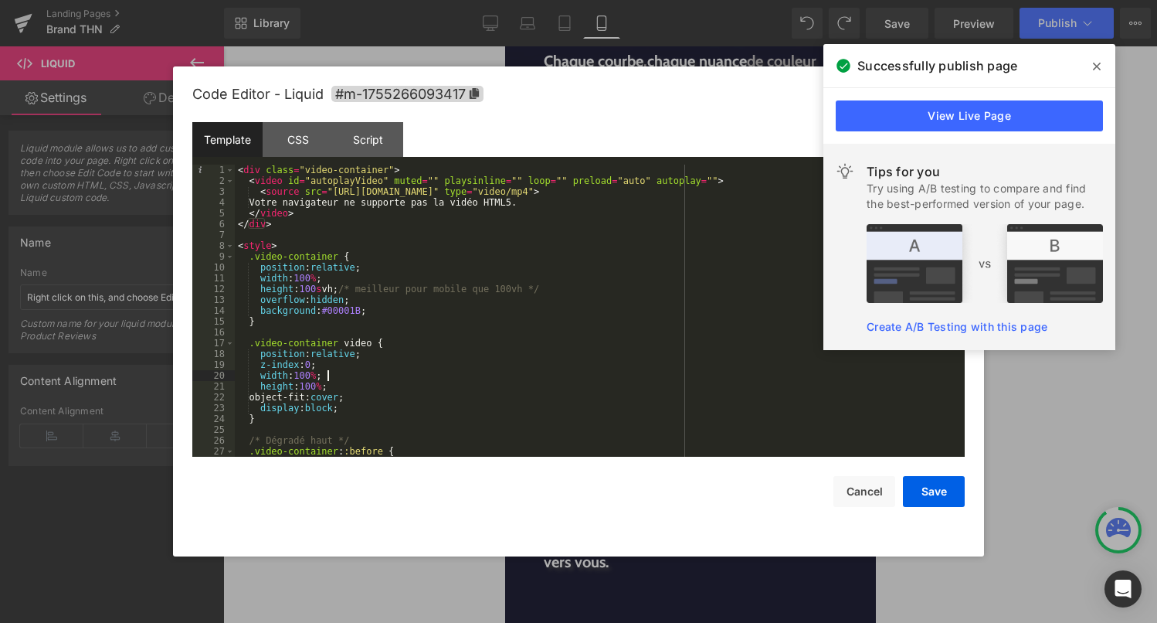
click at [624, 372] on div "< div class = "video-container" > < video id = "autoplayVideo" muted = "" plays…" at bounding box center [597, 322] width 724 height 314
click at [1099, 73] on span at bounding box center [1097, 66] width 25 height 25
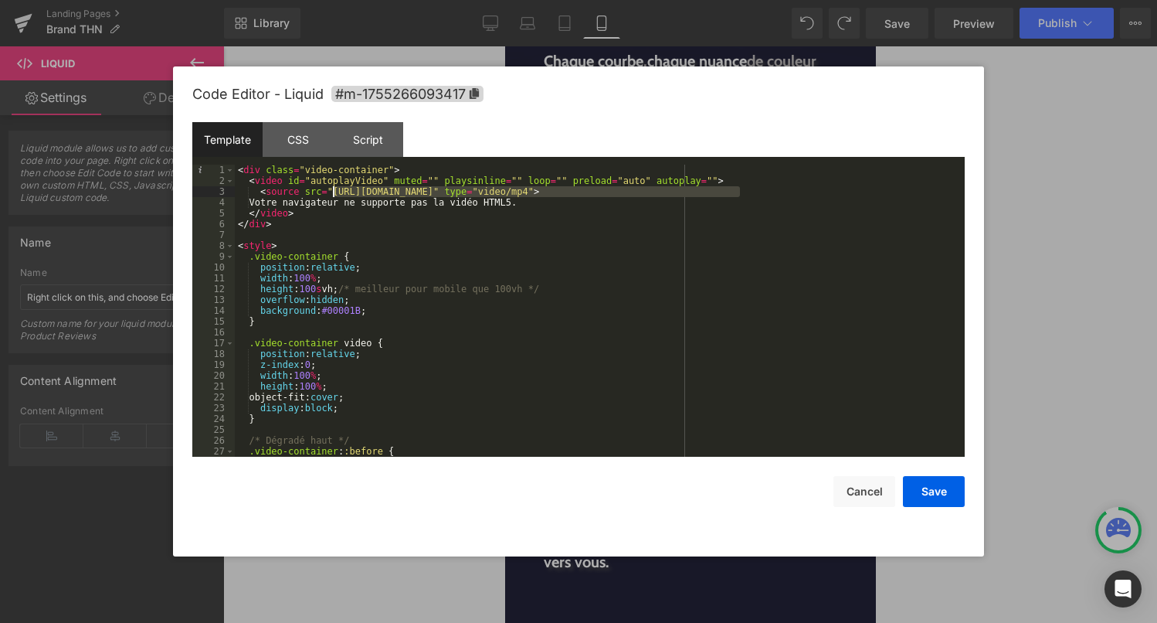
drag, startPoint x: 739, startPoint y: 192, endPoint x: 333, endPoint y: 192, distance: 405.7
click at [333, 192] on div "< div class = "video-container" > < video id = "autoplayVideo" muted = "" plays…" at bounding box center [597, 322] width 724 height 314
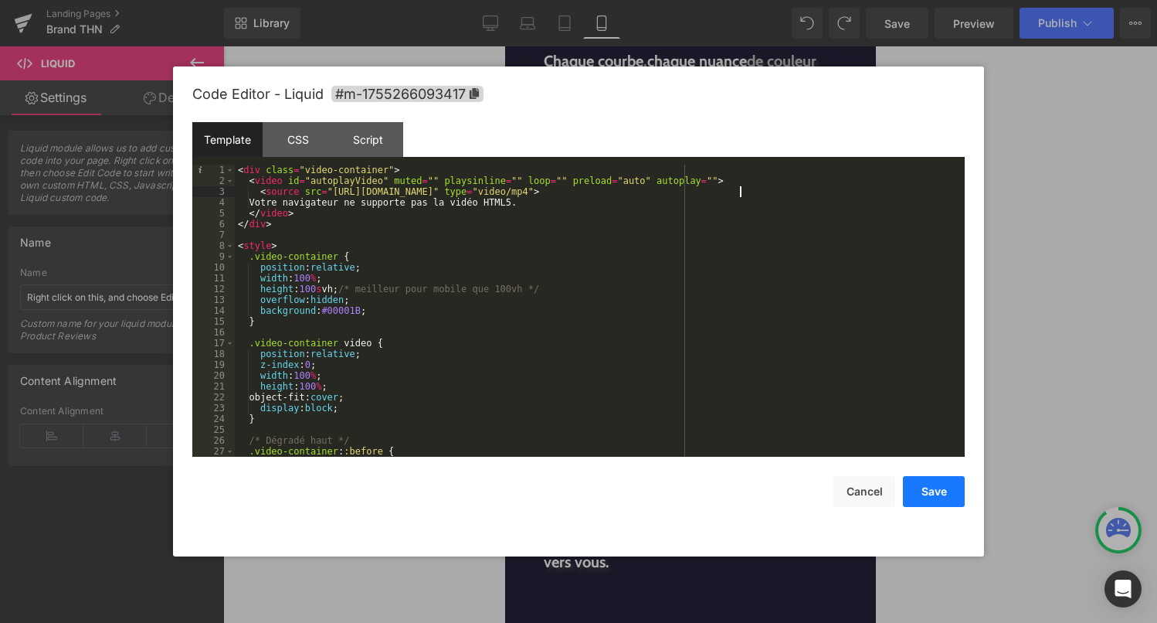
click at [938, 496] on button "Save" at bounding box center [934, 491] width 62 height 31
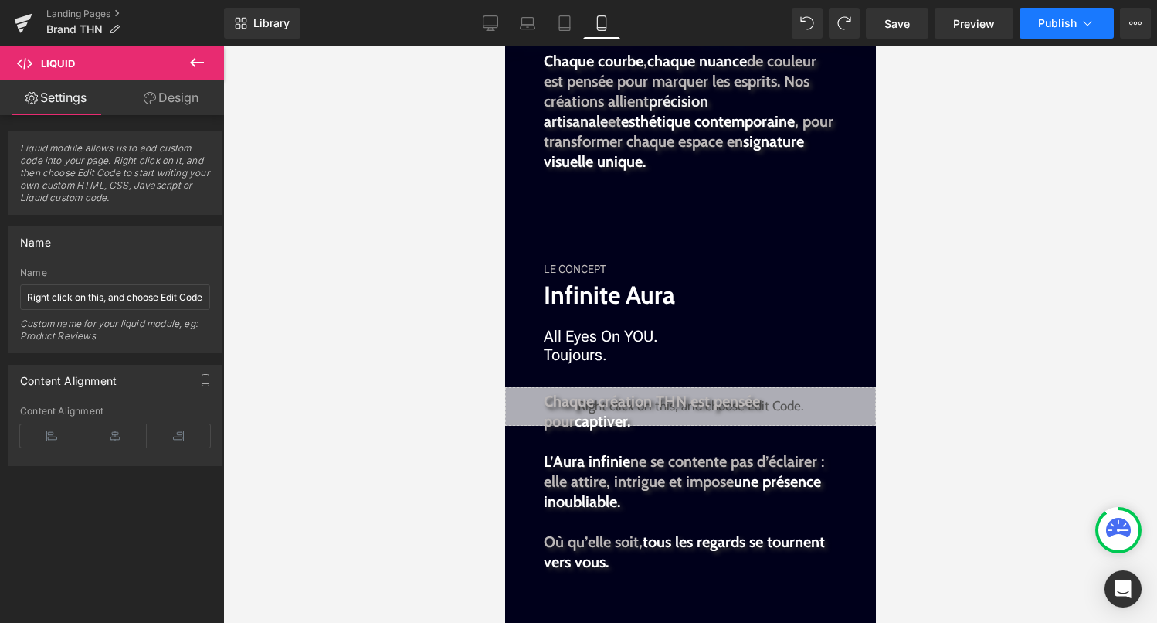
click at [1076, 23] on span "Publish" at bounding box center [1057, 23] width 39 height 12
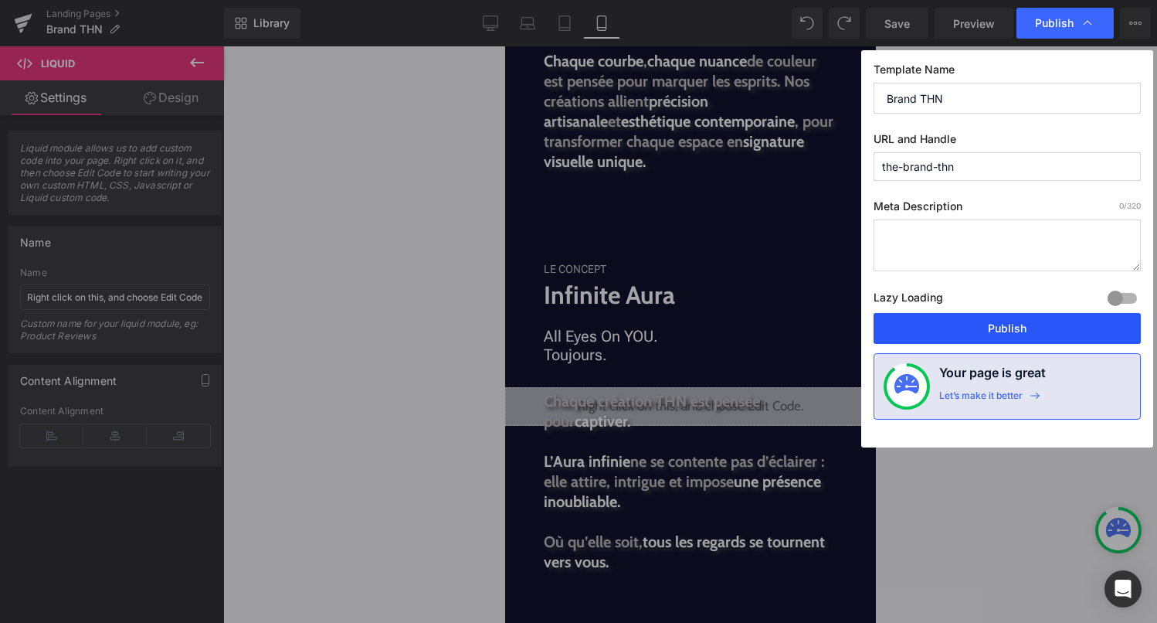
click at [1020, 329] on button "Publish" at bounding box center [1007, 328] width 267 height 31
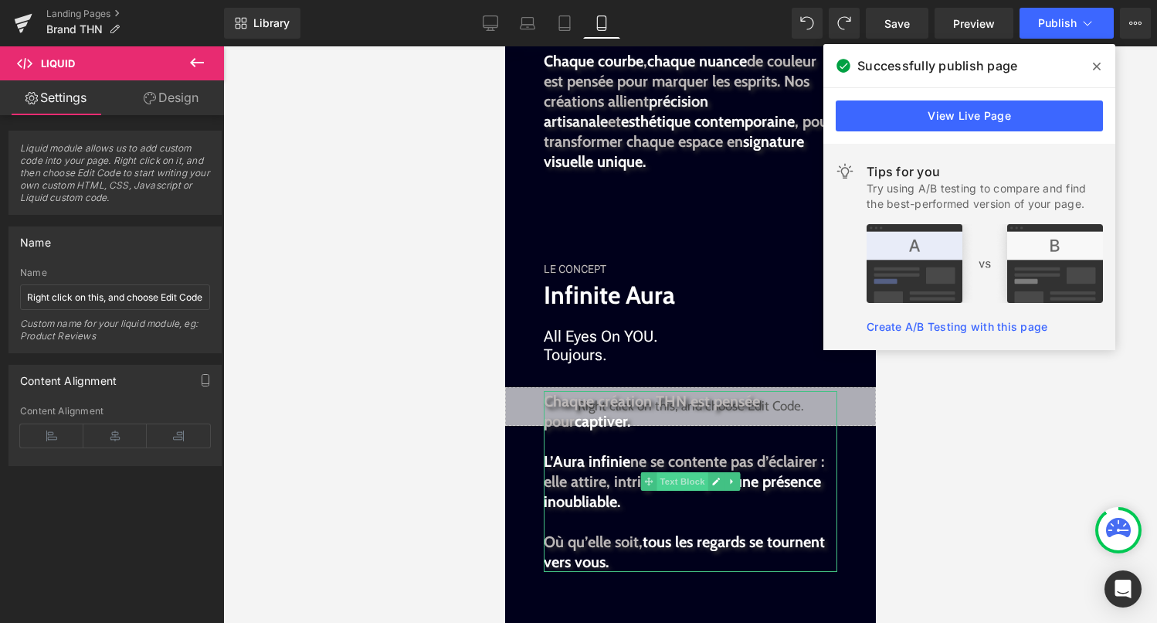
click at [678, 484] on span "Text Block" at bounding box center [681, 481] width 51 height 19
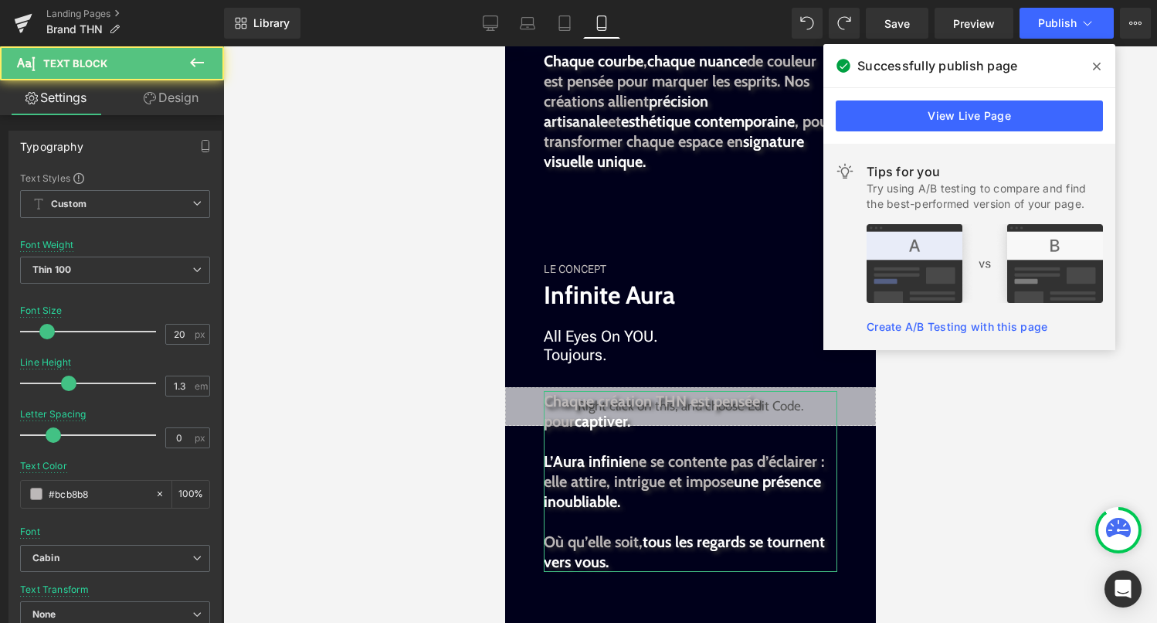
click at [191, 104] on link "Design" at bounding box center [171, 97] width 112 height 35
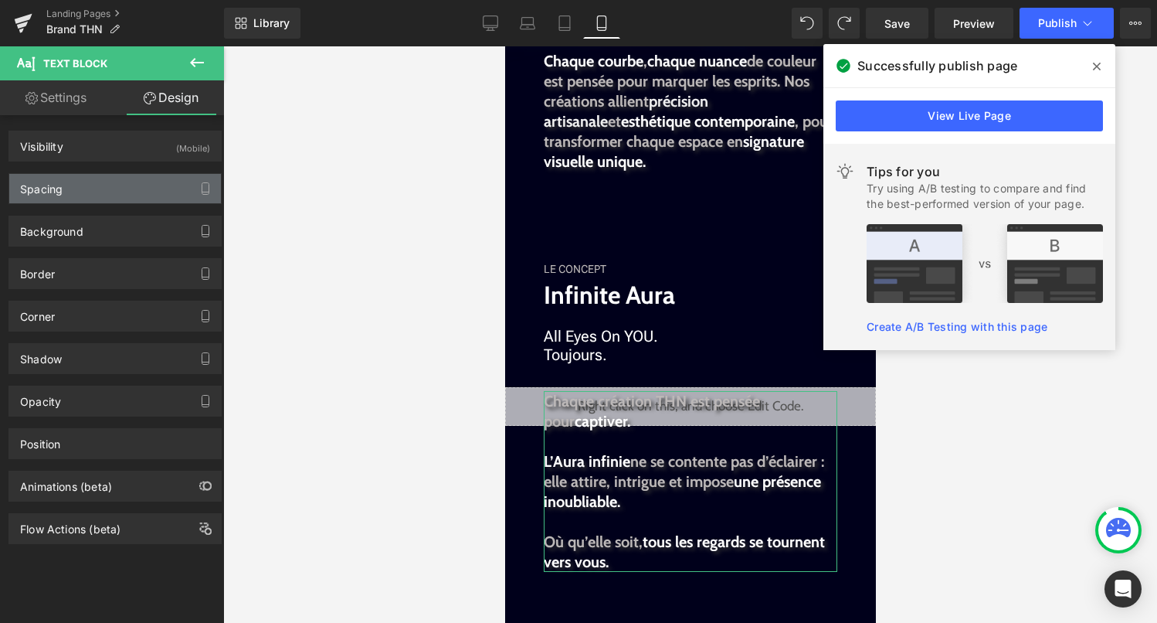
type input "-45"
type input "50"
type input "30"
type input "50"
type input "0"
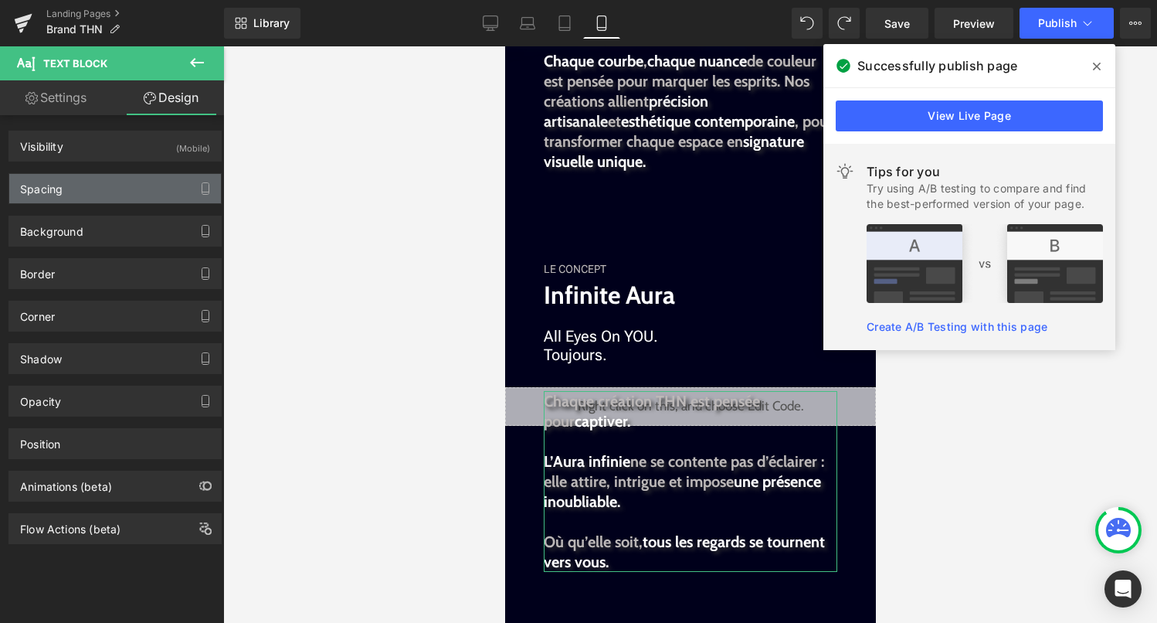
type input "0"
click at [146, 191] on div "Spacing" at bounding box center [115, 188] width 212 height 29
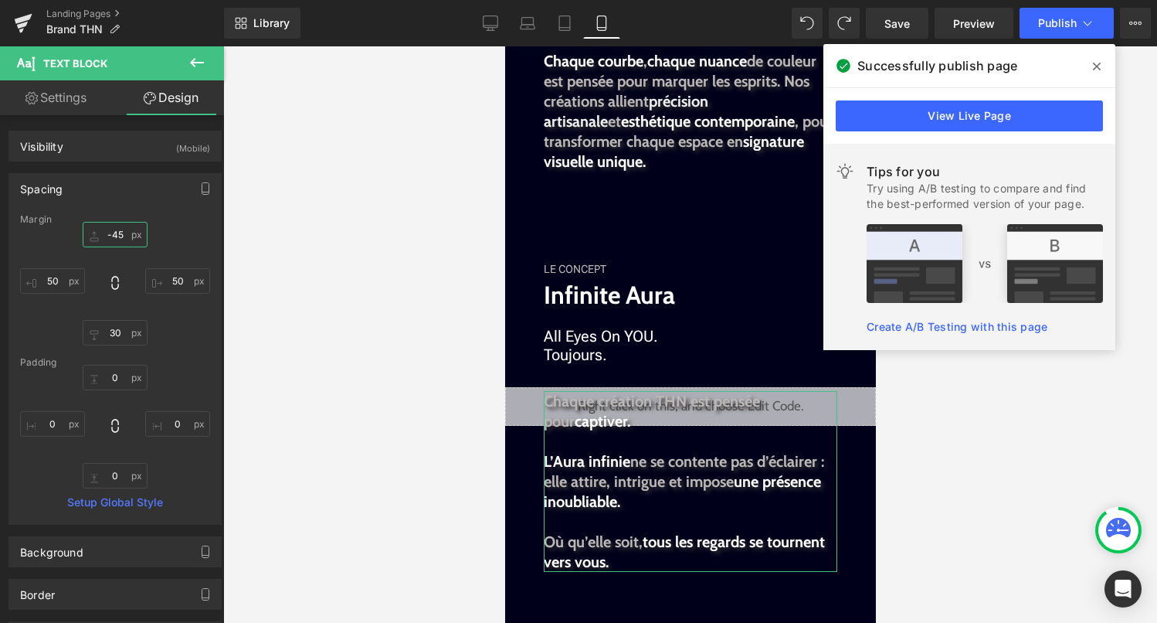
click at [117, 239] on input "-45" at bounding box center [115, 234] width 65 height 25
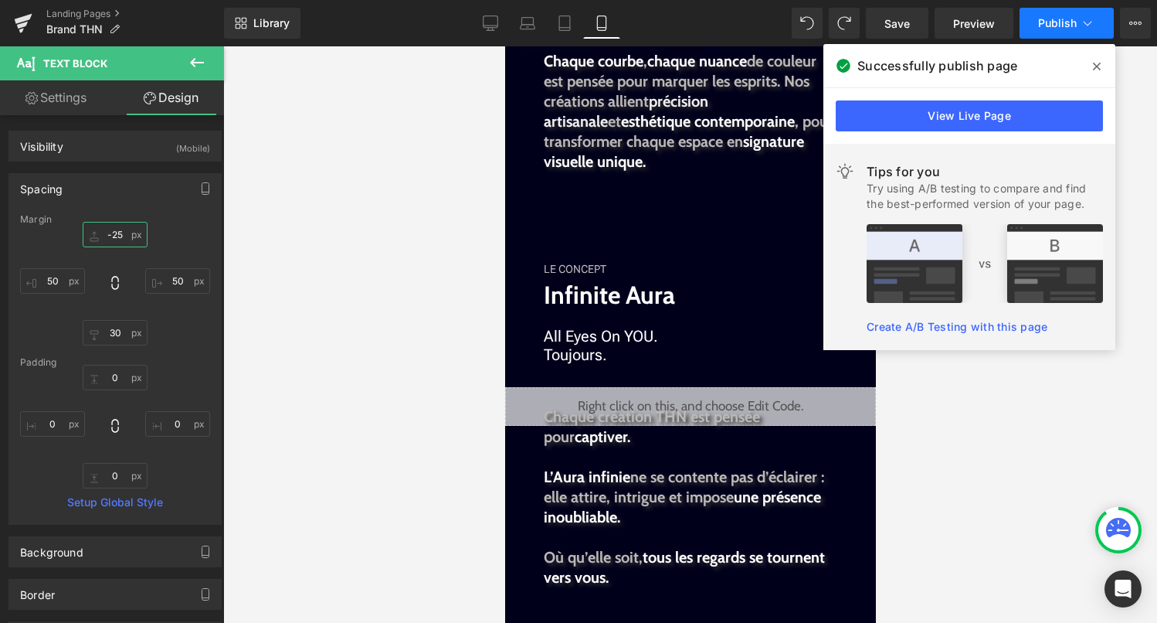
type input "-25"
click at [1077, 35] on button "Publish" at bounding box center [1067, 23] width 94 height 31
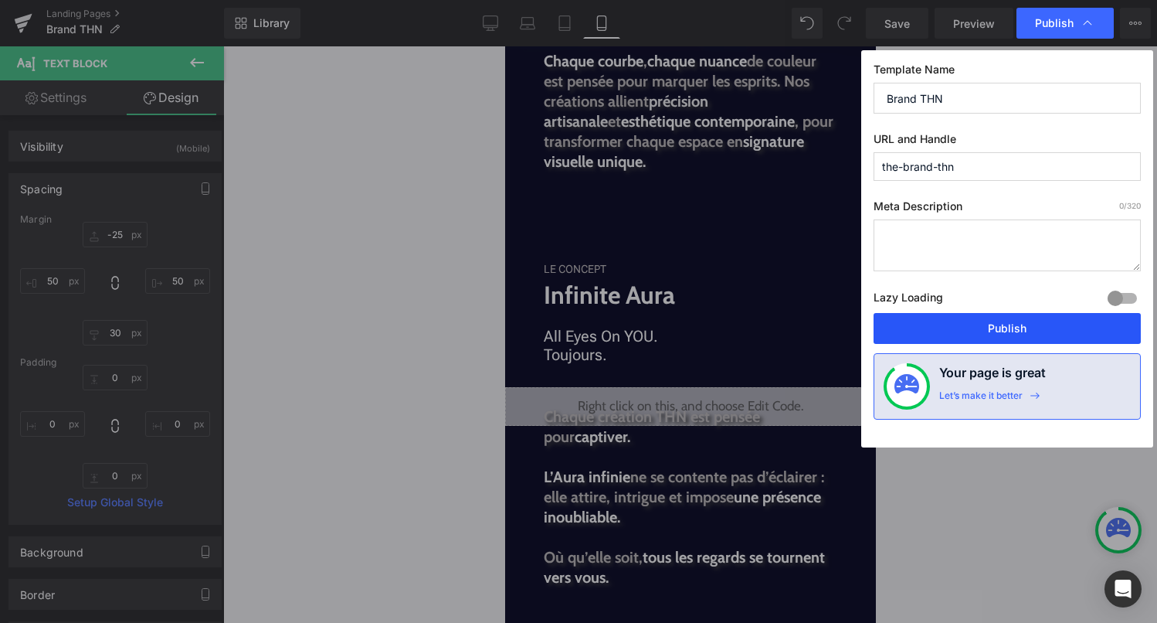
click at [1027, 317] on button "Publish" at bounding box center [1007, 328] width 267 height 31
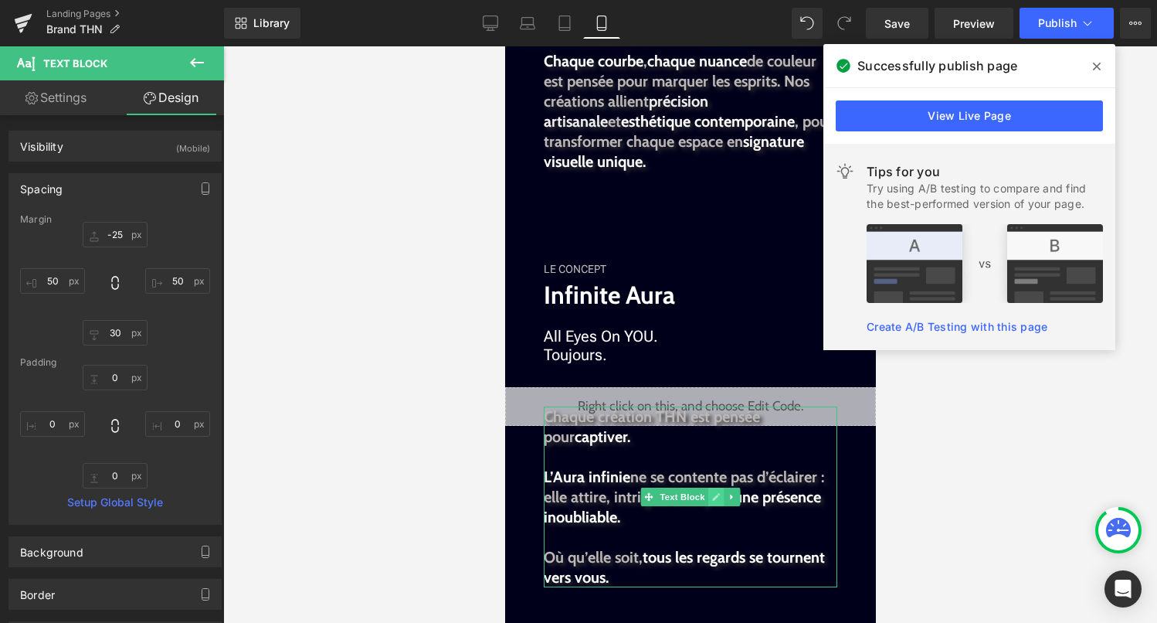
click at [712, 495] on icon at bounding box center [716, 496] width 8 height 9
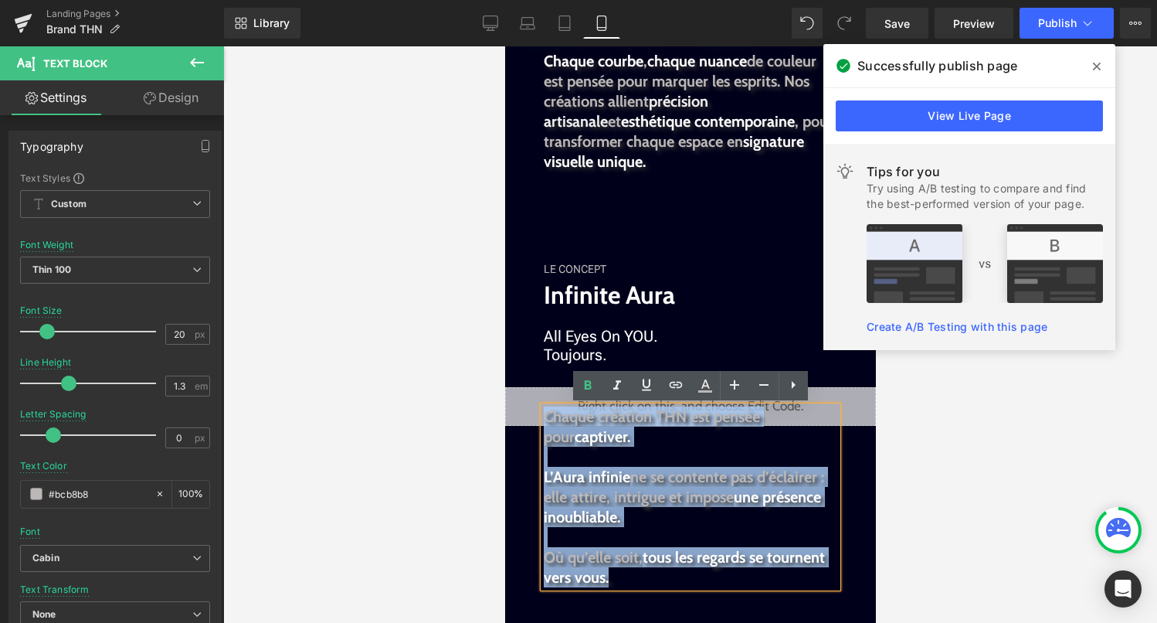
drag, startPoint x: 647, startPoint y: 576, endPoint x: 548, endPoint y: 413, distance: 190.7
click at [548, 413] on div "Chaque création THN est pensée pour captiver. L’Aura infinie ne se contente pas…" at bounding box center [690, 496] width 294 height 181
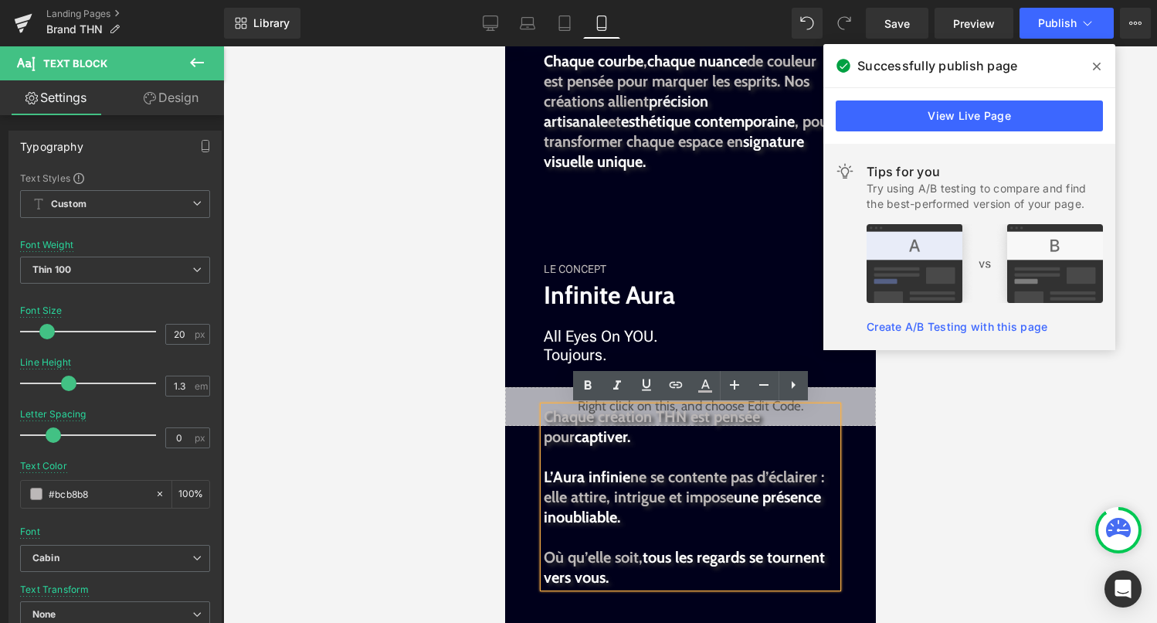
click at [702, 447] on p at bounding box center [690, 457] width 294 height 20
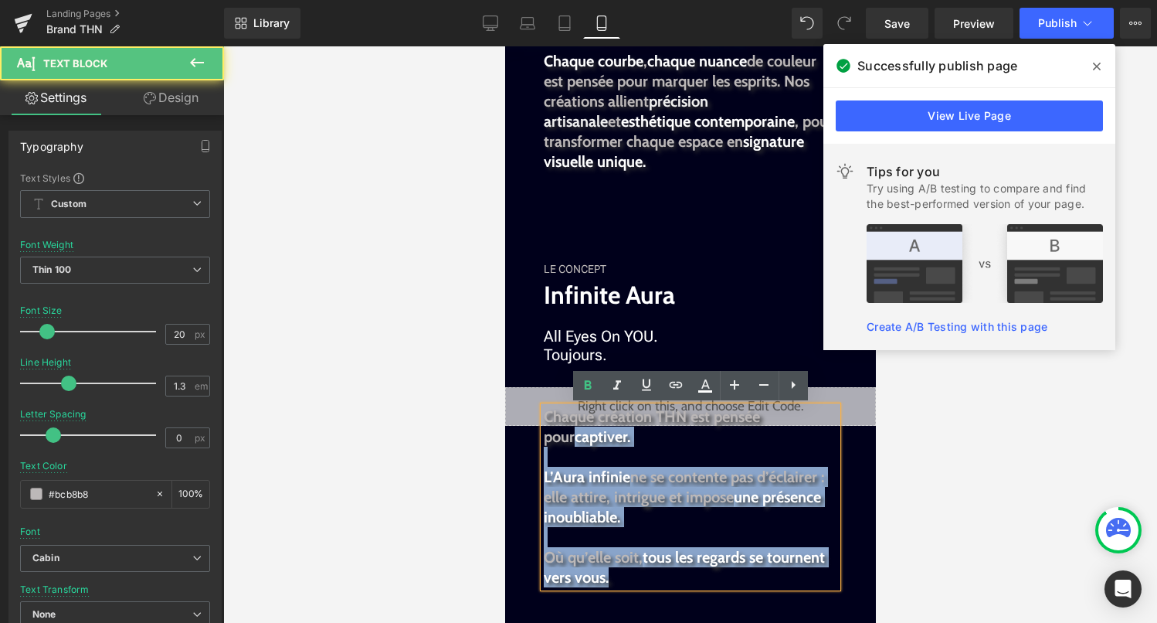
drag, startPoint x: 637, startPoint y: 578, endPoint x: 545, endPoint y: 438, distance: 167.8
click at [545, 438] on div "Chaque création THN est pensée pour captiver. L’Aura infinie ne se contente pas…" at bounding box center [690, 496] width 294 height 181
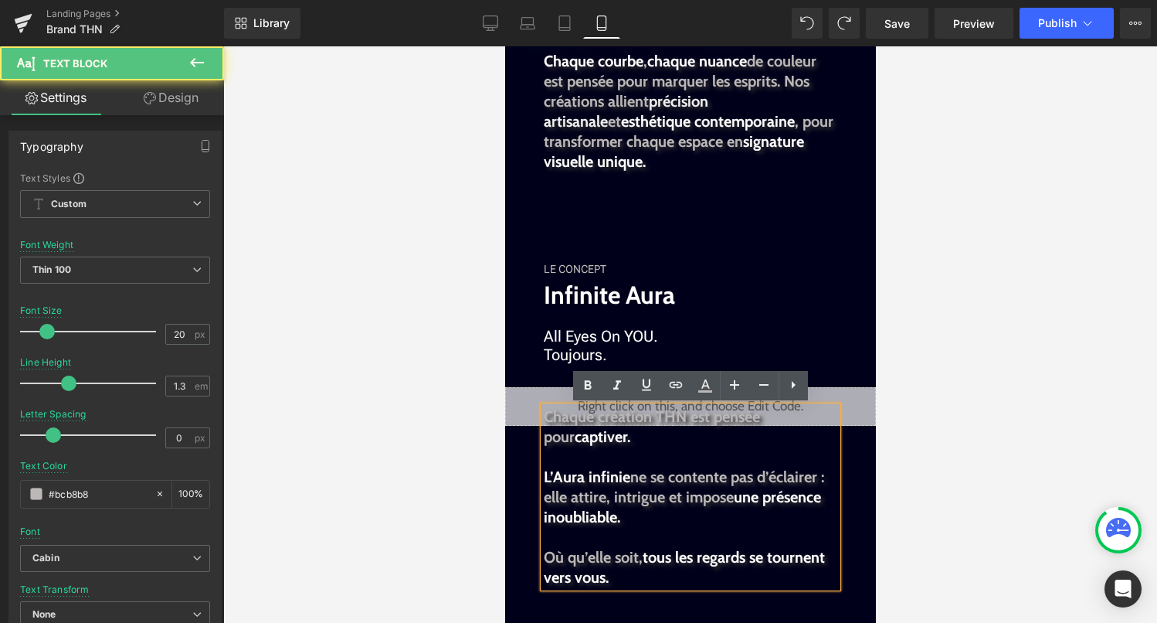
drag, startPoint x: 542, startPoint y: 474, endPoint x: 664, endPoint y: 568, distance: 154.9
click at [665, 568] on div "Chaque création THN est pensée pour captiver. L’Aura infinie ne se contente pas…" at bounding box center [690, 496] width 294 height 181
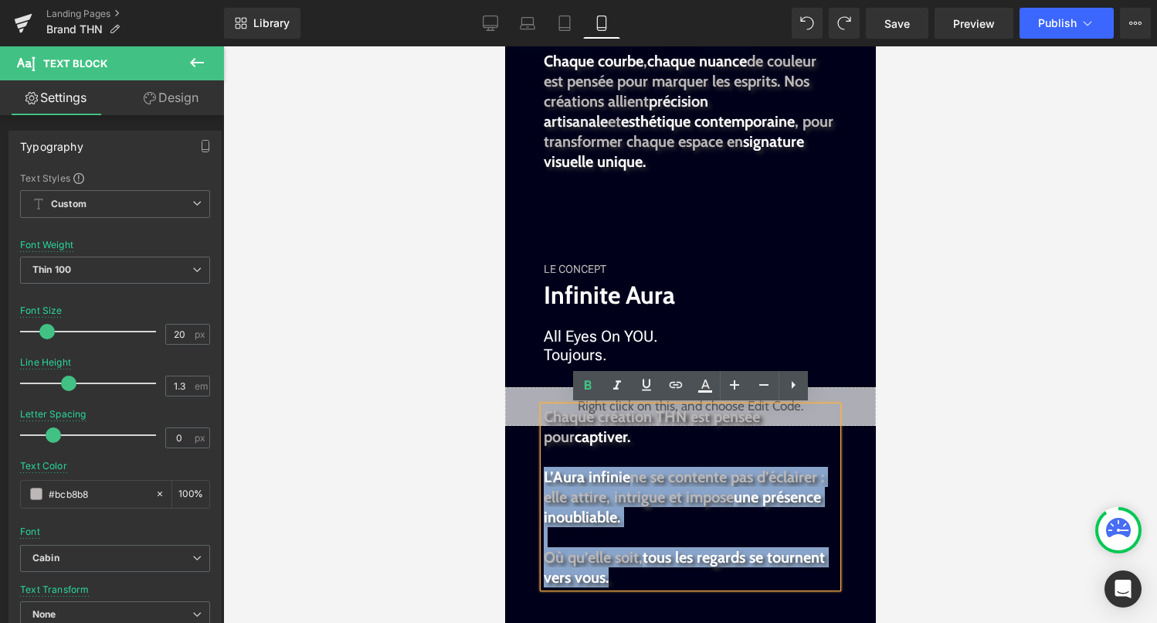
drag, startPoint x: 643, startPoint y: 577, endPoint x: 542, endPoint y: 477, distance: 142.1
click at [543, 477] on div "Chaque création THN est pensée pour captiver. L’Aura infinie ne se contente pas…" at bounding box center [690, 496] width 294 height 181
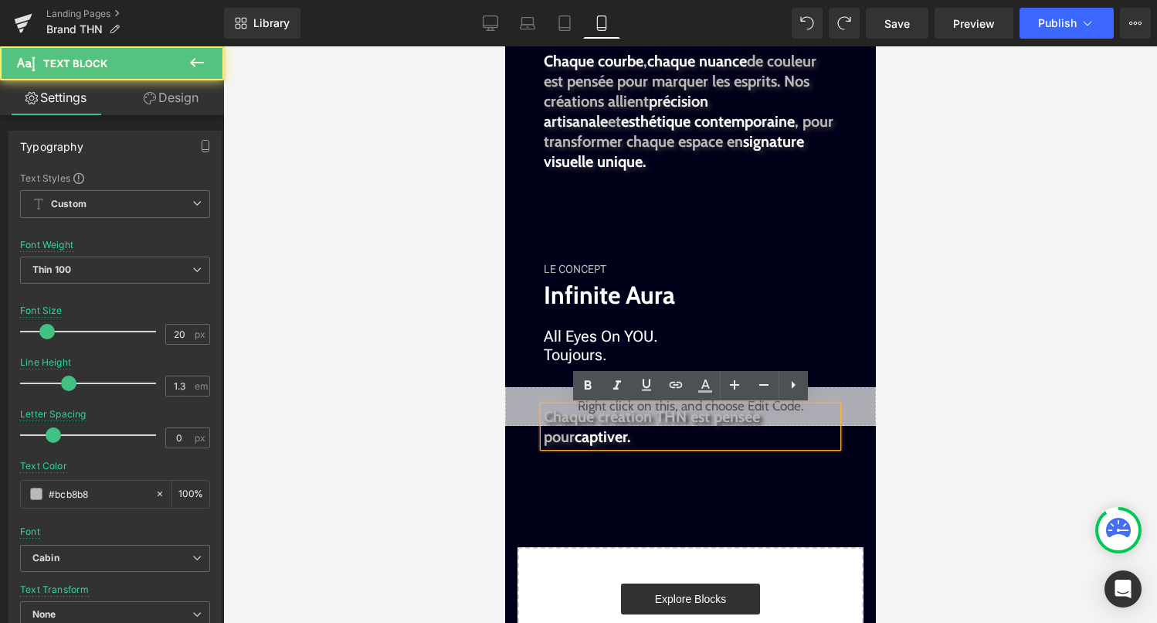
drag, startPoint x: 705, startPoint y: 427, endPoint x: 768, endPoint y: 426, distance: 62.6
click at [770, 426] on p "Chaque création THN est pensée pour captiver." at bounding box center [690, 426] width 294 height 40
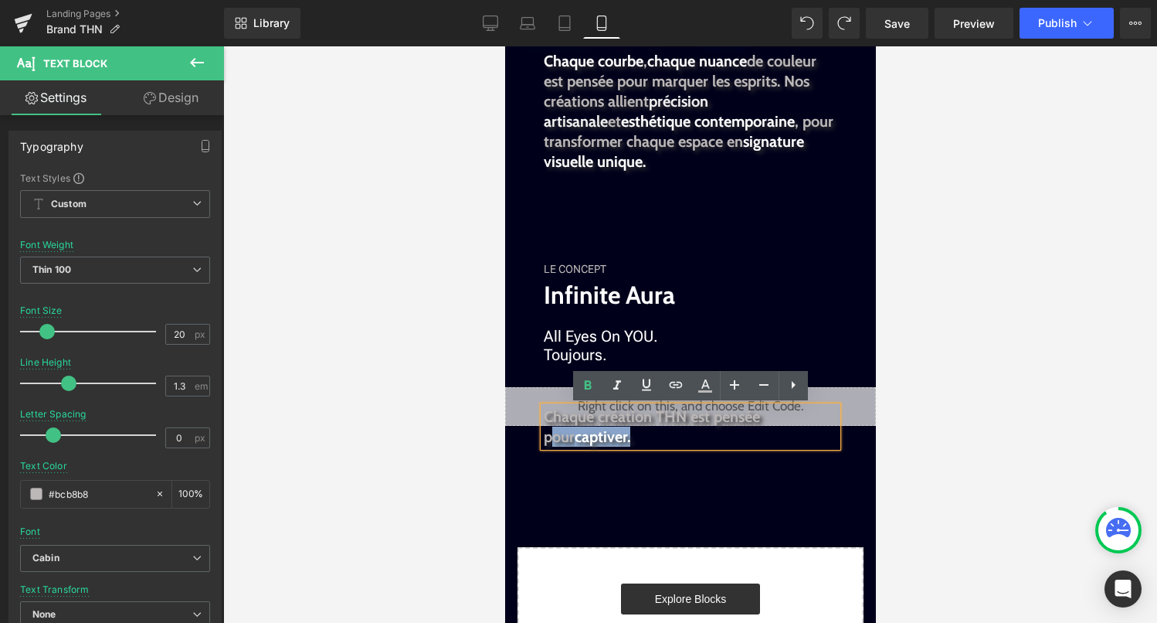
click at [760, 422] on b "Chaque création THN est pensée pour captiver." at bounding box center [651, 426] width 216 height 39
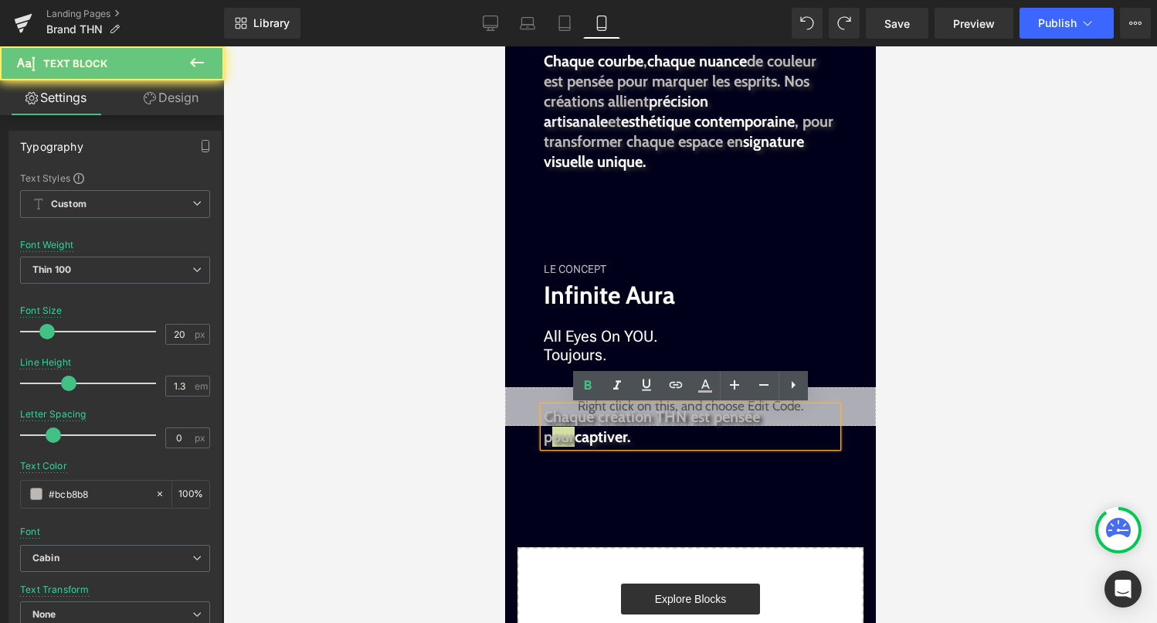
drag, startPoint x: 793, startPoint y: 418, endPoint x: 774, endPoint y: 418, distance: 18.5
click at [760, 418] on b "Chaque création THN est pensée pour captiver." at bounding box center [651, 426] width 216 height 39
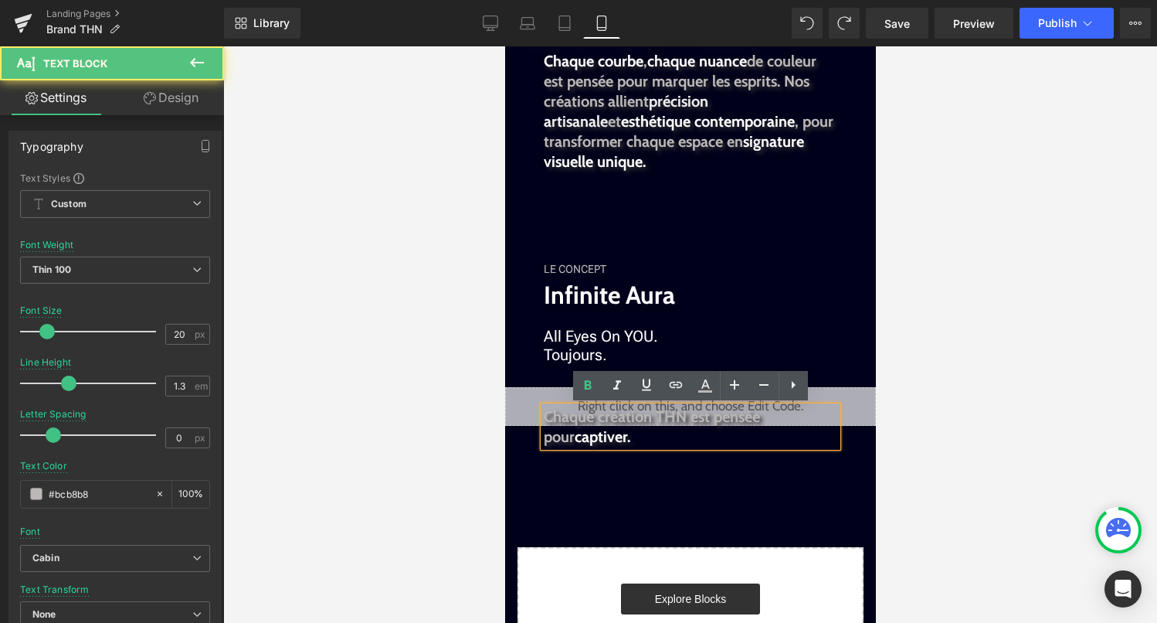
click at [682, 447] on div "Chaque création THN est pensée pour captiver." at bounding box center [690, 426] width 294 height 40
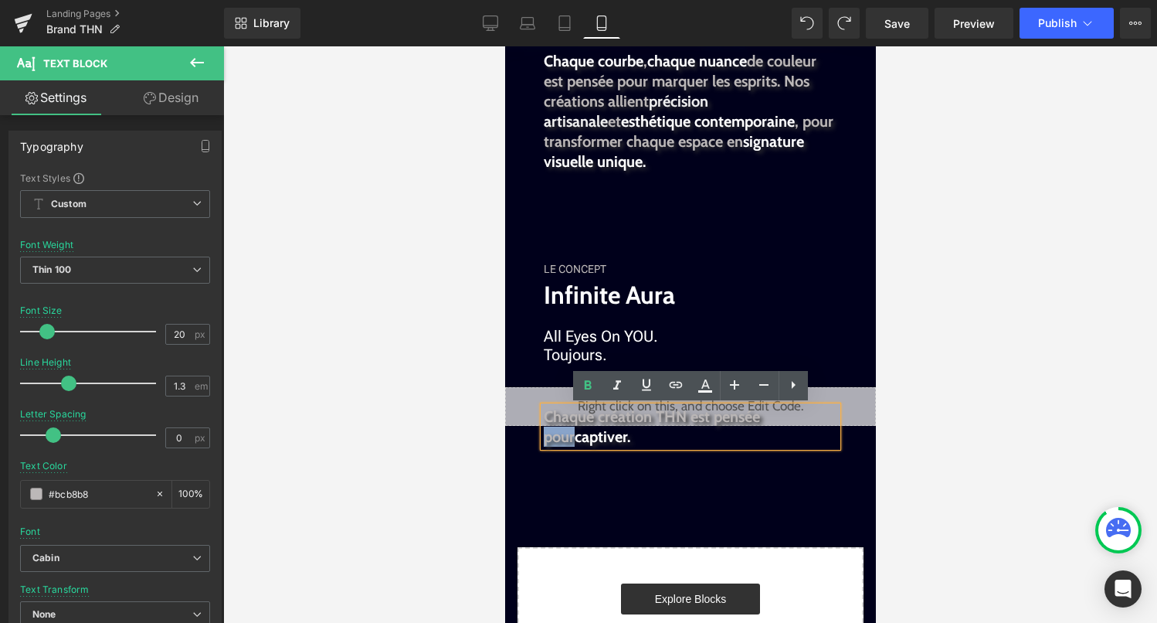
drag, startPoint x: 764, startPoint y: 420, endPoint x: 797, endPoint y: 423, distance: 32.5
click at [797, 423] on p "Chaque création THN est pensée pour captiver." at bounding box center [690, 426] width 294 height 40
copy b "pour"
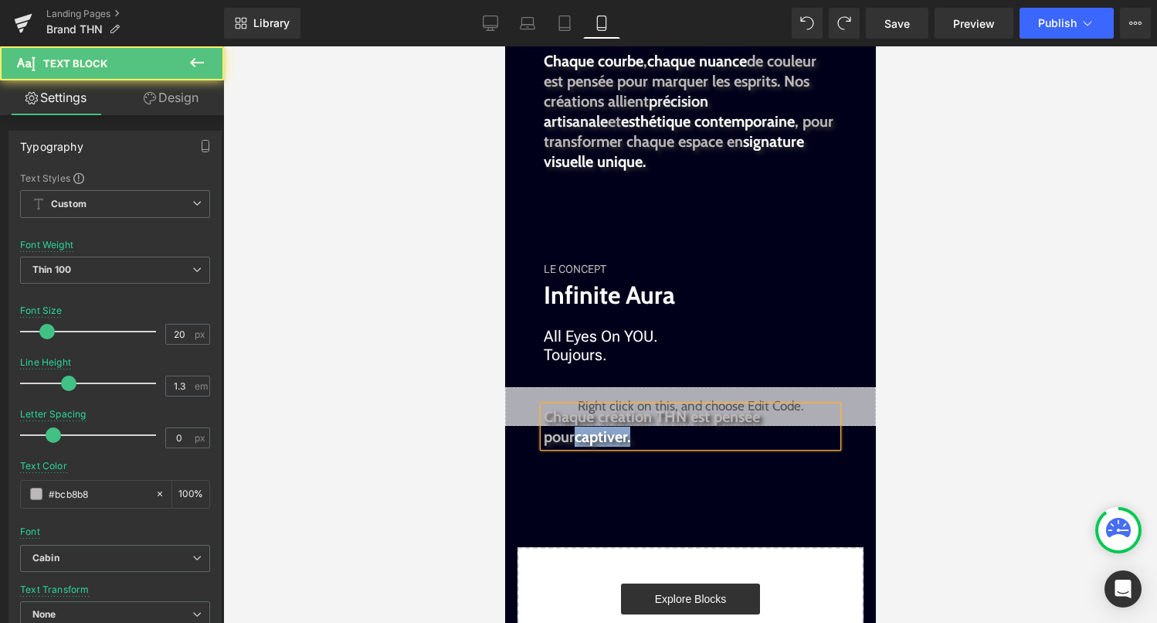
drag, startPoint x: 684, startPoint y: 442, endPoint x: 512, endPoint y: 442, distance: 171.5
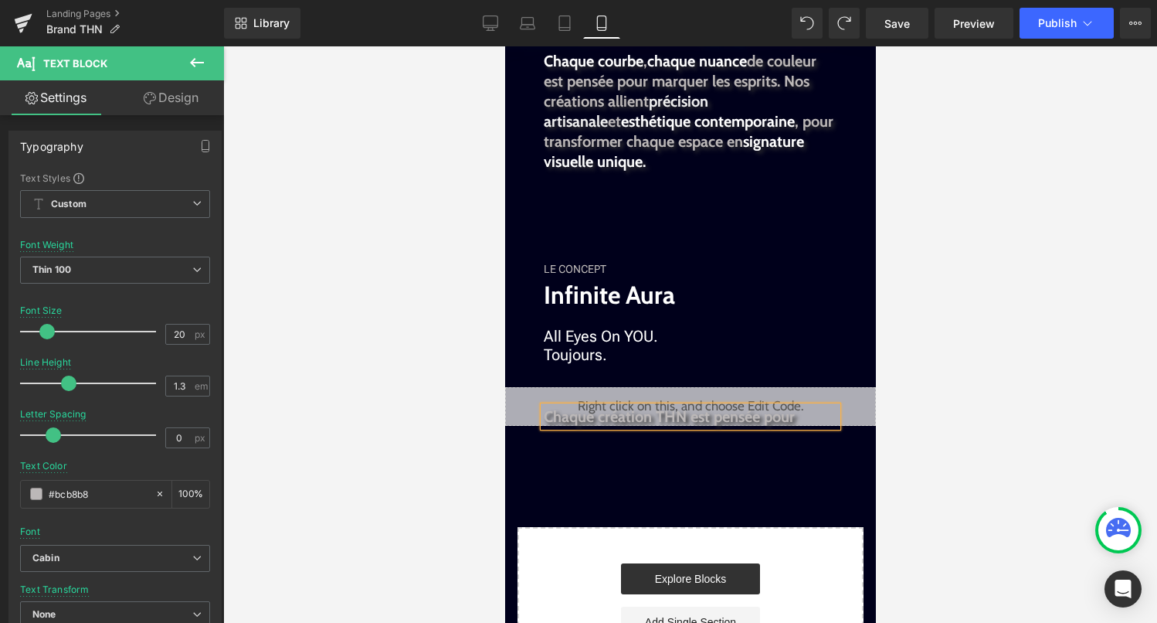
click at [800, 420] on p "Chaque création THN est pensée pour" at bounding box center [690, 416] width 294 height 20
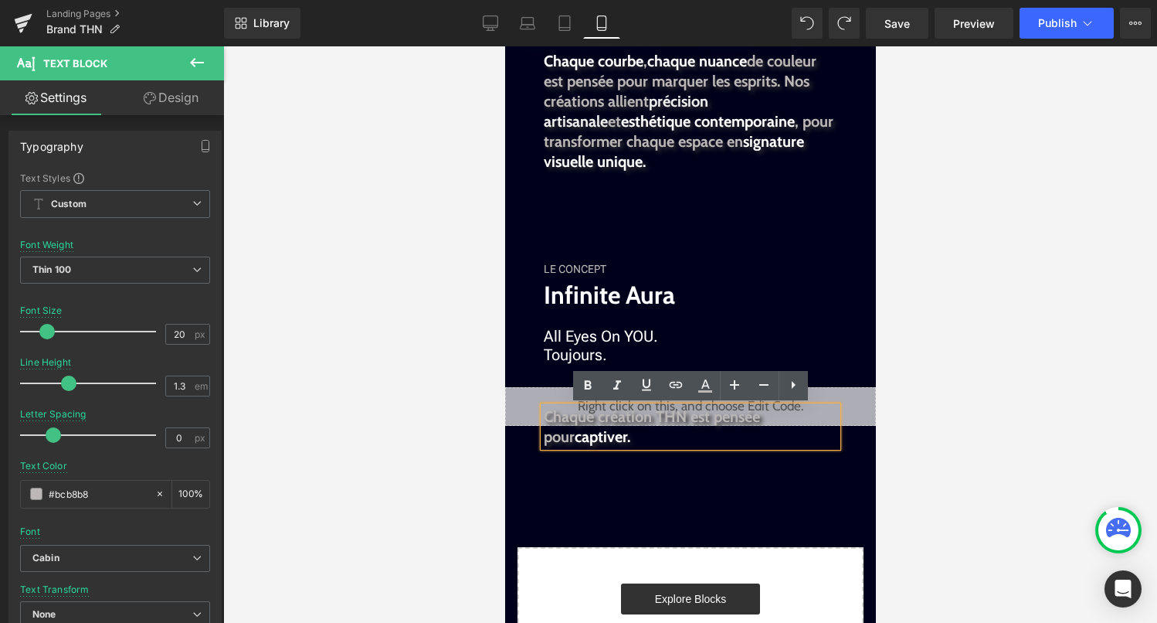
click at [738, 430] on p "Chaque création THN est pensée pour captiver." at bounding box center [690, 426] width 294 height 40
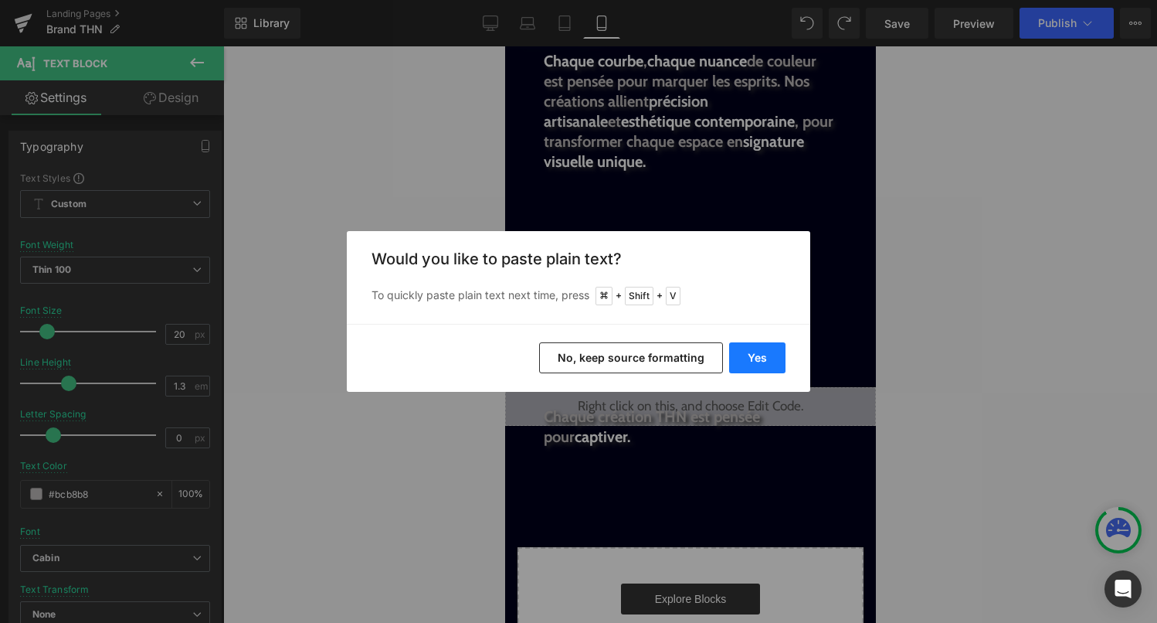
click at [750, 361] on button "Yes" at bounding box center [757, 357] width 56 height 31
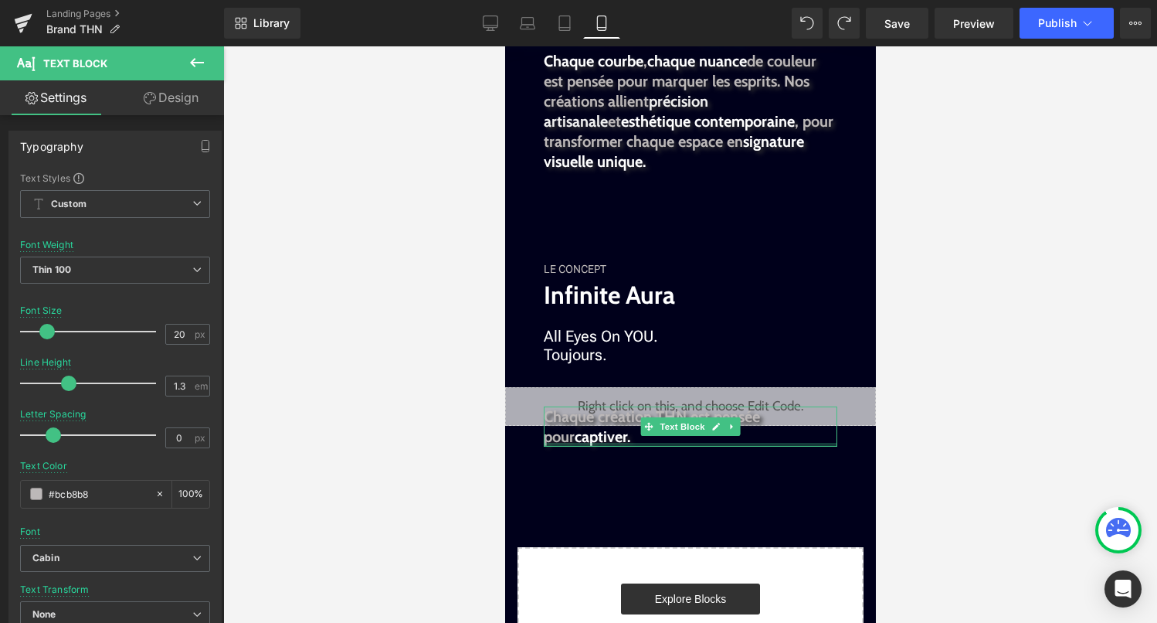
click at [624, 442] on p "Chaque création THN est pensée pour captiver." at bounding box center [690, 426] width 294 height 40
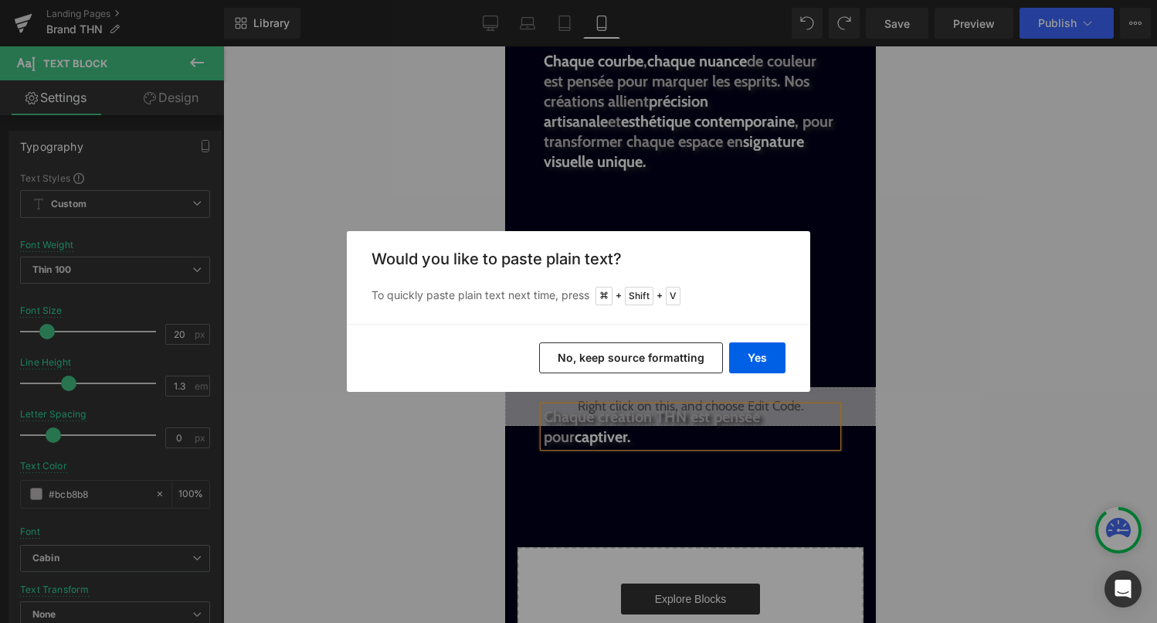
click at [643, 358] on button "No, keep source formatting" at bounding box center [631, 357] width 184 height 31
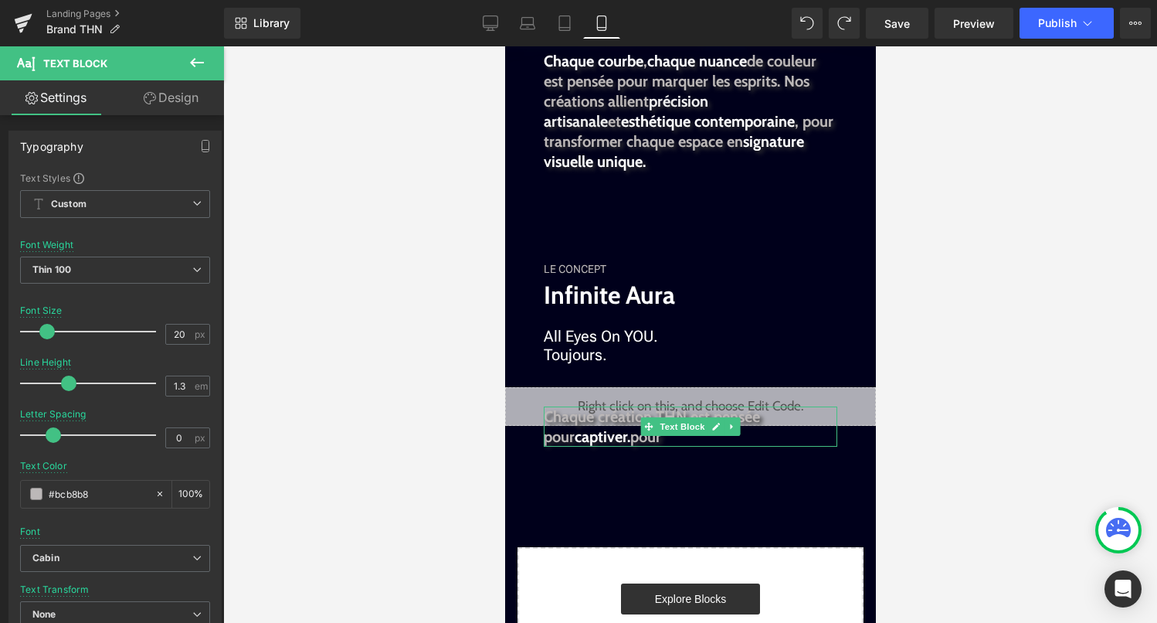
click at [636, 440] on p "Chaque création THN est pensée pour captiver. pour" at bounding box center [690, 426] width 294 height 40
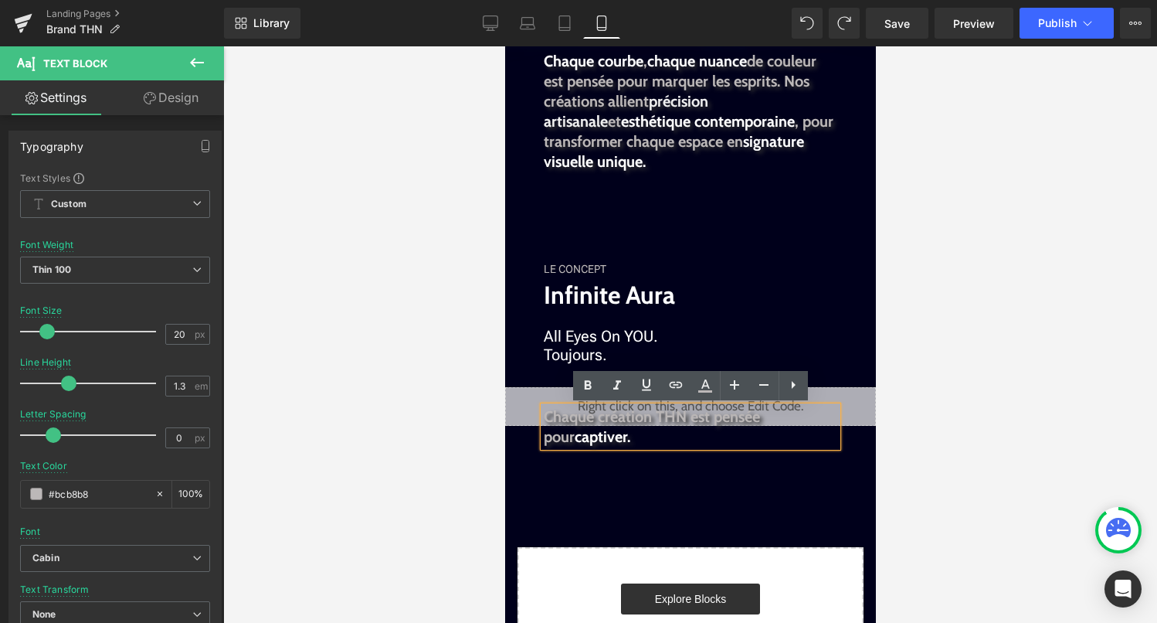
click at [675, 440] on p "Chaque création THN est pensée pour captiver." at bounding box center [690, 426] width 294 height 40
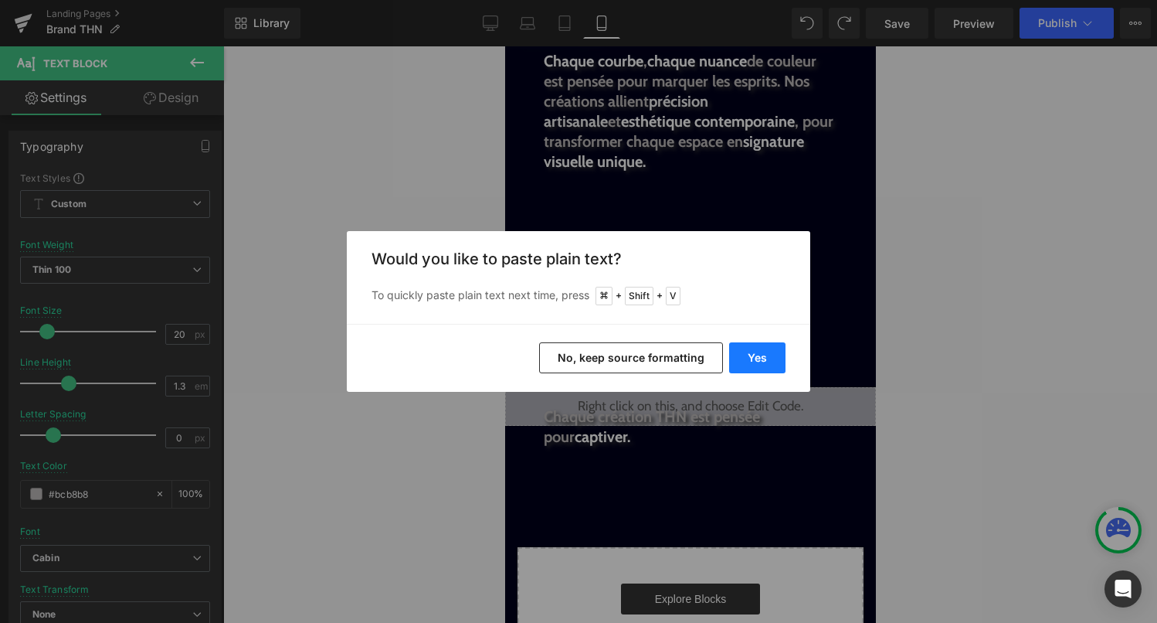
click at [748, 360] on button "Yes" at bounding box center [757, 357] width 56 height 31
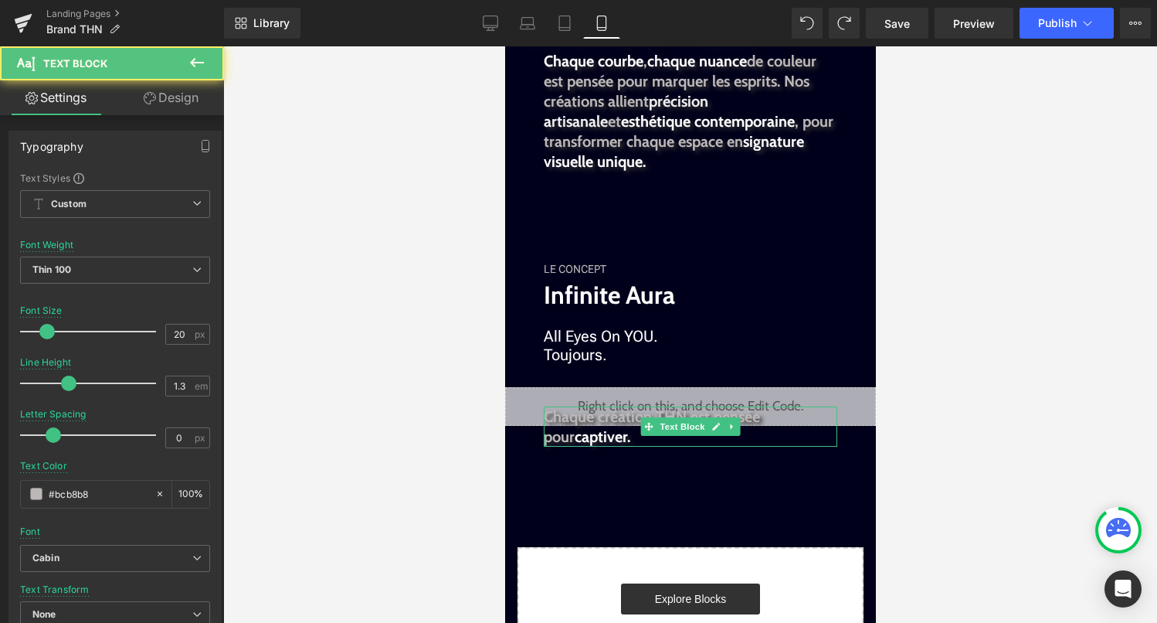
click at [617, 433] on p "Chaque création THN est pensée pour captiver." at bounding box center [690, 426] width 294 height 40
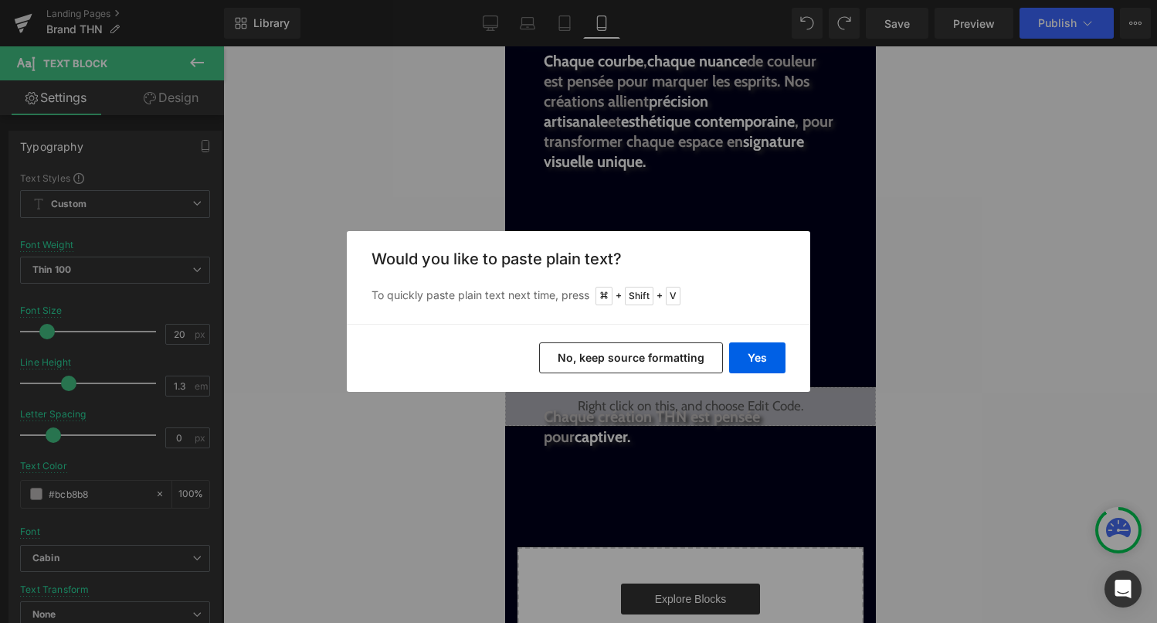
click at [624, 352] on button "No, keep source formatting" at bounding box center [631, 357] width 184 height 31
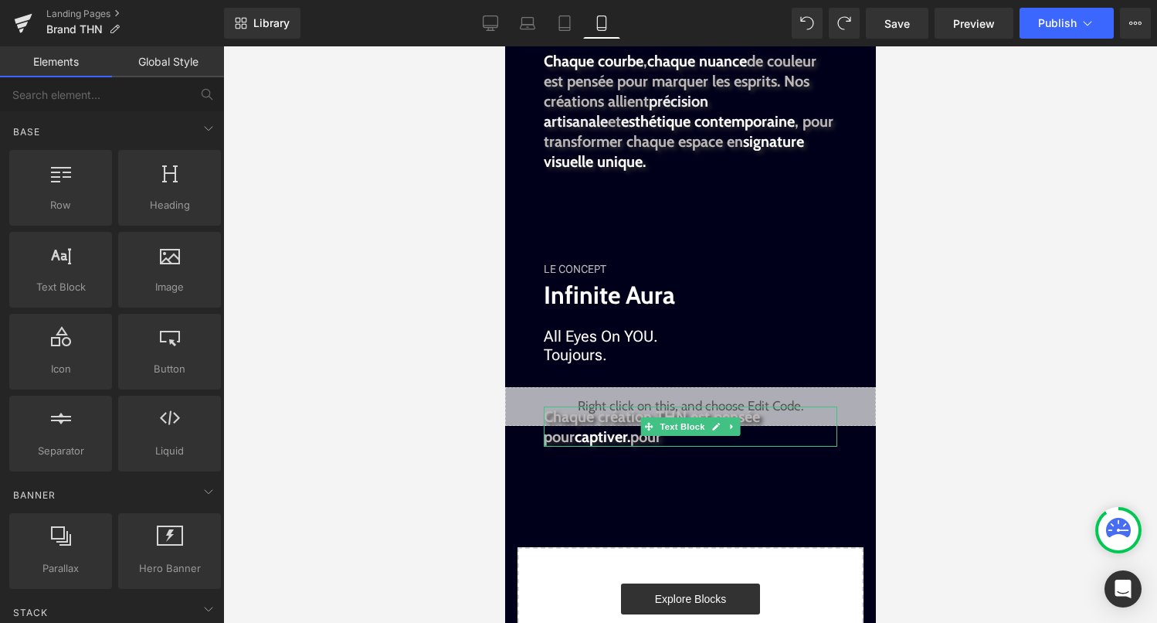
click at [657, 438] on p "Chaque création THN est pensée pour captiver. pour" at bounding box center [690, 426] width 294 height 40
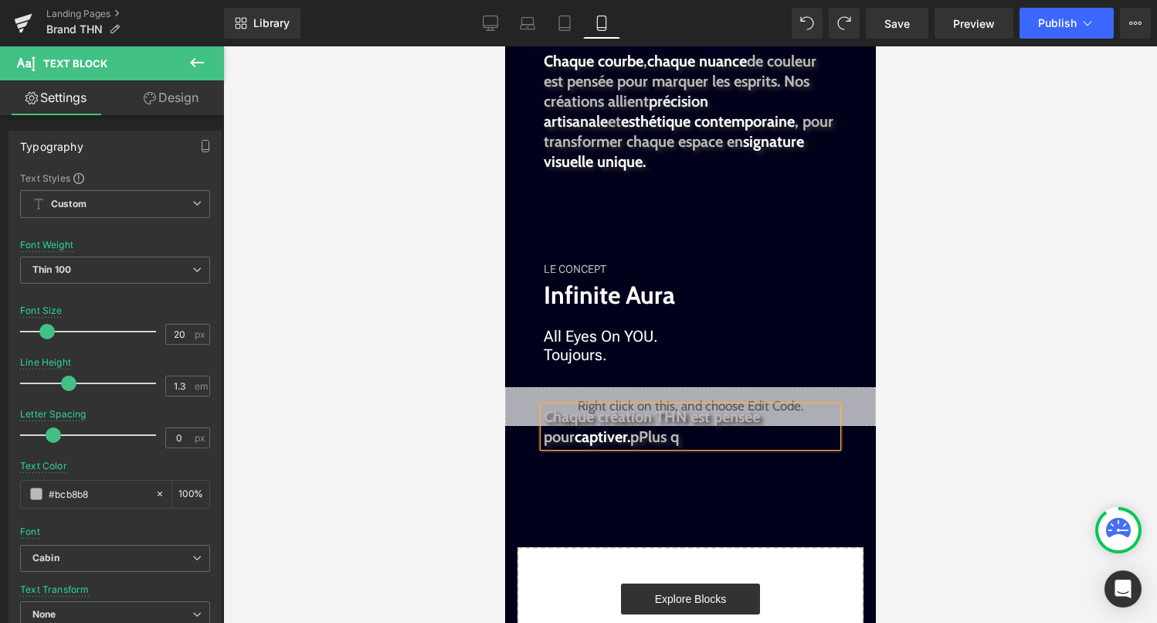
click at [630, 439] on span "pPlus q" at bounding box center [654, 436] width 49 height 19
click at [671, 444] on p "Chaque création THN est pensée pour captiver. Plus q" at bounding box center [690, 426] width 294 height 40
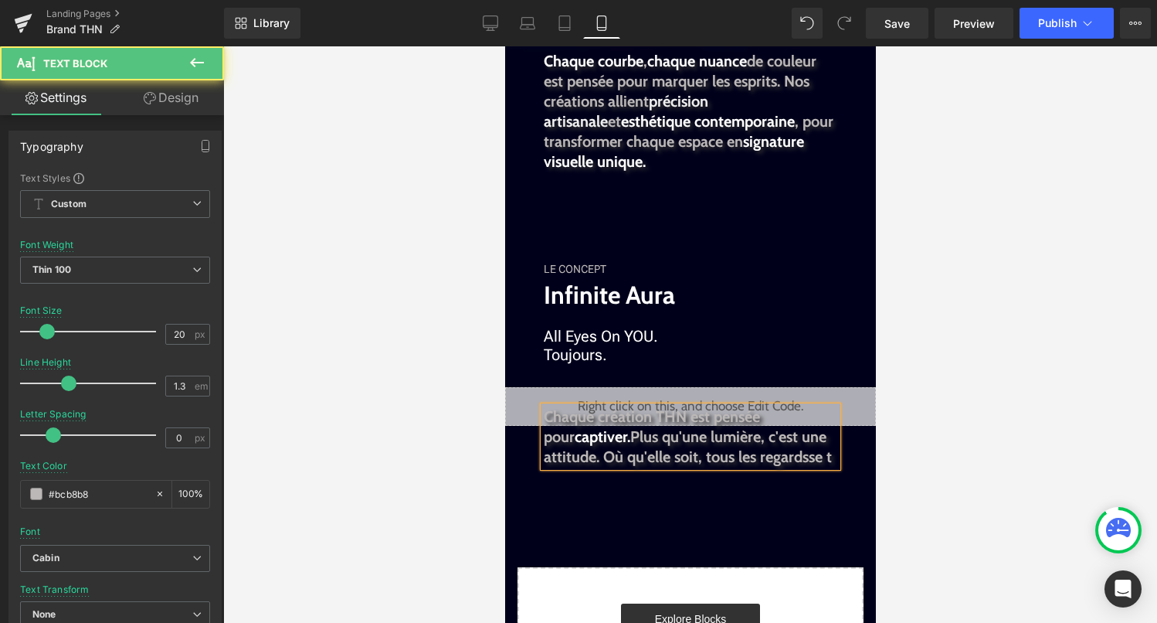
click at [821, 462] on span "Plus qu'une lumière, c'est une attitude. Où qu'elle soit, tous les regardsse t" at bounding box center [687, 446] width 288 height 39
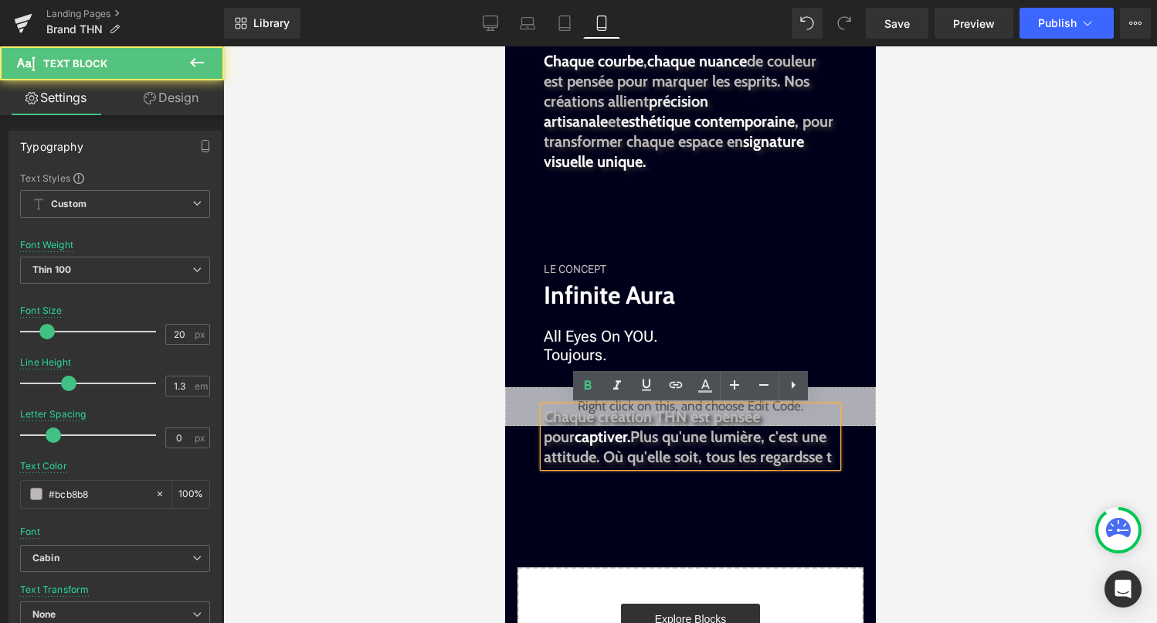
click at [811, 462] on span "Plus qu'une lumière, c'est une attitude. Où qu'elle soit, tous les regardsse t" at bounding box center [687, 446] width 288 height 39
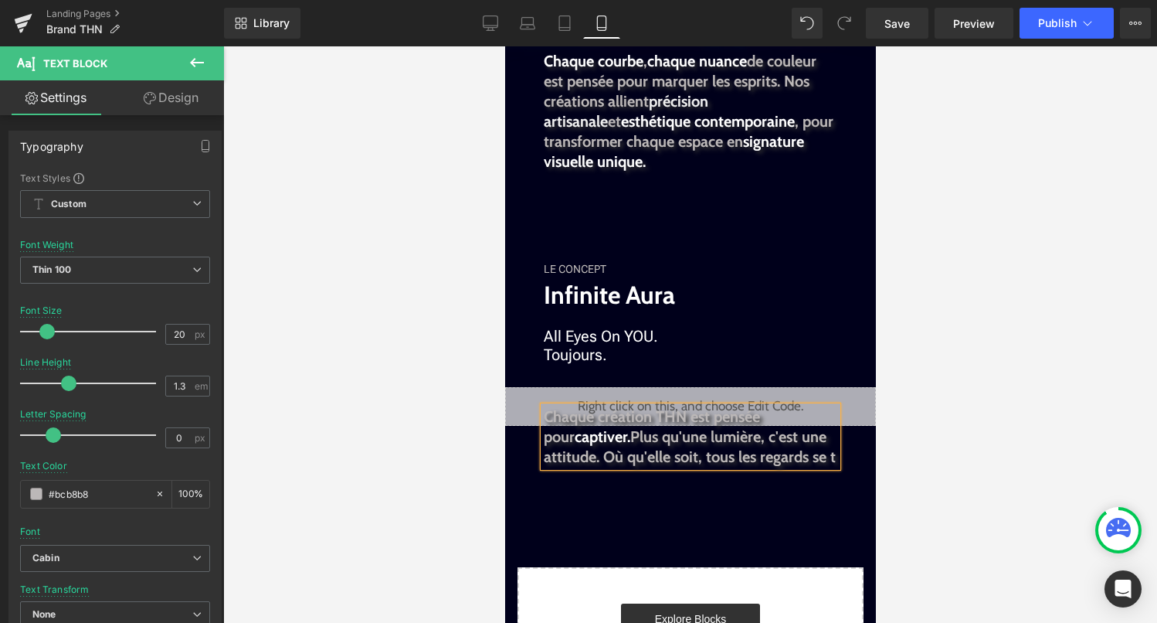
click at [738, 467] on p "Chaque création THN est pensée pour captiver. Plus qu'une lumière, c'est une at…" at bounding box center [690, 436] width 294 height 60
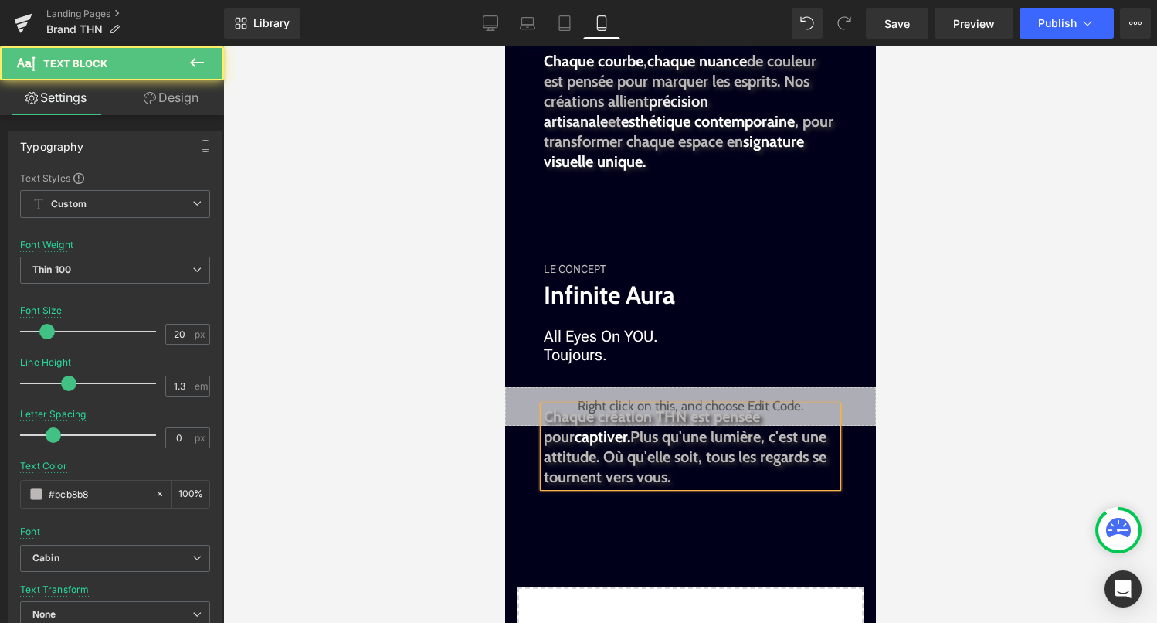
click at [595, 456] on span "Plus qu'une lumière, c'est une attitude. Où qu'elle soit, tous les regards se t…" at bounding box center [684, 456] width 283 height 59
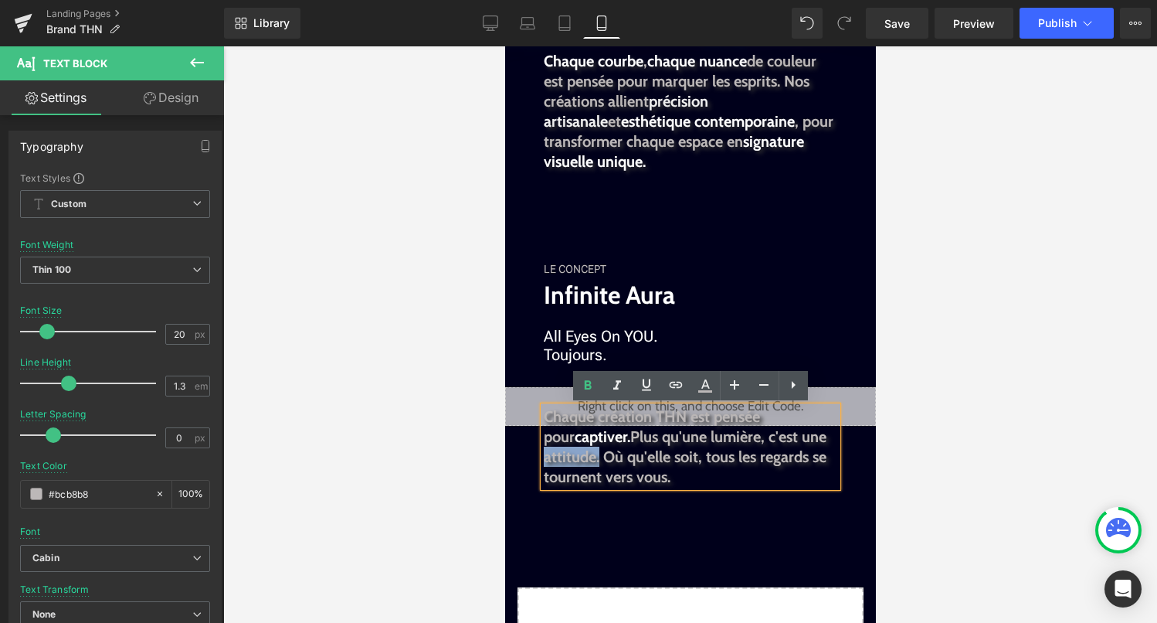
drag, startPoint x: 598, startPoint y: 456, endPoint x: 537, endPoint y: 456, distance: 61.0
click at [704, 384] on icon at bounding box center [706, 383] width 8 height 9
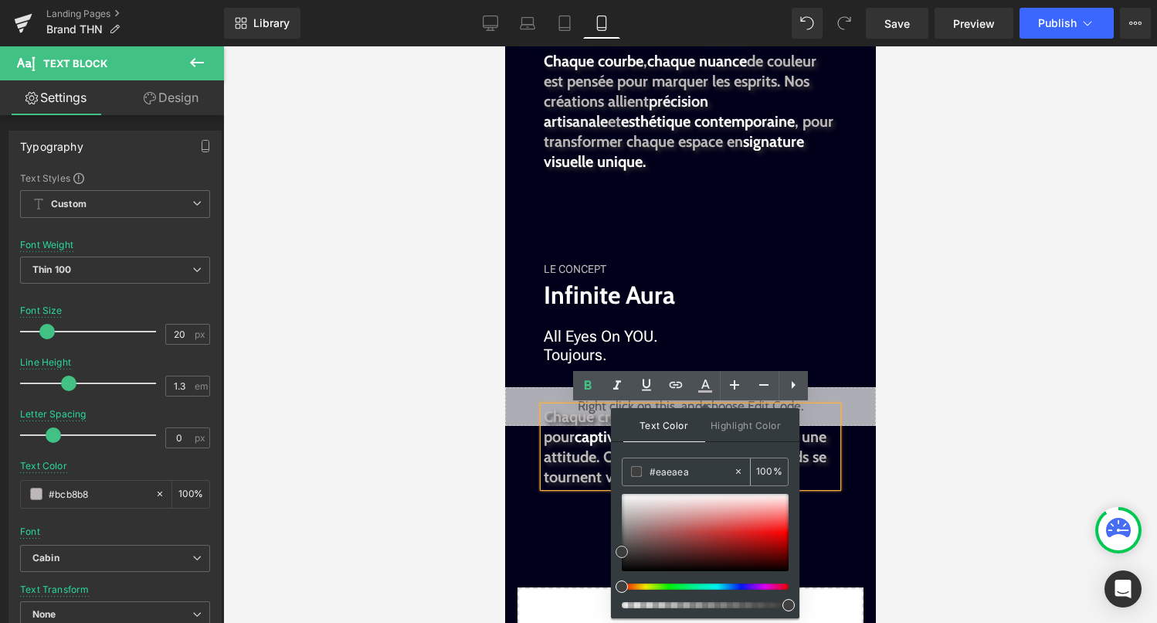
type input "#ffffff"
drag, startPoint x: 626, startPoint y: 551, endPoint x: 622, endPoint y: 475, distance: 75.8
click at [622, 475] on div "#ffffff 100 %" at bounding box center [705, 537] width 167 height 161
click at [590, 457] on span "attitude." at bounding box center [596, 456] width 56 height 19
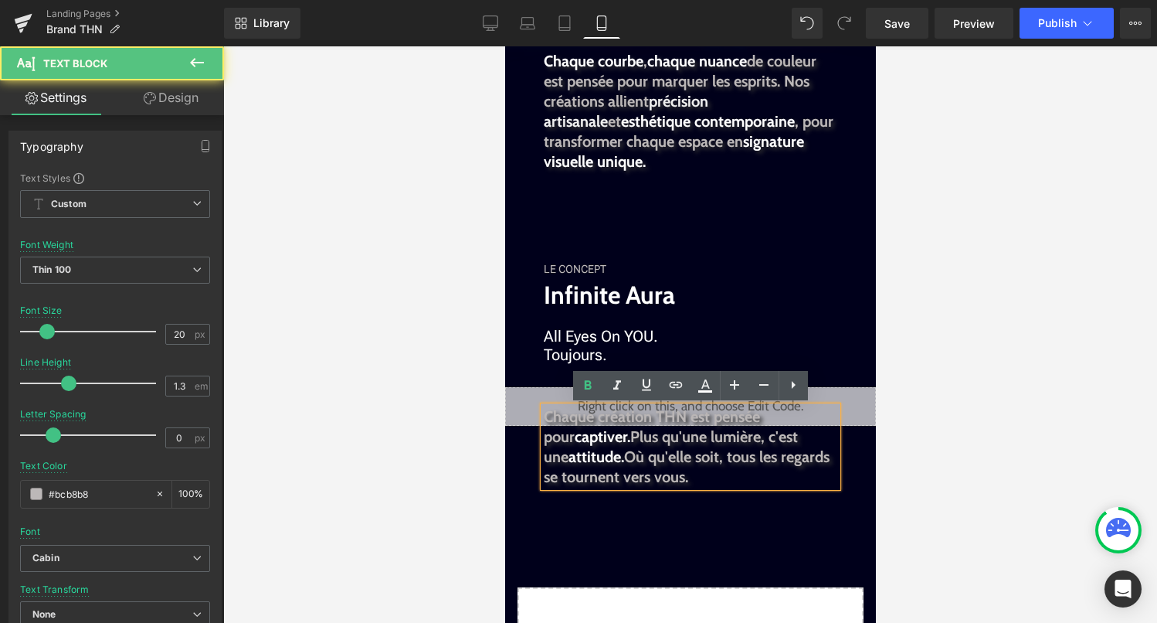
drag, startPoint x: 636, startPoint y: 477, endPoint x: 669, endPoint y: 478, distance: 33.3
click at [669, 478] on span "Plus qu'une lumière, c'est une attitude. Où qu'elle soit, tous les regards se t…" at bounding box center [686, 456] width 286 height 59
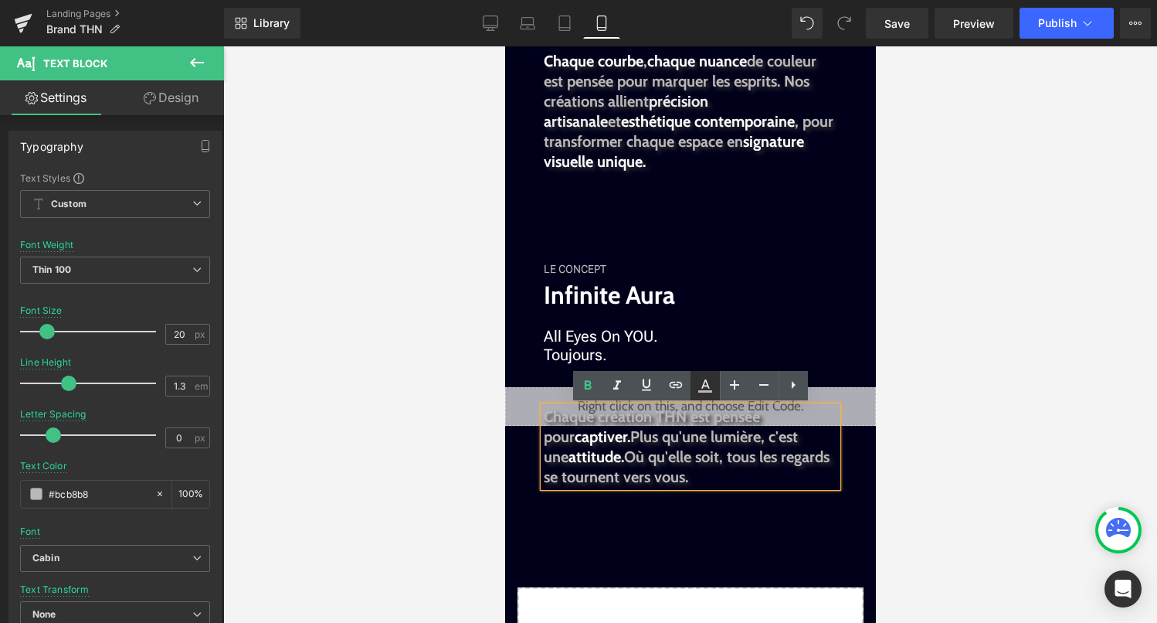
click at [709, 386] on icon at bounding box center [705, 385] width 19 height 19
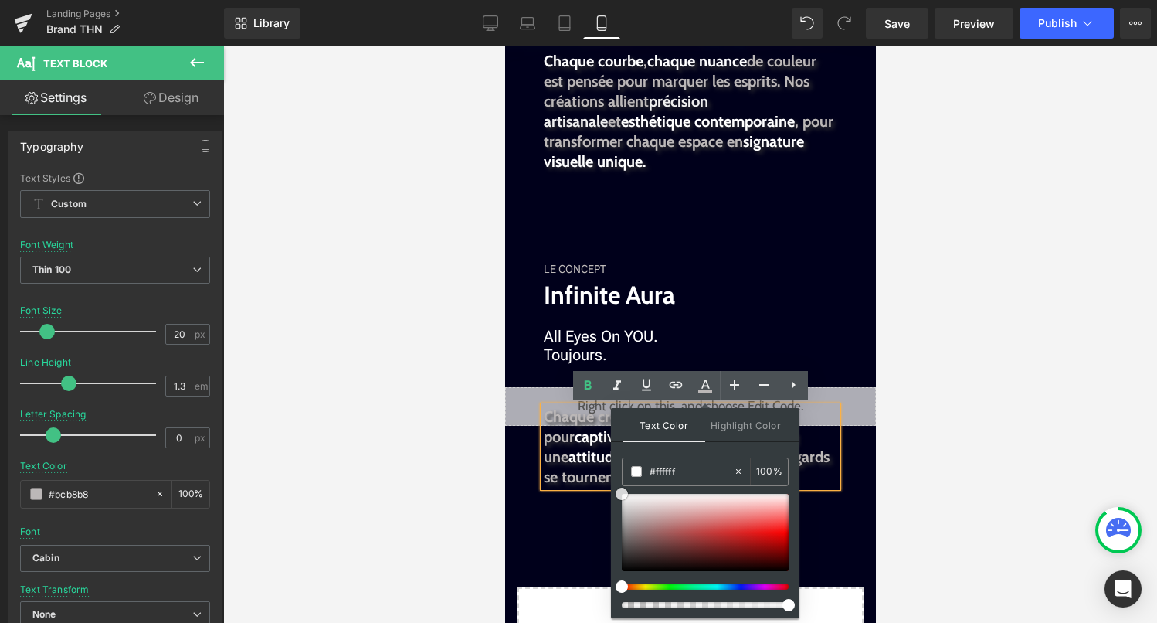
drag, startPoint x: 1126, startPoint y: 536, endPoint x: 592, endPoint y: 471, distance: 537.8
click at [592, 471] on span "Plus qu'une lumière, c'est une attitude. Où qu'elle soit, tous les regards se t…" at bounding box center [686, 456] width 286 height 59
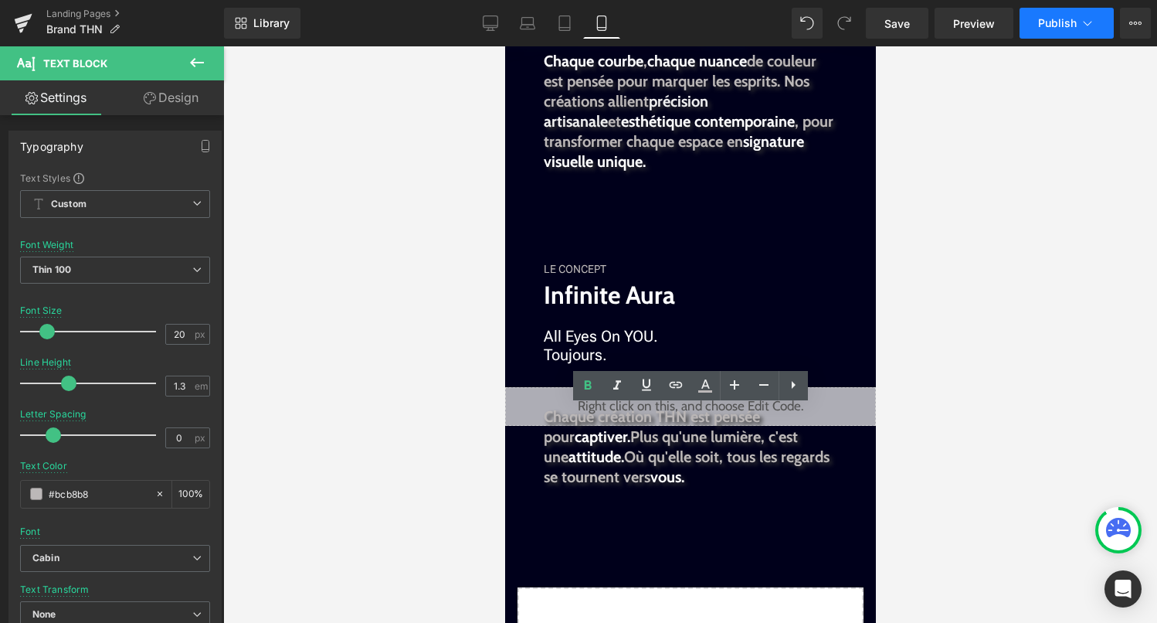
click at [1075, 32] on button "Publish" at bounding box center [1067, 23] width 94 height 31
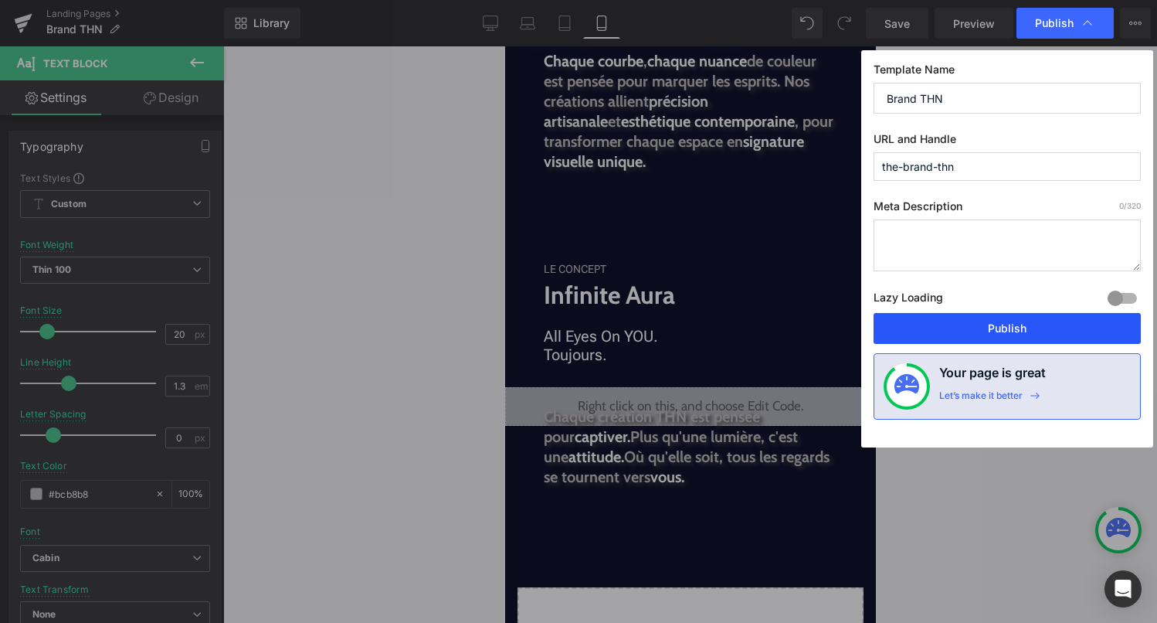
click at [1001, 329] on button "Publish" at bounding box center [1007, 328] width 267 height 31
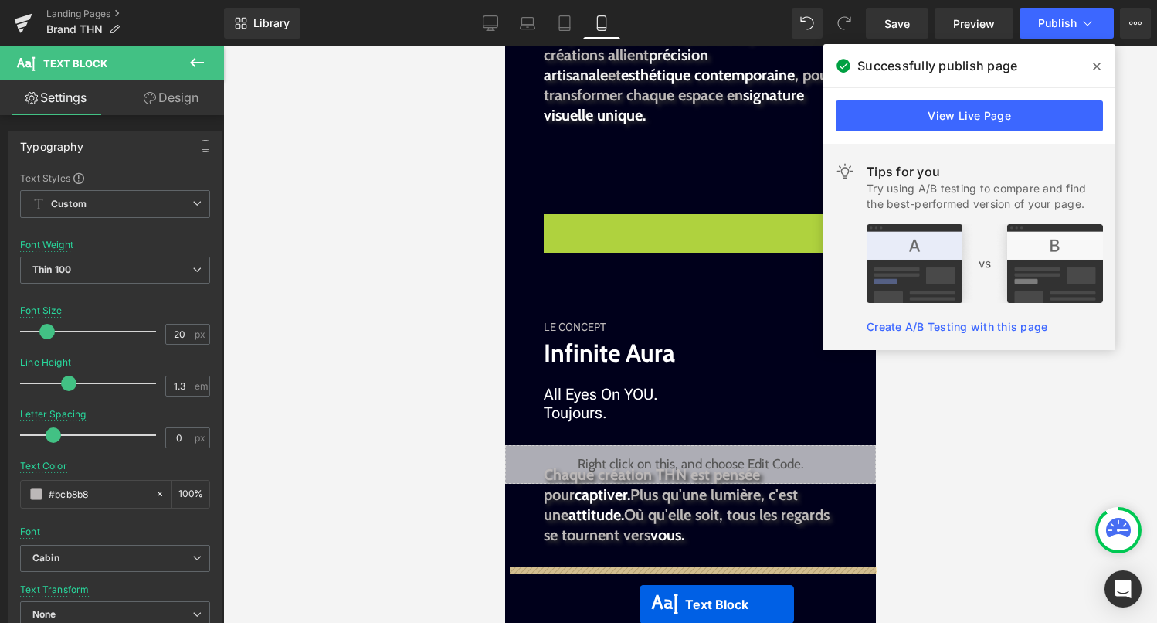
scroll to position [2483, 0]
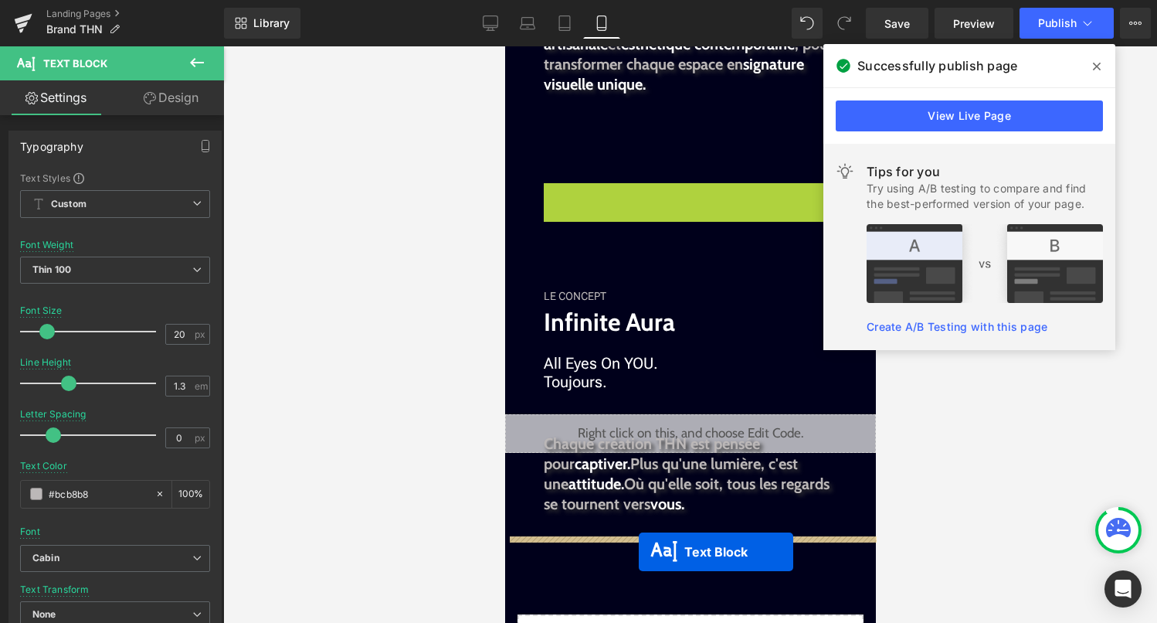
drag, startPoint x: 649, startPoint y: 265, endPoint x: 638, endPoint y: 552, distance: 287.6
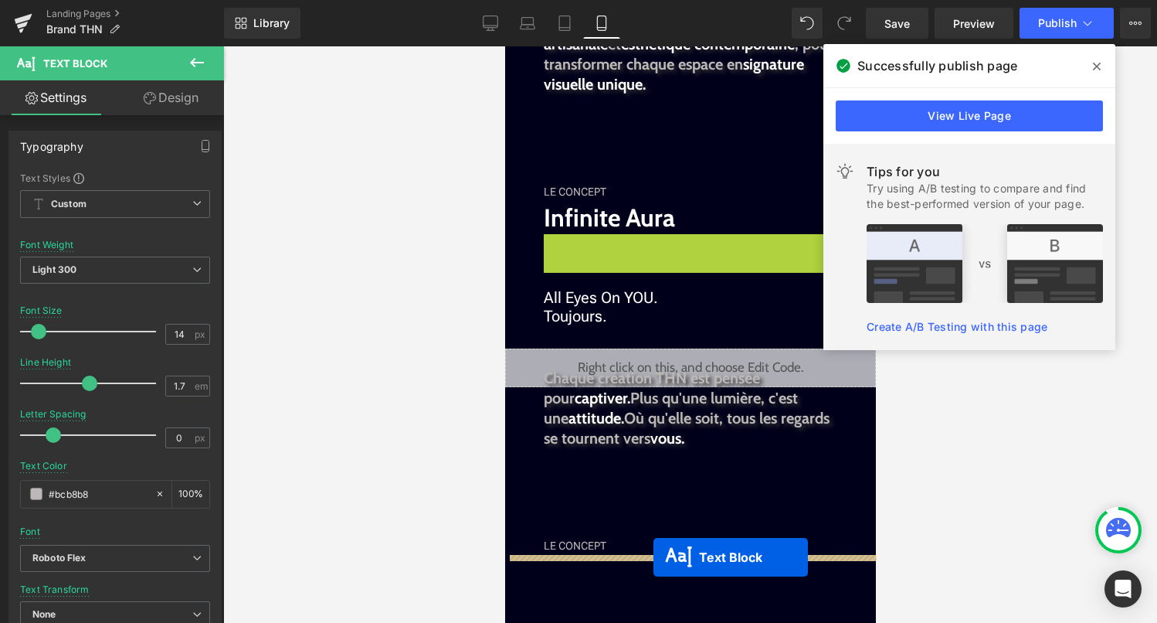
drag, startPoint x: 653, startPoint y: 250, endPoint x: 652, endPoint y: 557, distance: 307.5
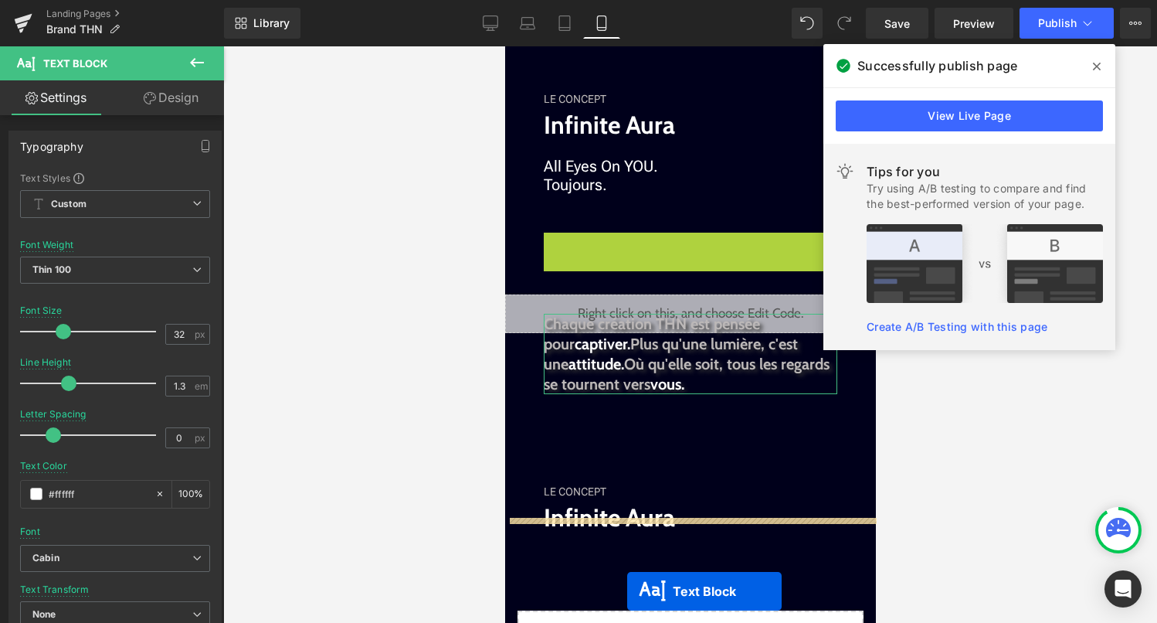
scroll to position [2653, 0]
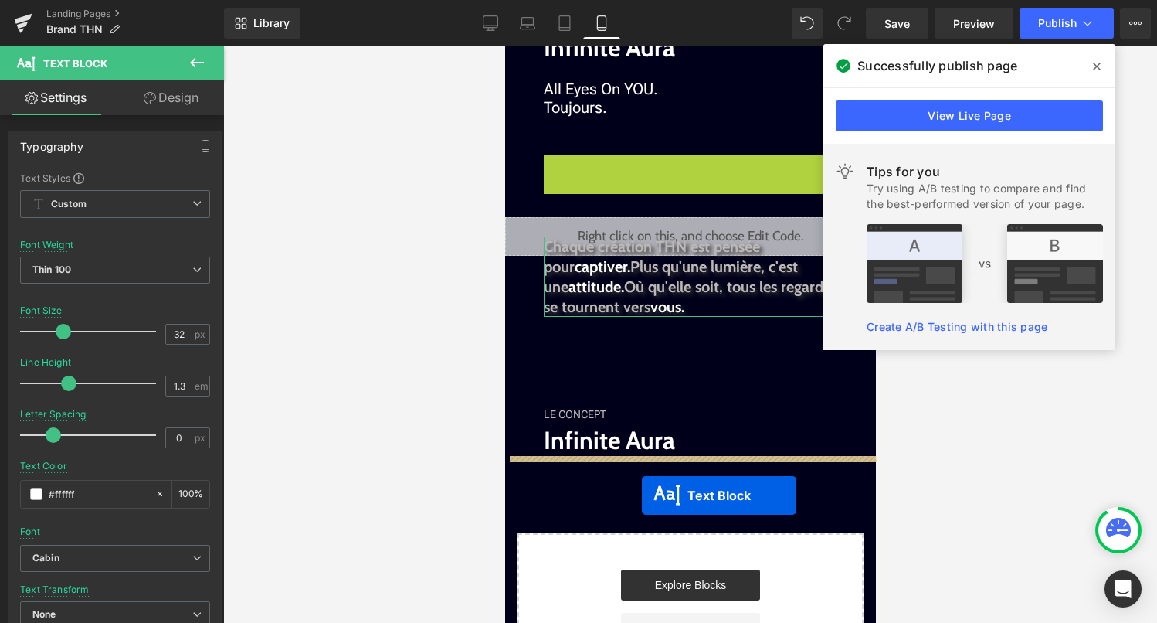
drag, startPoint x: 656, startPoint y: 342, endPoint x: 642, endPoint y: 493, distance: 151.3
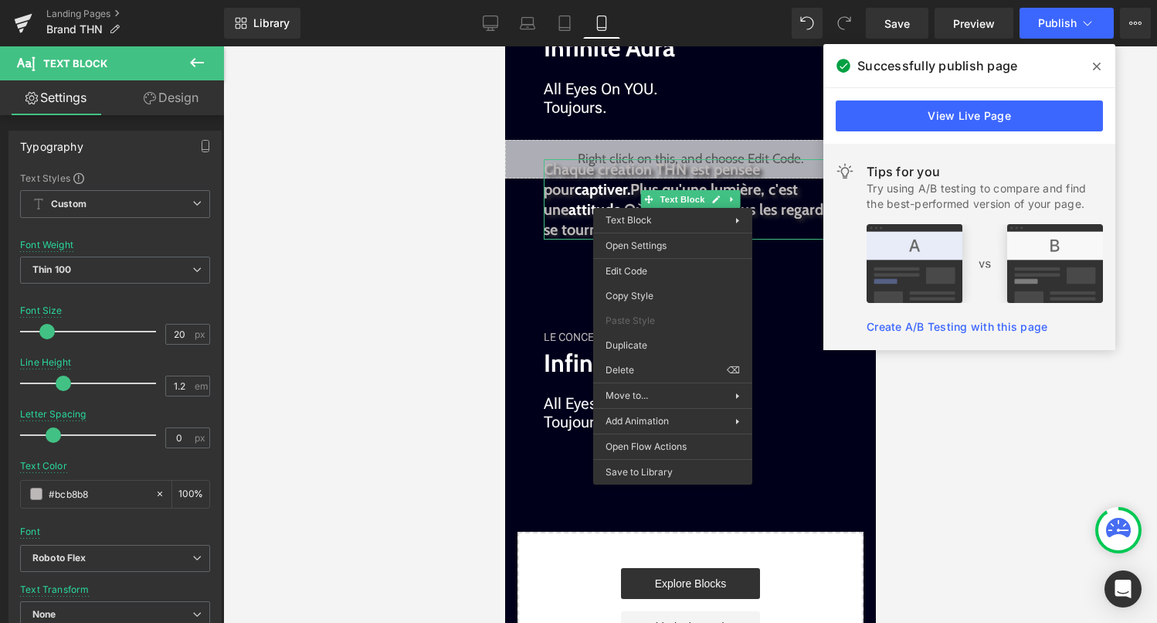
drag, startPoint x: 1163, startPoint y: 389, endPoint x: 658, endPoint y: 342, distance: 506.7
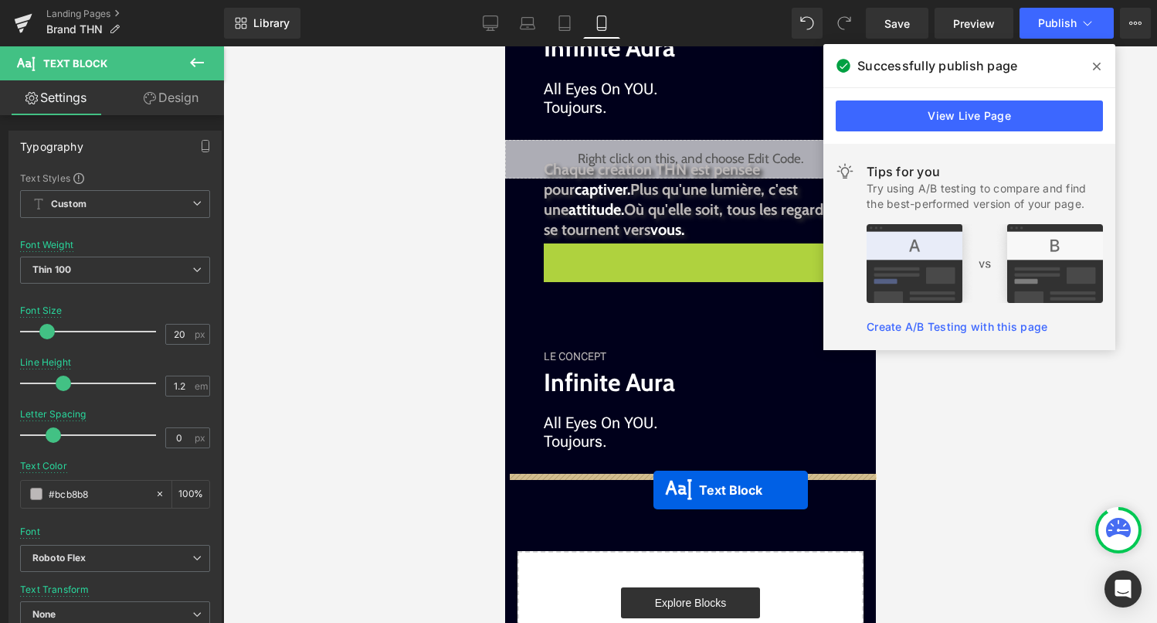
drag, startPoint x: 660, startPoint y: 284, endPoint x: 652, endPoint y: 489, distance: 205.7
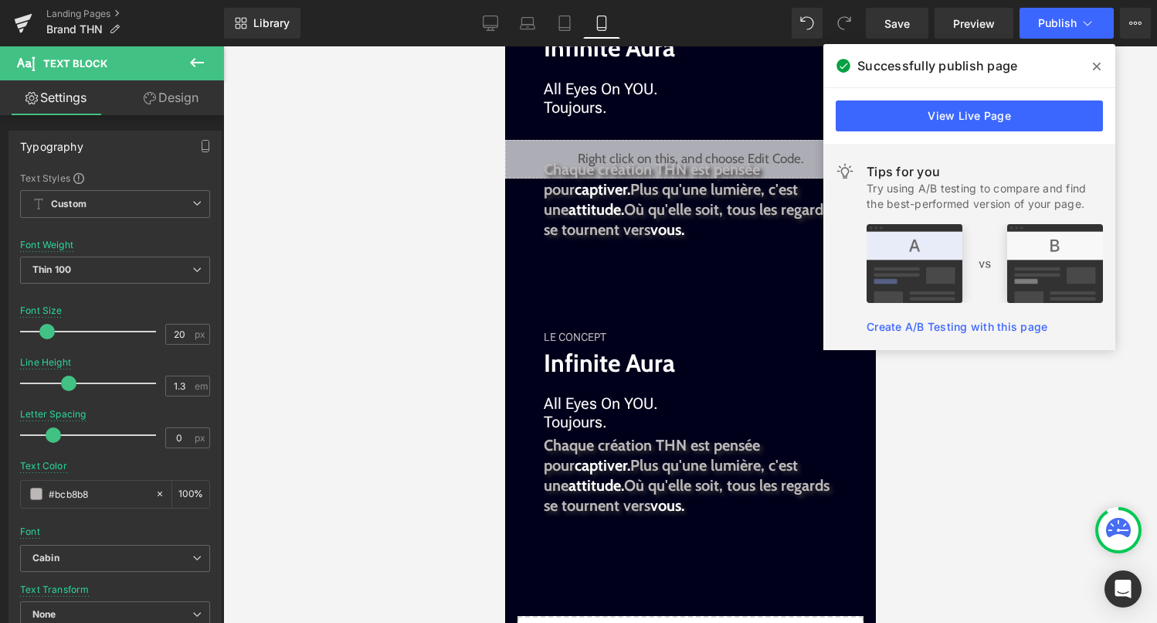
click at [1097, 73] on span at bounding box center [1097, 66] width 25 height 25
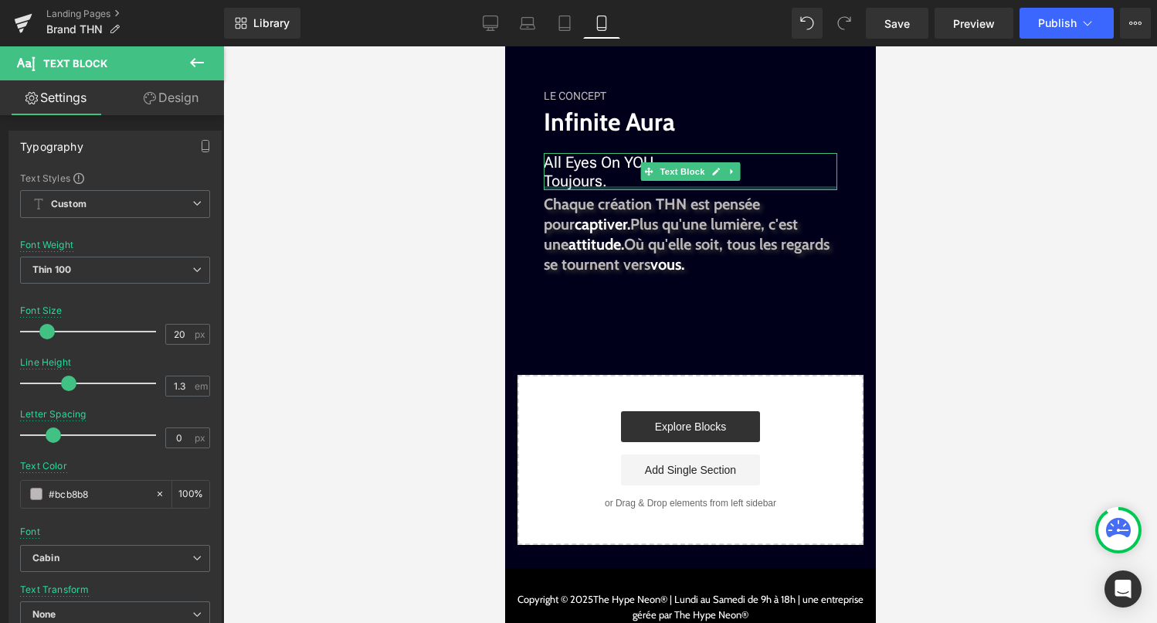
scroll to position [2897, 0]
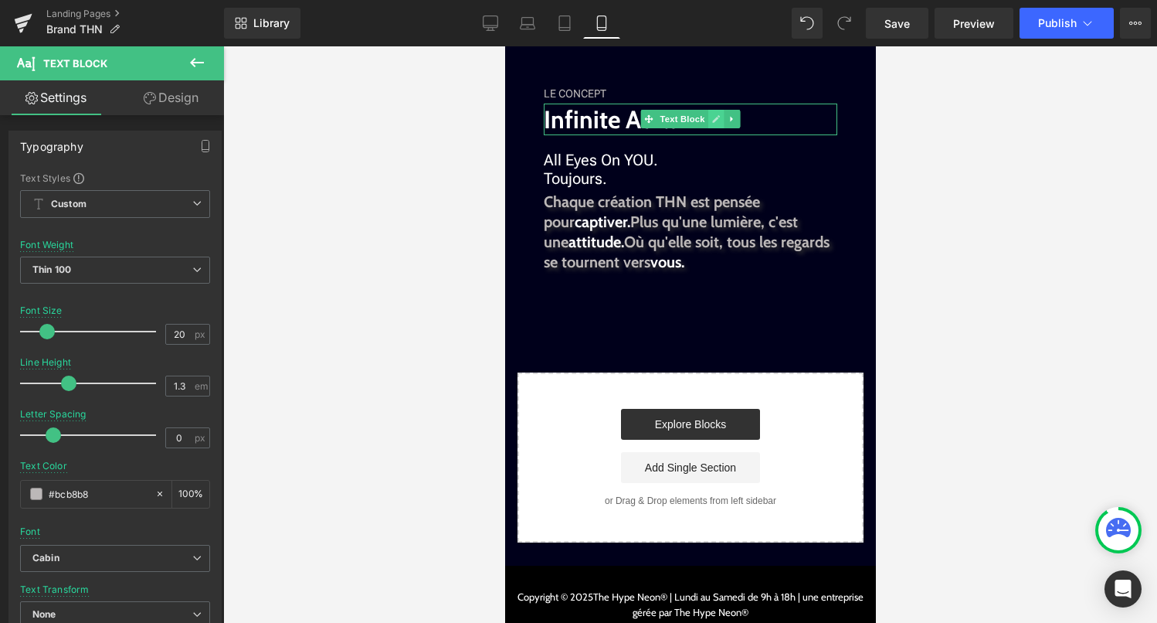
click at [713, 121] on icon at bounding box center [716, 120] width 8 height 8
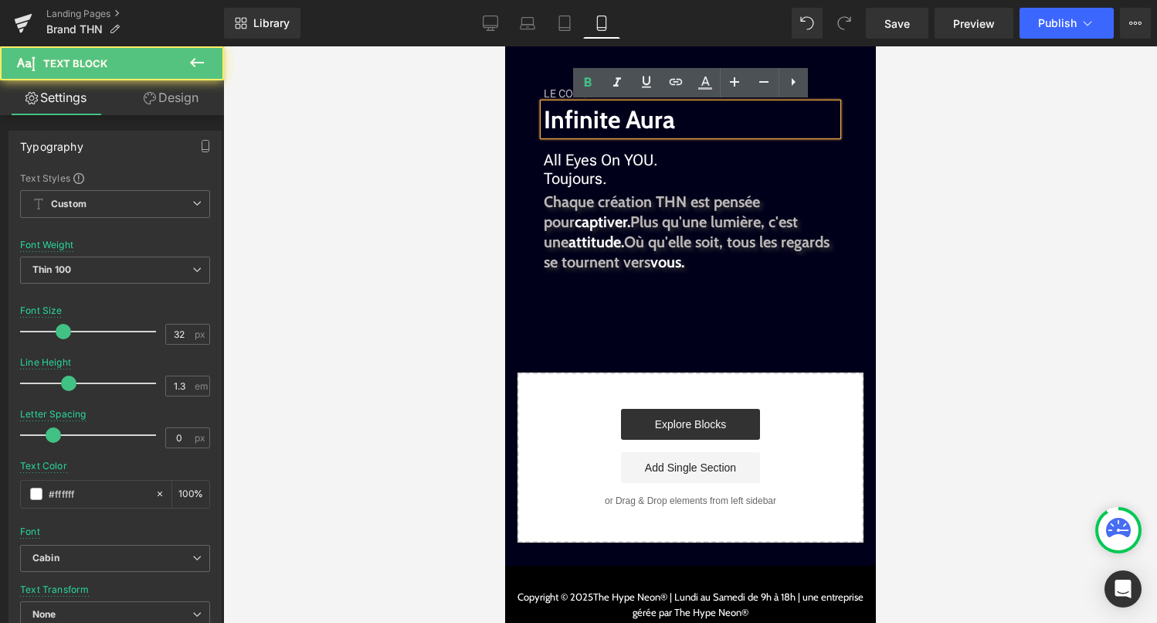
drag, startPoint x: 589, startPoint y: 127, endPoint x: 574, endPoint y: 127, distance: 14.7
click at [574, 127] on p "Infinite Aura" at bounding box center [690, 120] width 294 height 32
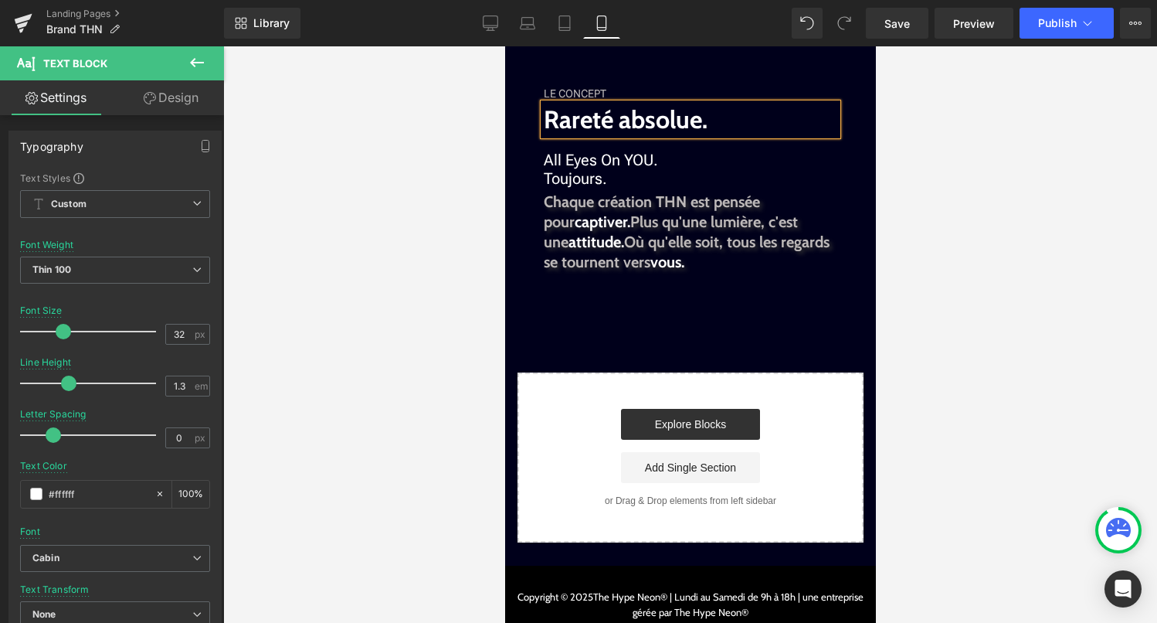
click at [649, 165] on icon at bounding box center [648, 169] width 8 height 9
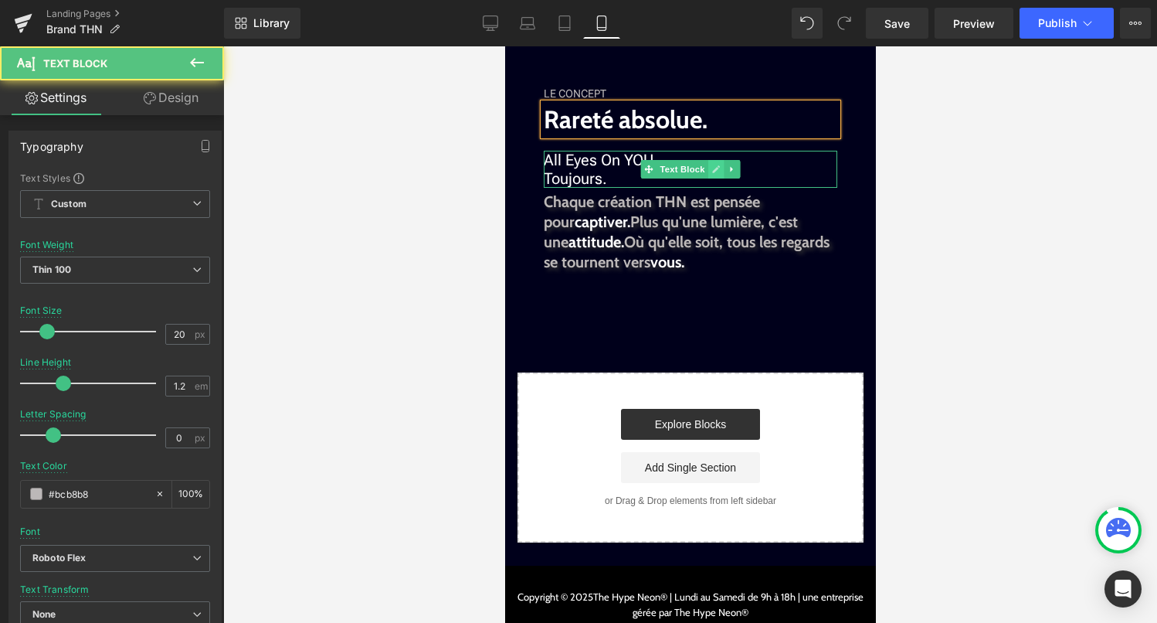
click at [712, 170] on icon at bounding box center [716, 169] width 8 height 9
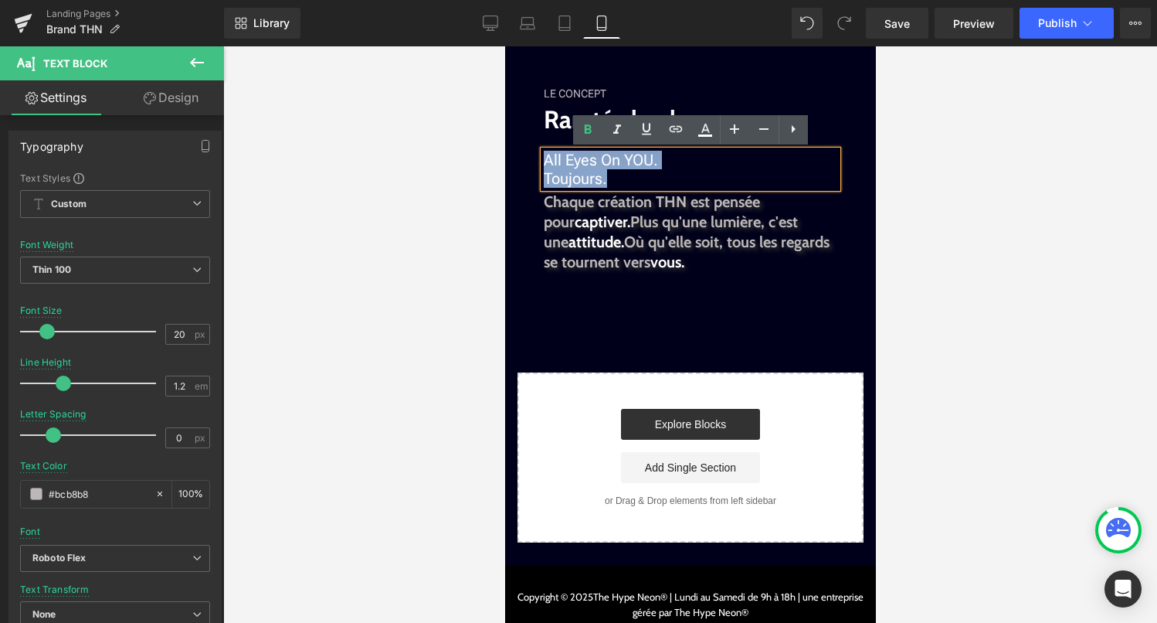
drag, startPoint x: 695, startPoint y: 172, endPoint x: 546, endPoint y: 158, distance: 149.8
click at [546, 158] on p "All Eyes On YOU. Toujours." at bounding box center [690, 169] width 294 height 37
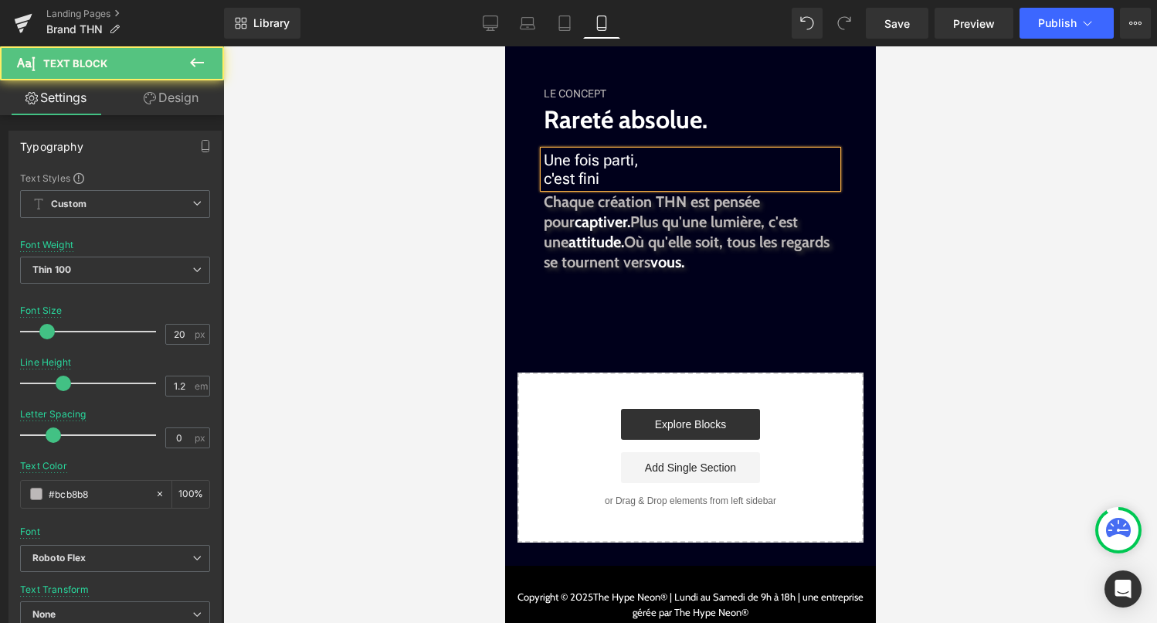
click at [545, 182] on span "Une fois parti, c'est fini" at bounding box center [590, 169] width 95 height 37
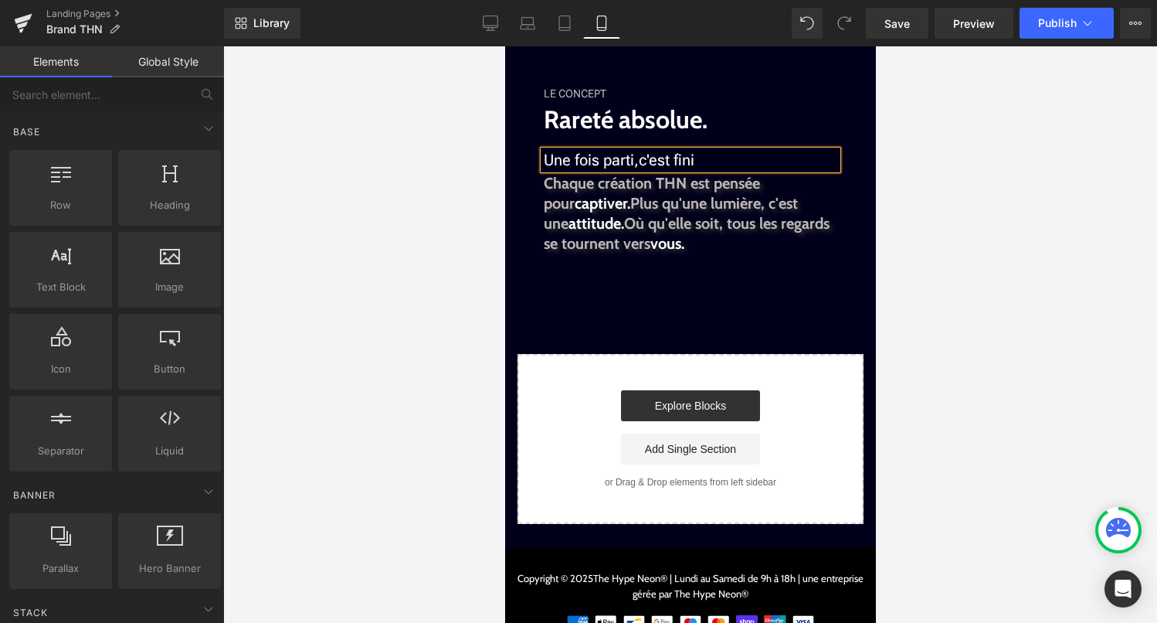
click at [962, 141] on div at bounding box center [690, 334] width 934 height 576
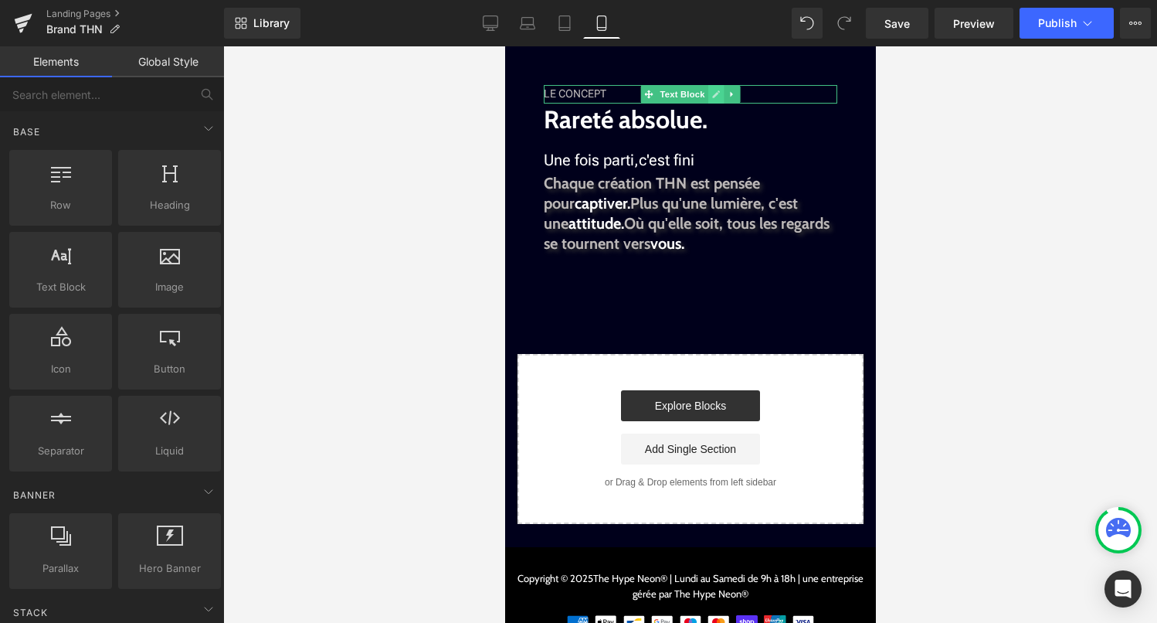
click at [712, 93] on icon at bounding box center [716, 94] width 8 height 9
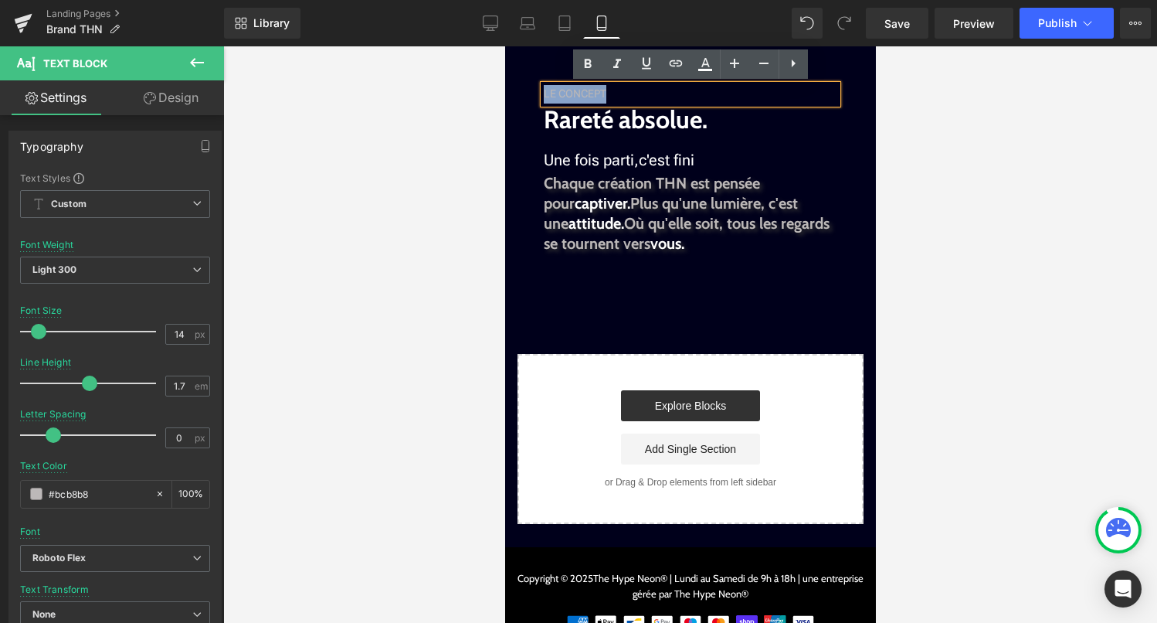
drag, startPoint x: 606, startPoint y: 93, endPoint x: 537, endPoint y: 94, distance: 68.8
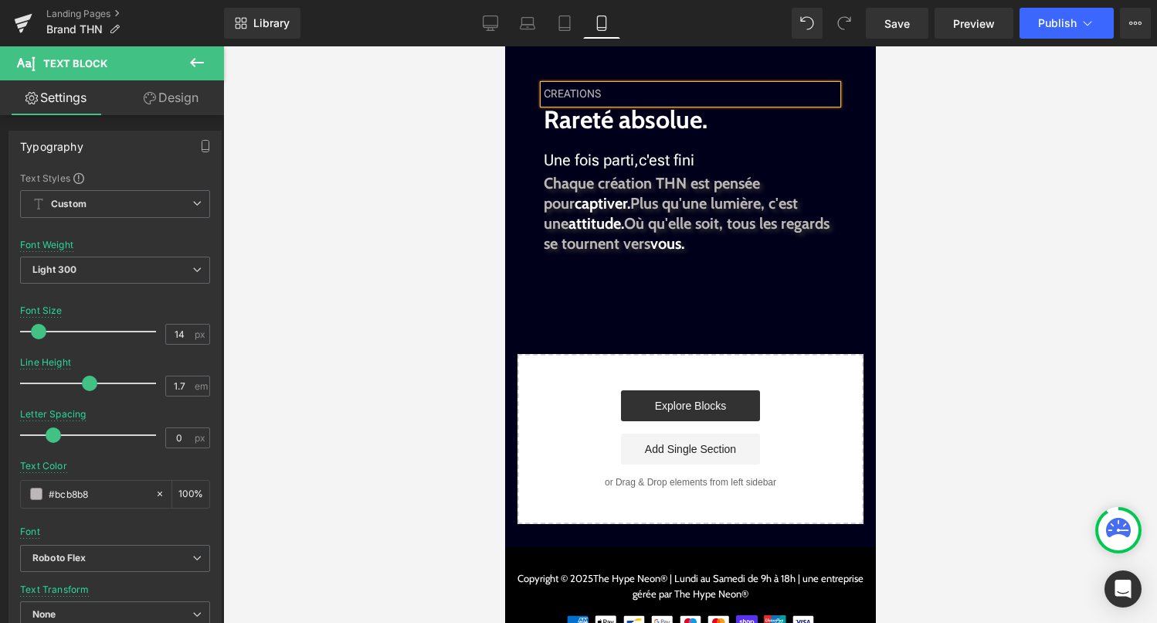
click at [559, 93] on div "CREATIONS" at bounding box center [690, 94] width 294 height 19
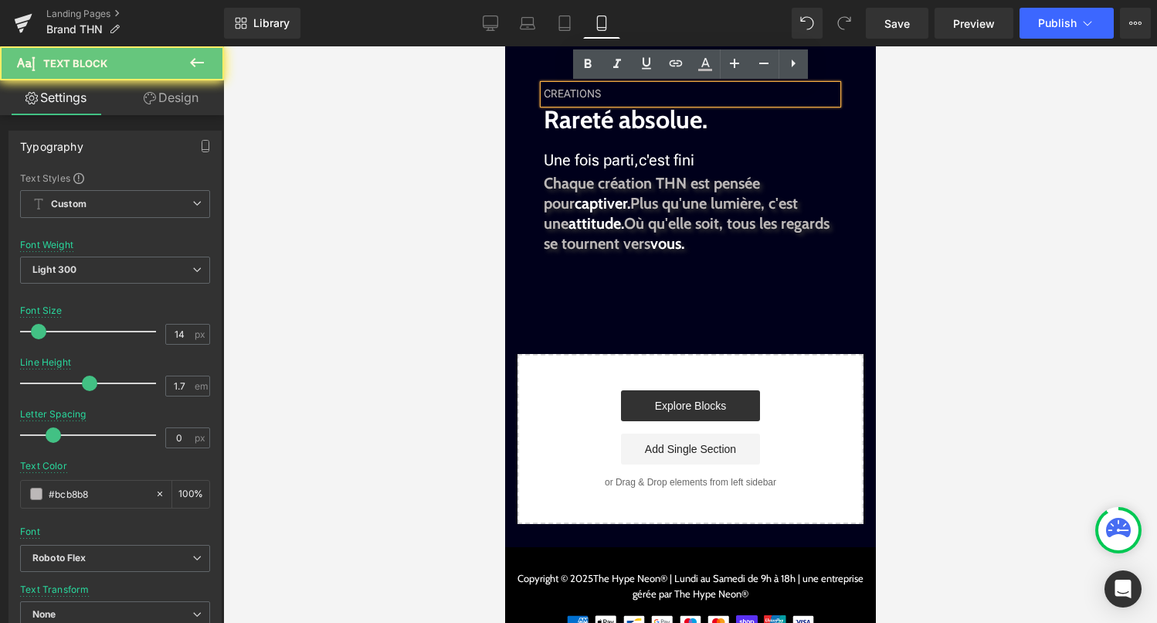
click at [561, 93] on div "CREATIONS" at bounding box center [690, 94] width 294 height 19
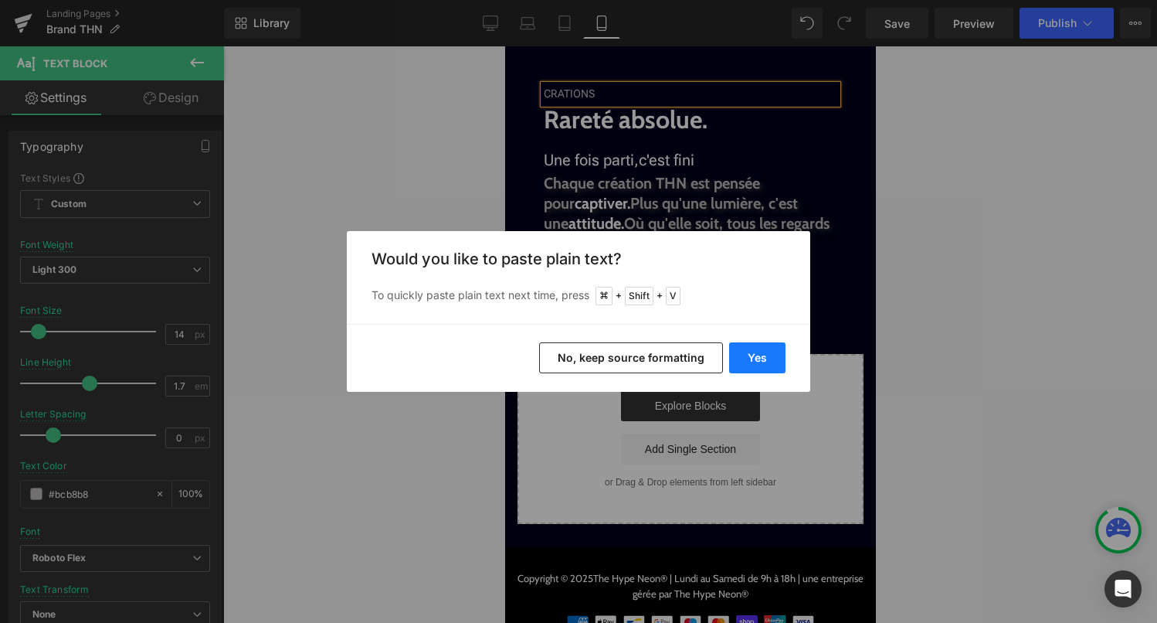
click at [762, 359] on button "Yes" at bounding box center [757, 357] width 56 height 31
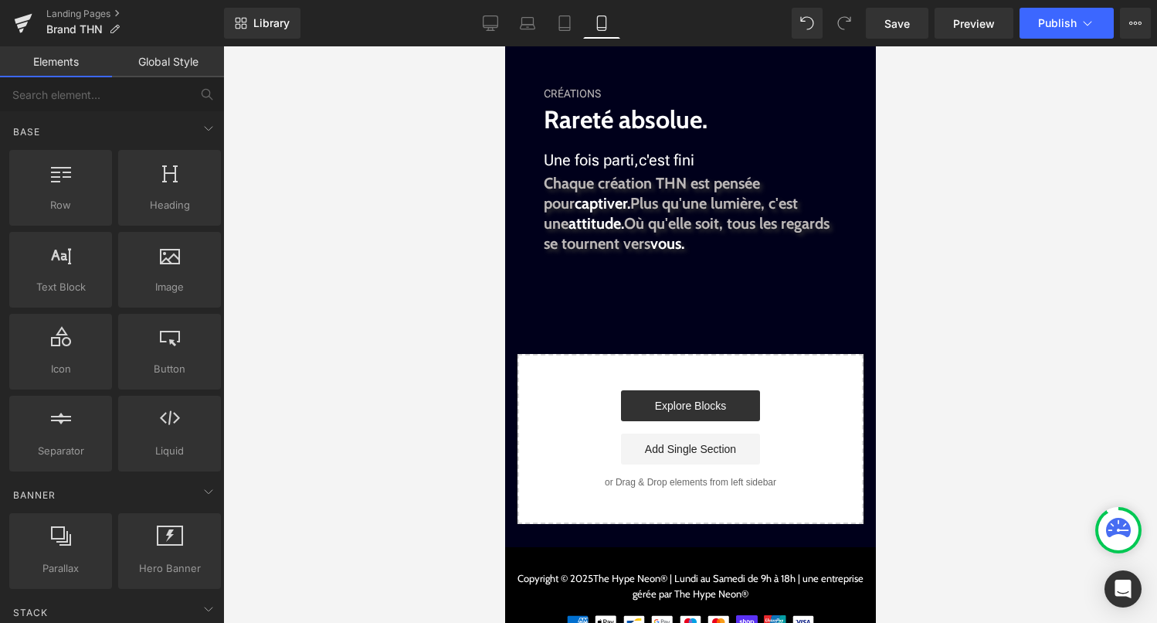
click at [942, 216] on div at bounding box center [690, 334] width 934 height 576
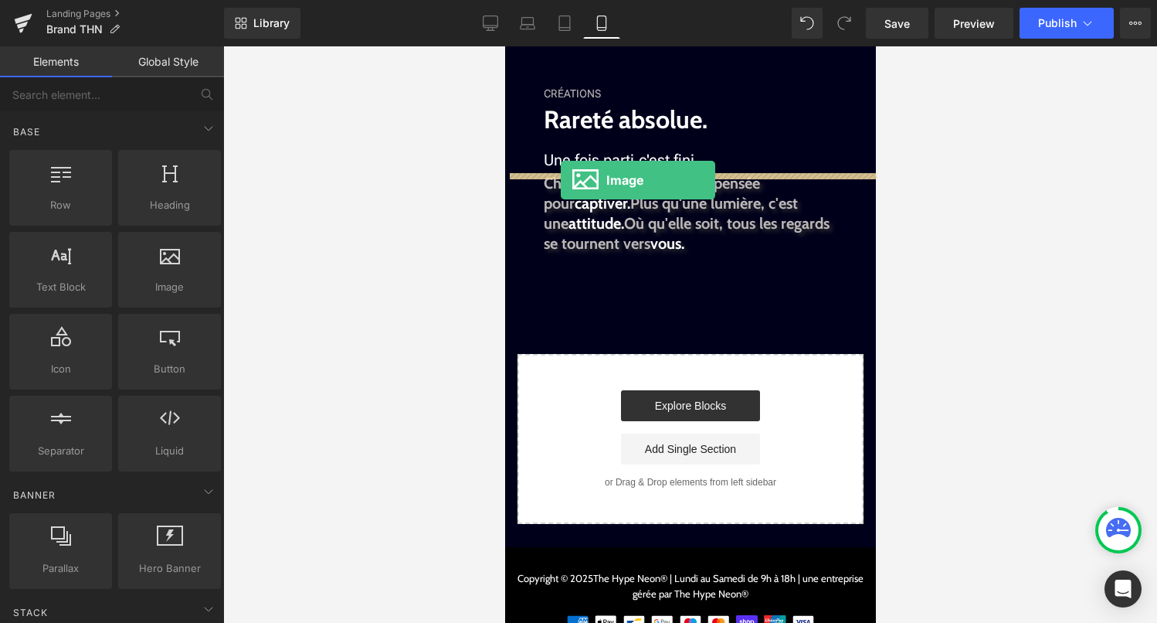
drag, startPoint x: 707, startPoint y: 302, endPoint x: 560, endPoint y: 180, distance: 190.9
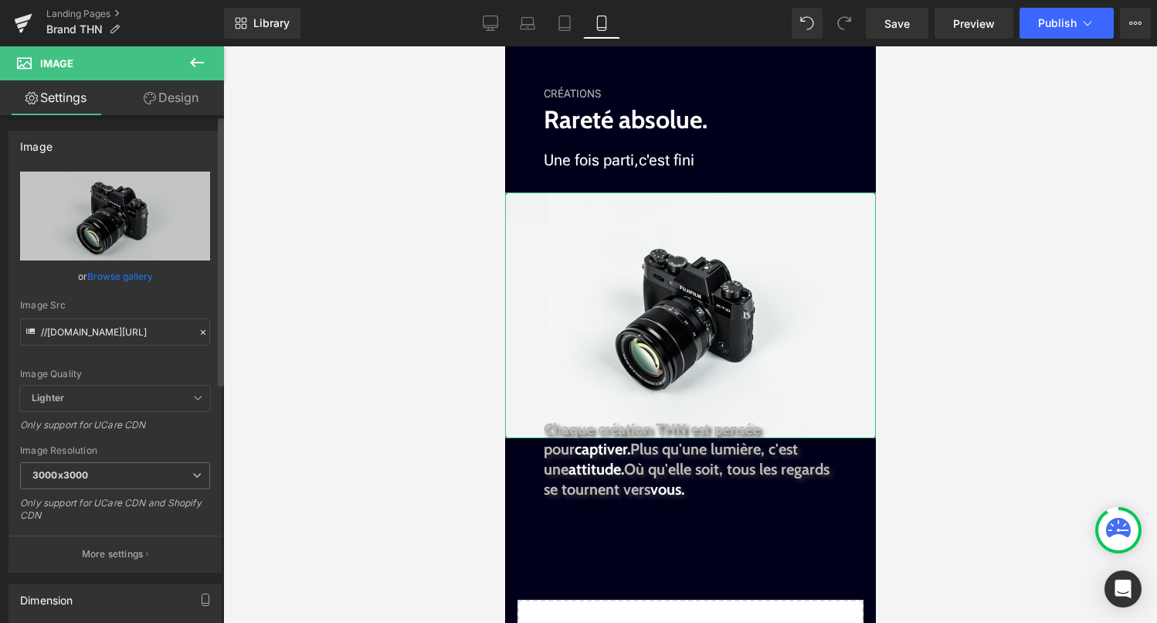
click at [124, 277] on link "Browse gallery" at bounding box center [120, 276] width 66 height 27
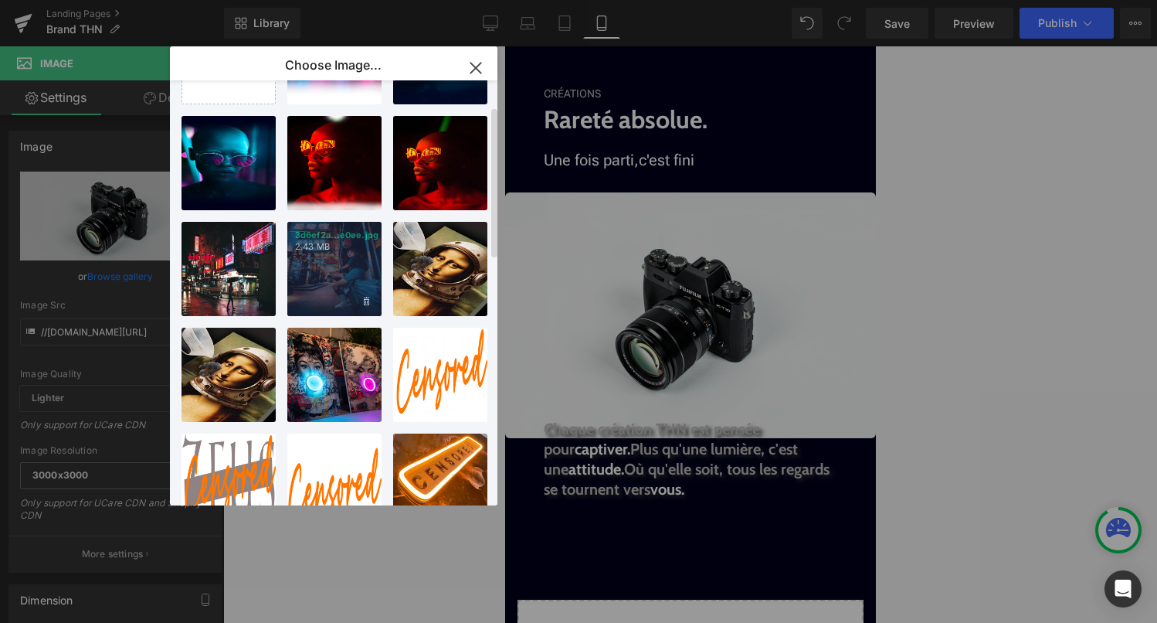
scroll to position [93, 0]
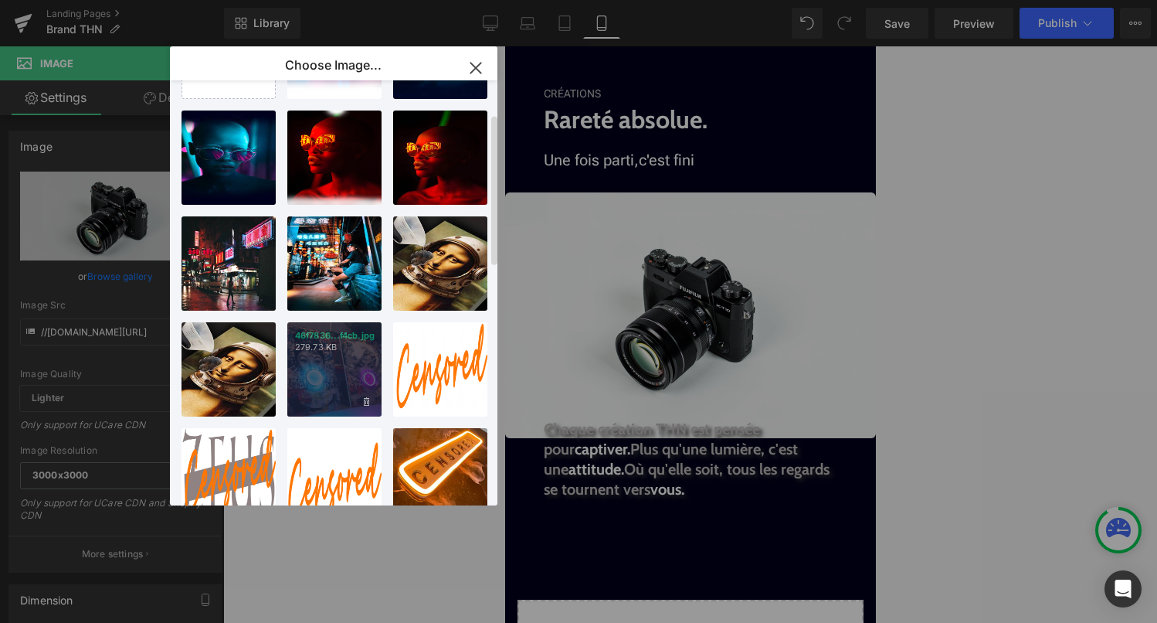
click at [334, 400] on div "46f7836...f4cb.jpg 279.73 KB" at bounding box center [334, 369] width 94 height 94
type input "https://ucarecdn.com/baae9e0c-b95f-44e7-81df-83de1f7f6314/-/format/auto/-/previ…"
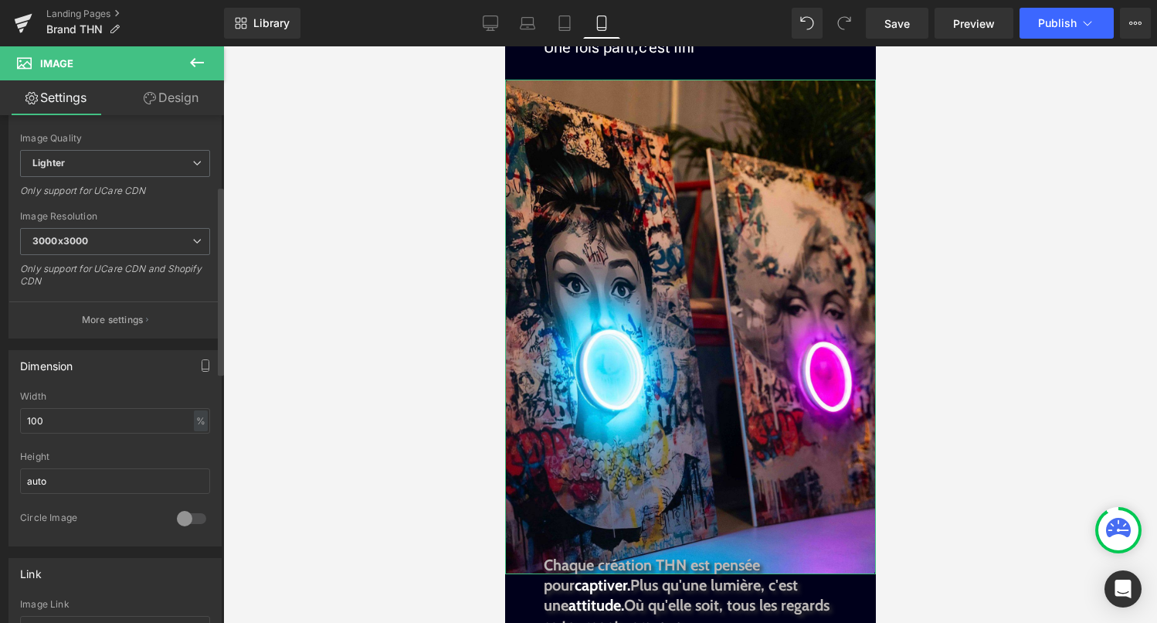
scroll to position [256, 0]
